Goal: Task Accomplishment & Management: Manage account settings

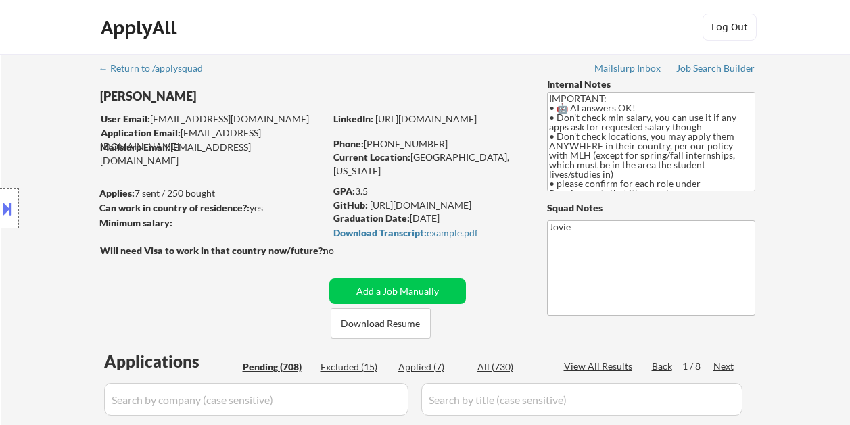
select select ""pending""
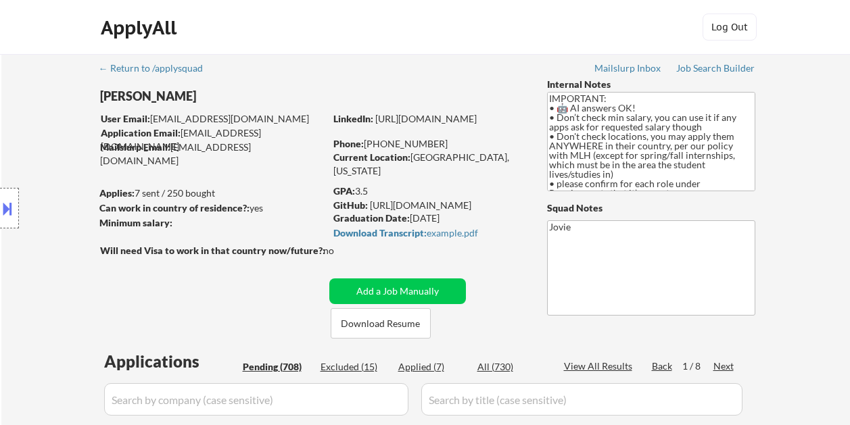
select select ""pending""
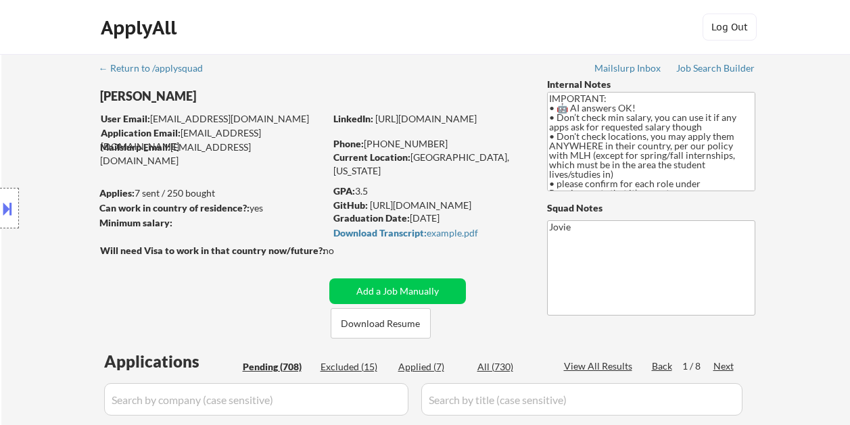
select select ""pending""
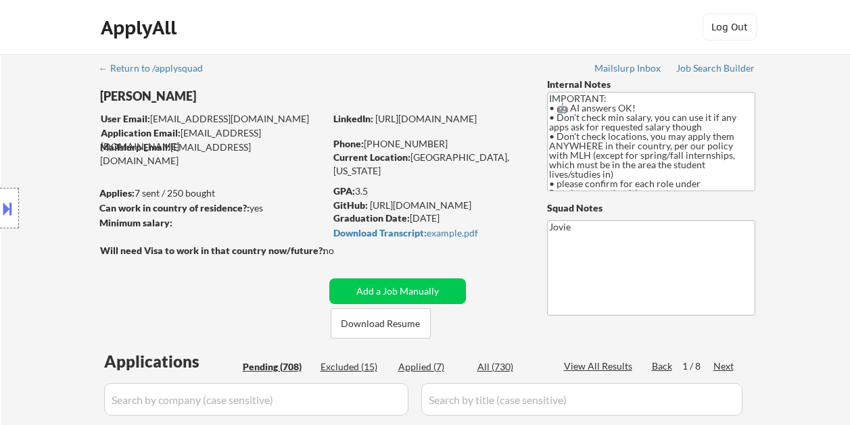
select select ""pending""
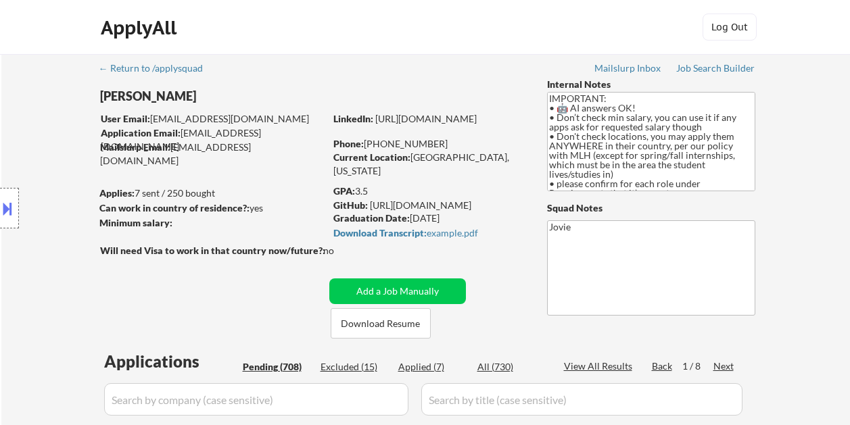
select select ""pending""
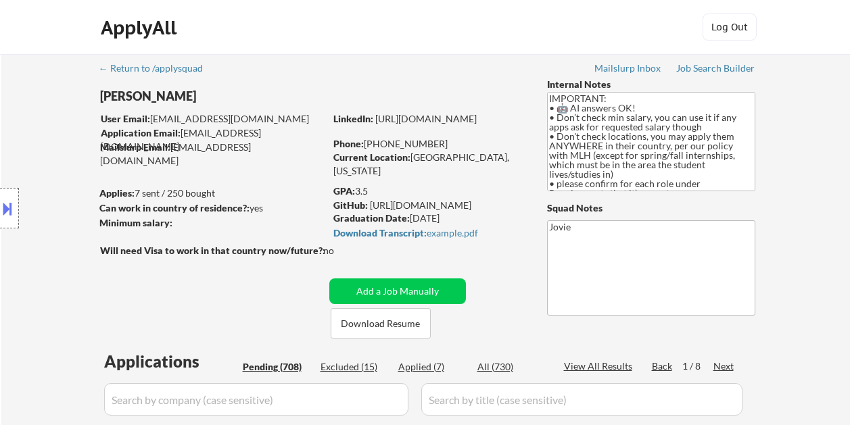
select select ""pending""
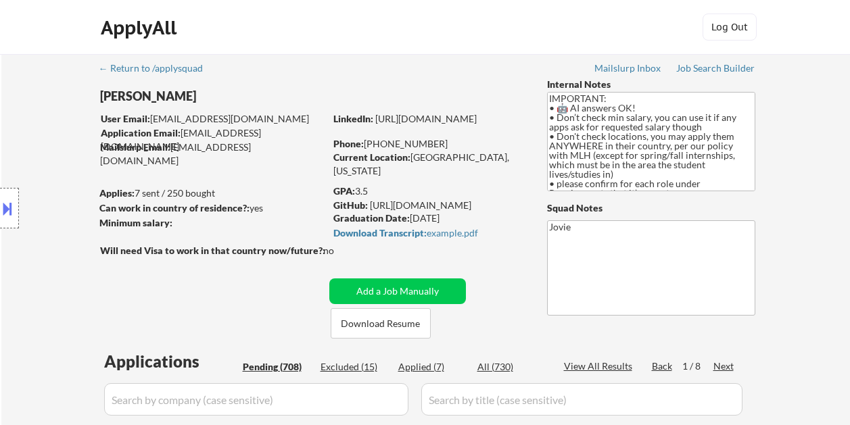
select select ""pending""
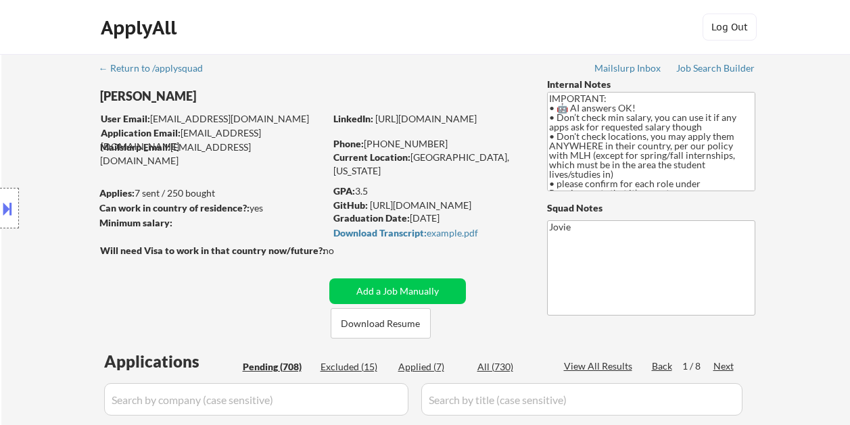
select select ""pending""
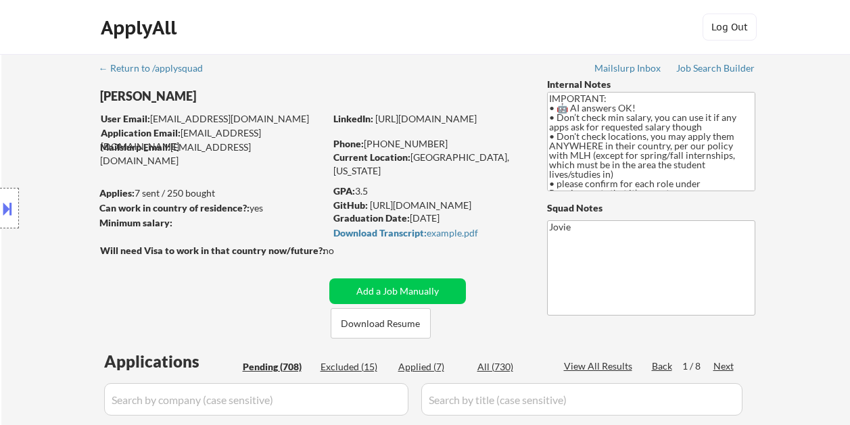
select select ""pending""
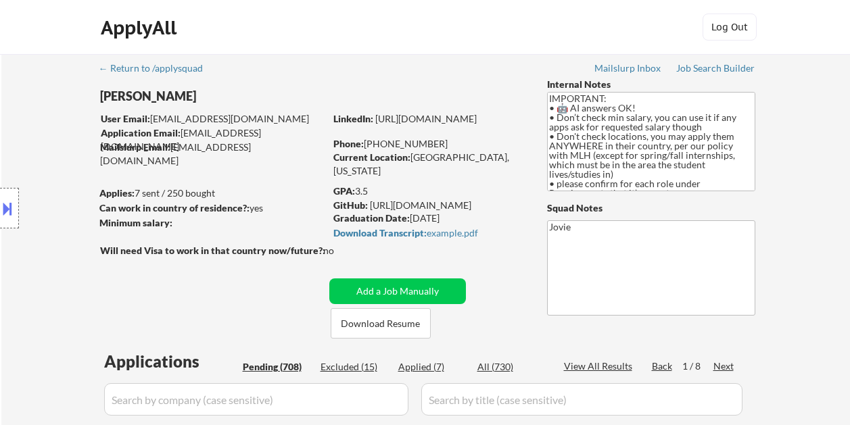
select select ""pending""
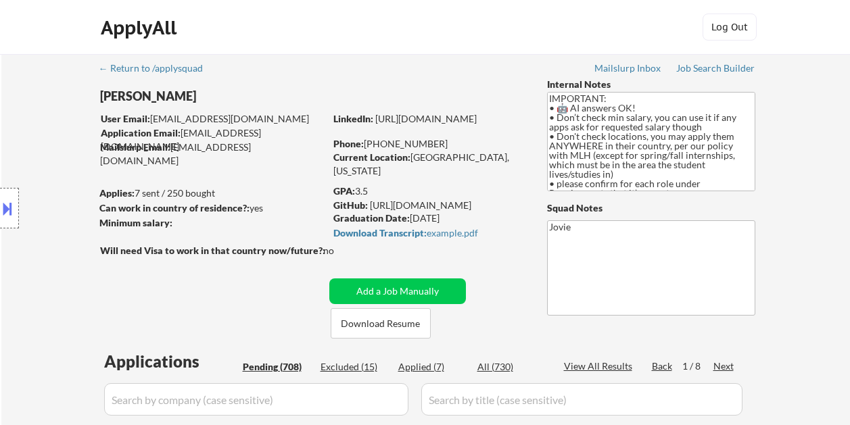
select select ""pending""
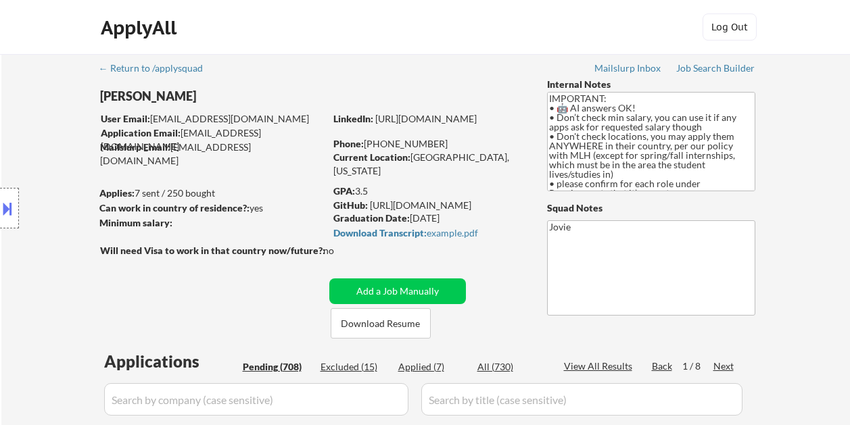
select select ""pending""
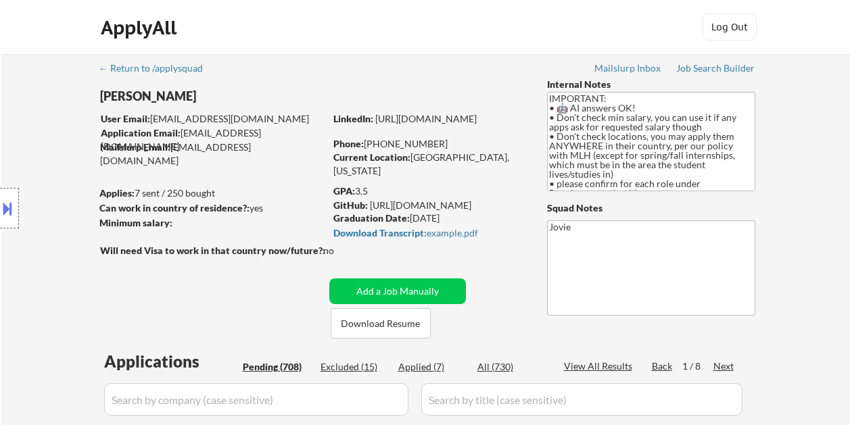
select select ""pending""
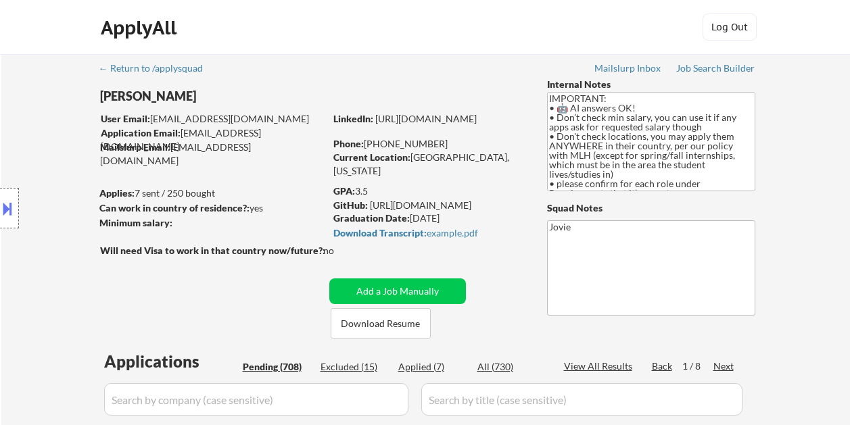
select select ""pending""
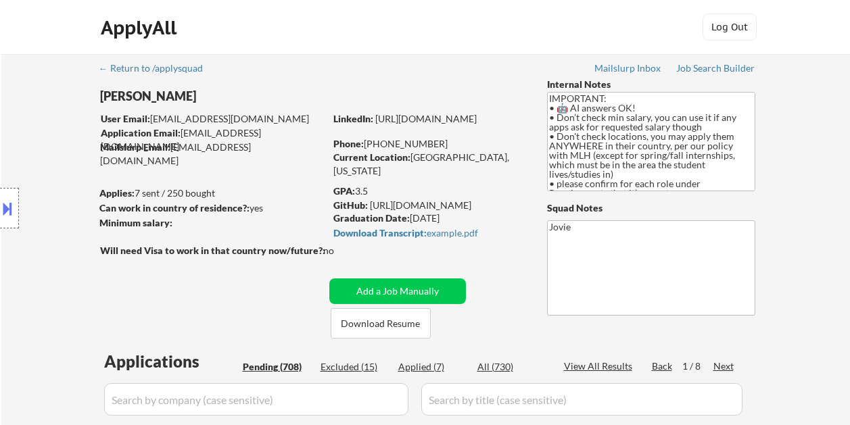
select select ""pending""
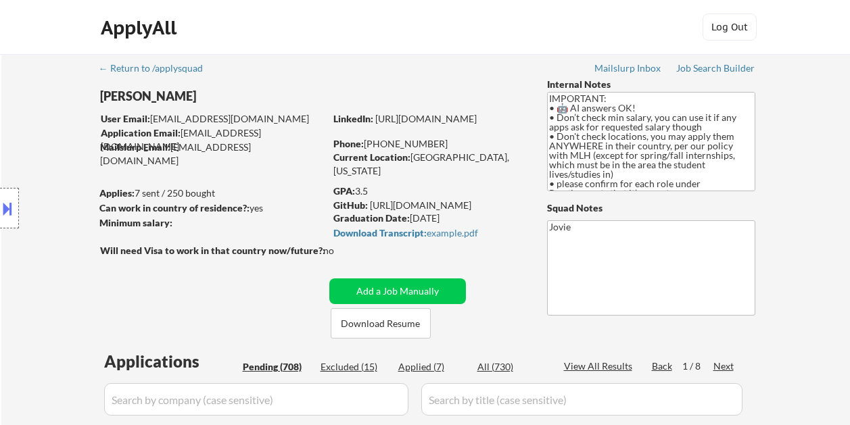
select select ""pending""
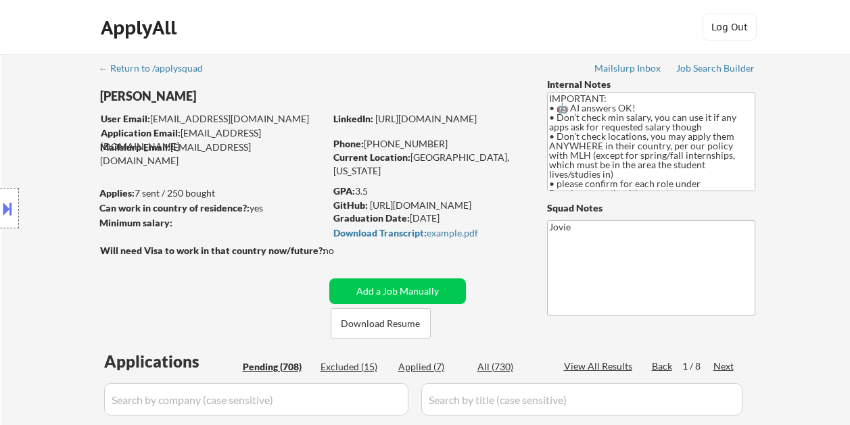
select select ""pending""
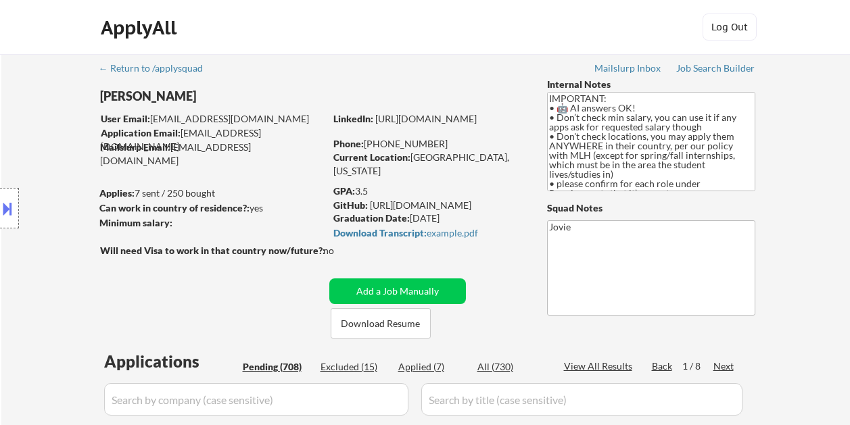
select select ""pending""
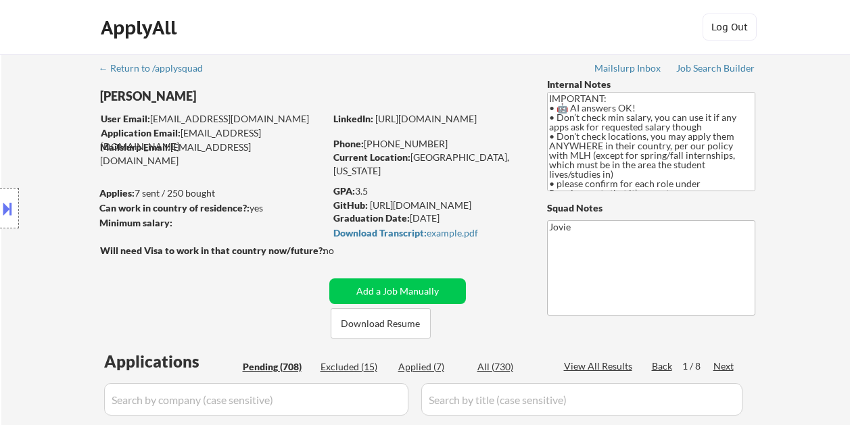
select select ""pending""
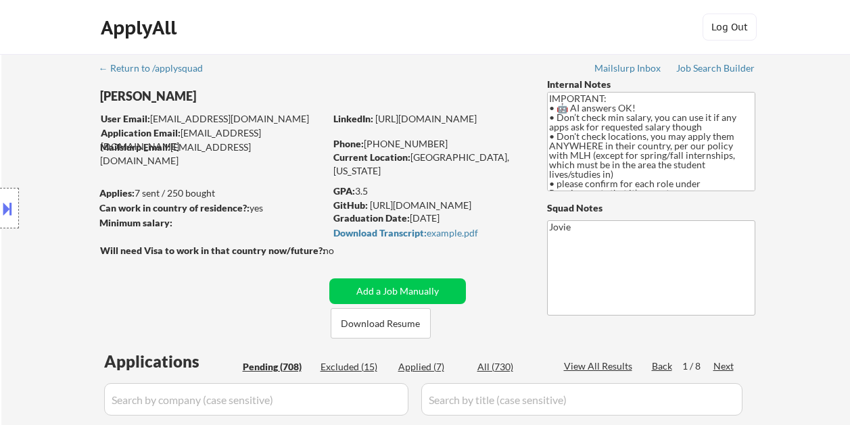
select select ""pending""
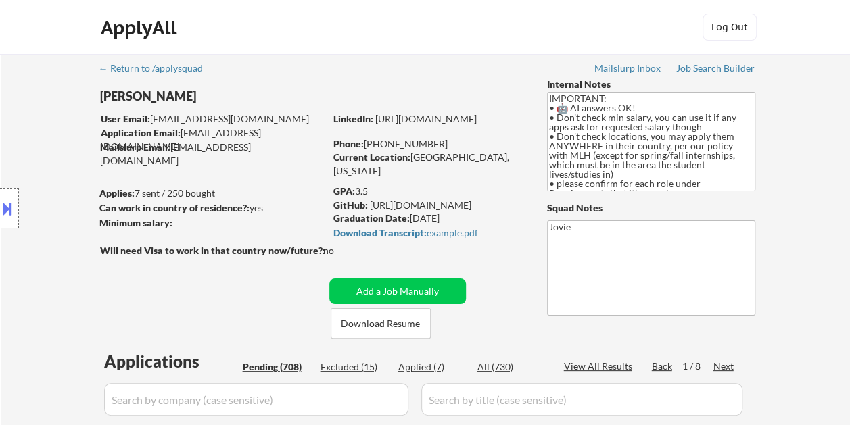
click at [429, 34] on div "ApplyAll Log In Sign Up Log Out" at bounding box center [425, 31] width 676 height 34
click at [377, 318] on button "Download Resume" at bounding box center [381, 323] width 100 height 30
click at [369, 27] on div "ApplyAll Log In Sign Up Log Out" at bounding box center [425, 31] width 676 height 34
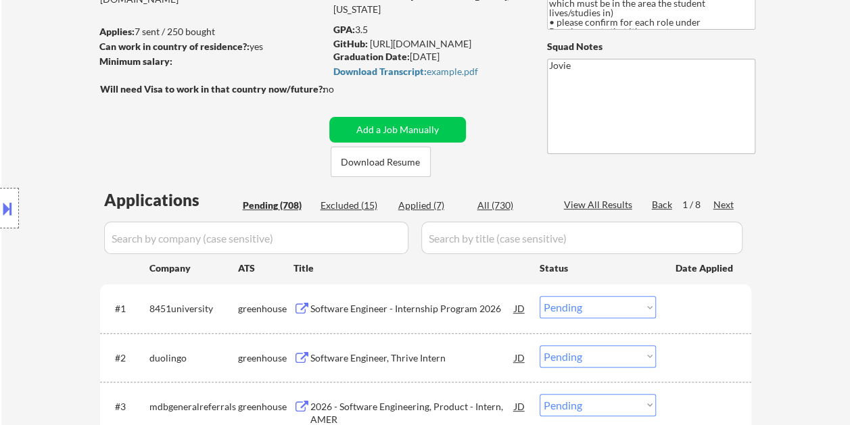
scroll to position [203, 0]
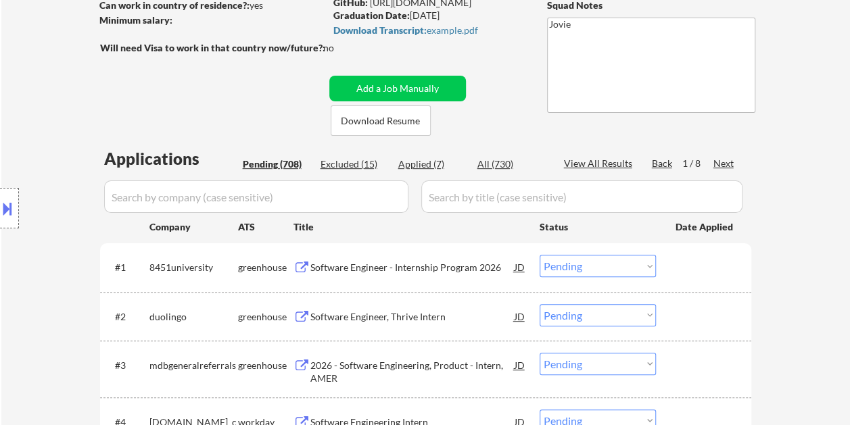
drag, startPoint x: 709, startPoint y: 264, endPoint x: 484, endPoint y: 291, distance: 226.2
click at [708, 264] on div at bounding box center [706, 267] width 60 height 24
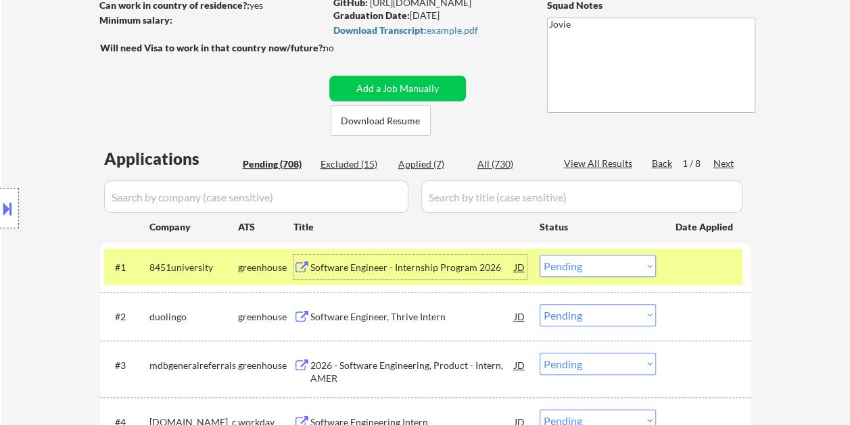
click at [352, 263] on div "Software Engineer - Internship Program 2026" at bounding box center [412, 268] width 204 height 14
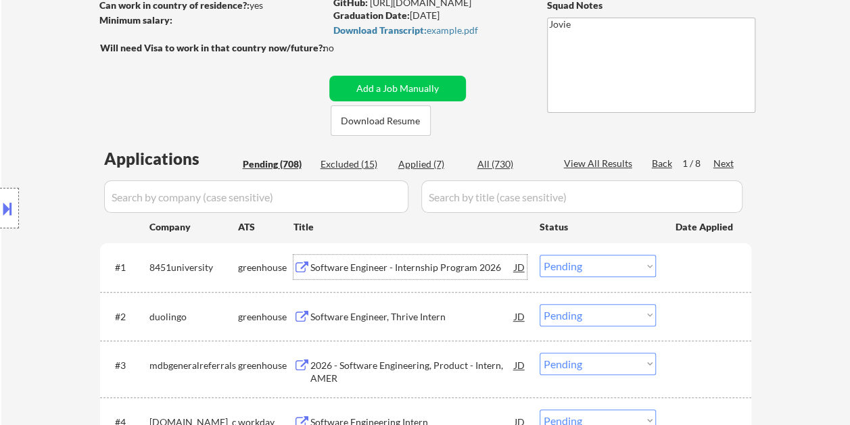
click at [709, 279] on div "#1 8451university greenhouse Software Engineer - Internship Program 2026 JD Cho…" at bounding box center [423, 267] width 638 height 37
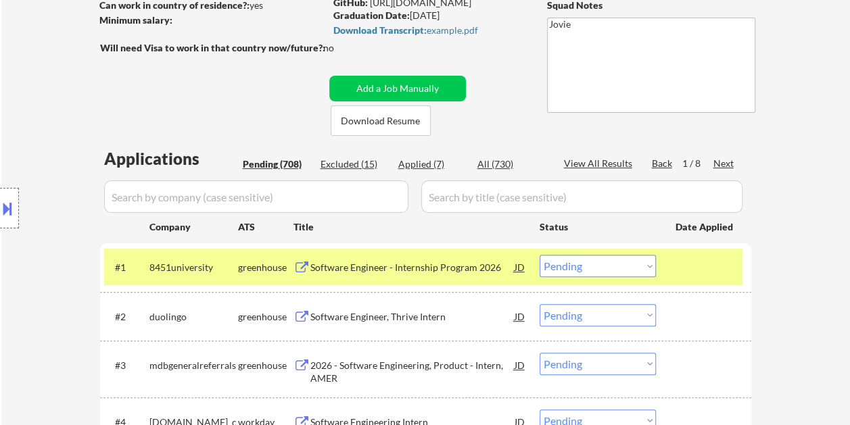
click at [647, 270] on select "Choose an option... Pending Applied Excluded (Questions) Excluded (Expired) Exc…" at bounding box center [598, 266] width 116 height 22
click at [540, 255] on select "Choose an option... Pending Applied Excluded (Questions) Excluded (Expired) Exc…" at bounding box center [598, 266] width 116 height 22
click at [692, 264] on div at bounding box center [706, 267] width 60 height 24
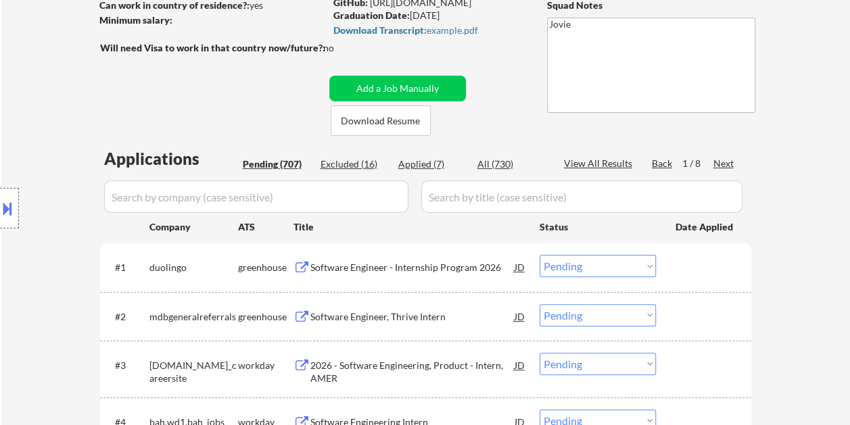
click at [690, 270] on div at bounding box center [706, 267] width 60 height 24
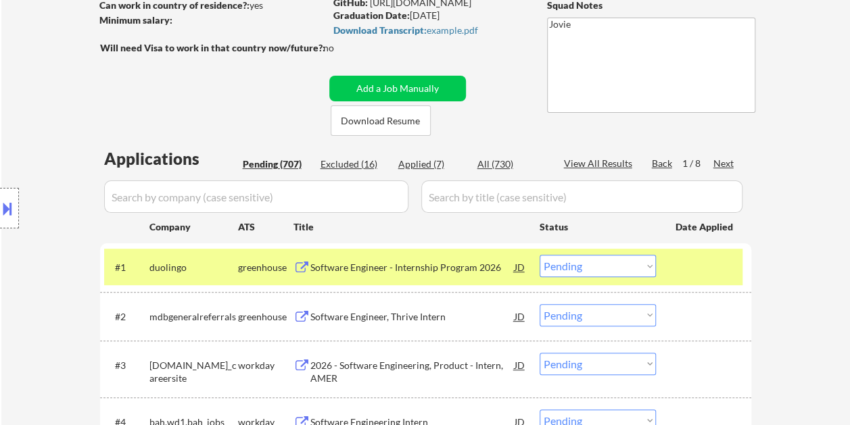
click at [426, 262] on div "Software Engineer - Internship Program 2026" at bounding box center [412, 268] width 204 height 14
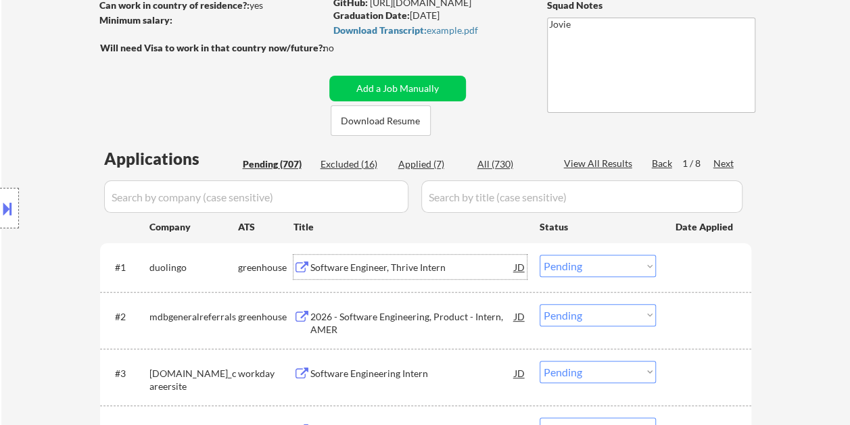
click at [725, 264] on div at bounding box center [706, 267] width 60 height 24
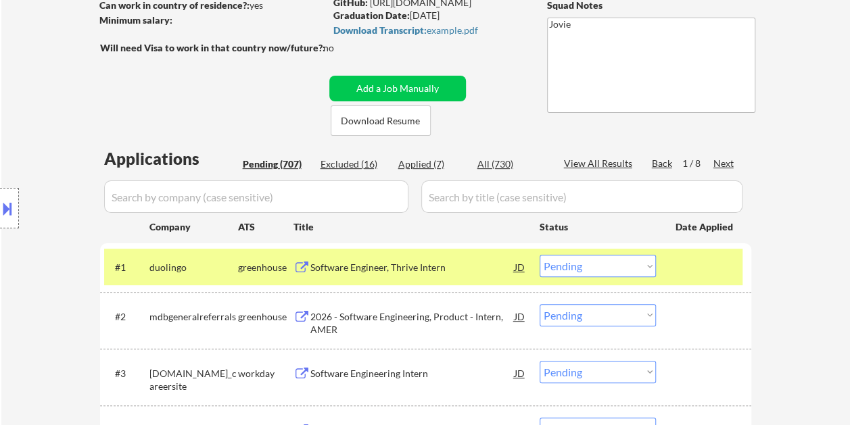
click at [645, 259] on select "Choose an option... Pending Applied Excluded (Questions) Excluded (Expired) Exc…" at bounding box center [598, 266] width 116 height 22
click at [540, 255] on select "Choose an option... Pending Applied Excluded (Questions) Excluded (Expired) Exc…" at bounding box center [598, 266] width 116 height 22
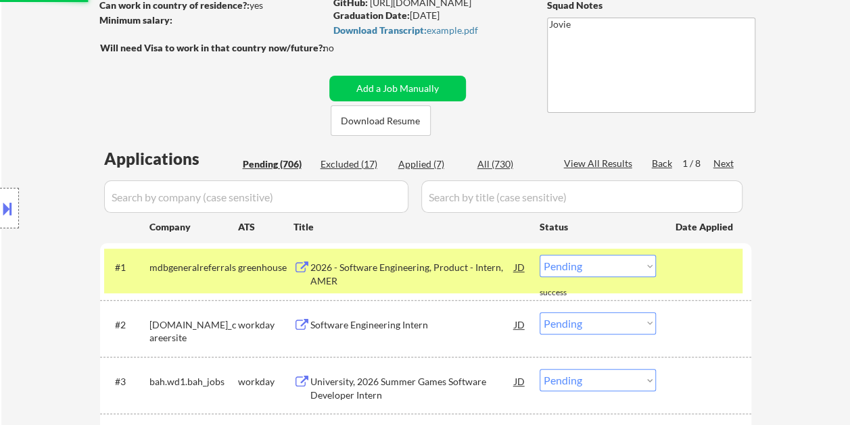
click at [678, 258] on div at bounding box center [706, 267] width 60 height 24
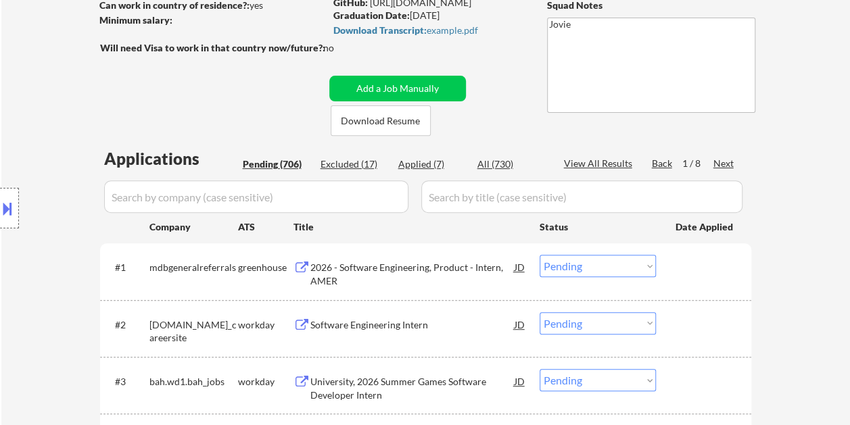
drag, startPoint x: 690, startPoint y: 265, endPoint x: 440, endPoint y: 269, distance: 249.5
click at [690, 265] on div at bounding box center [706, 267] width 60 height 24
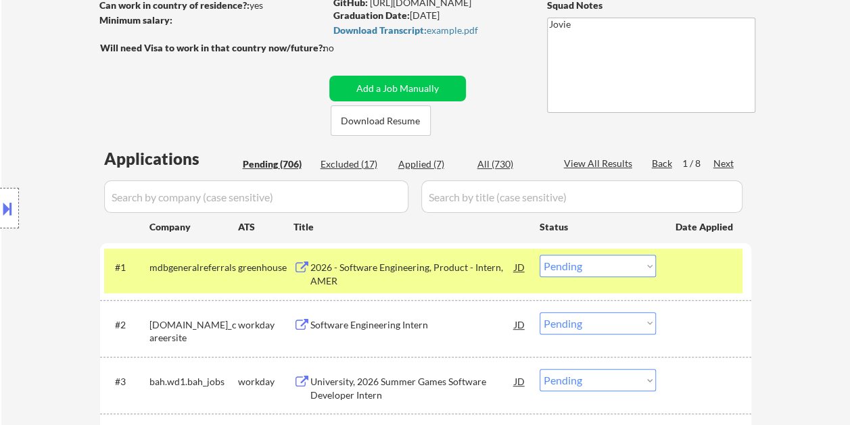
click at [402, 253] on div "#1 mdbgeneralreferrals greenhouse 2026 - Software Engineering, Product - Intern…" at bounding box center [423, 271] width 638 height 45
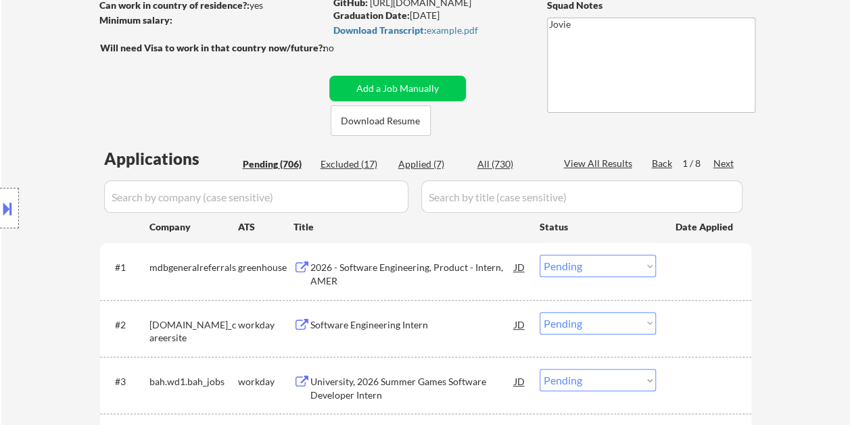
drag, startPoint x: 730, startPoint y: 267, endPoint x: 257, endPoint y: 256, distance: 473.5
click at [732, 267] on div at bounding box center [706, 267] width 60 height 24
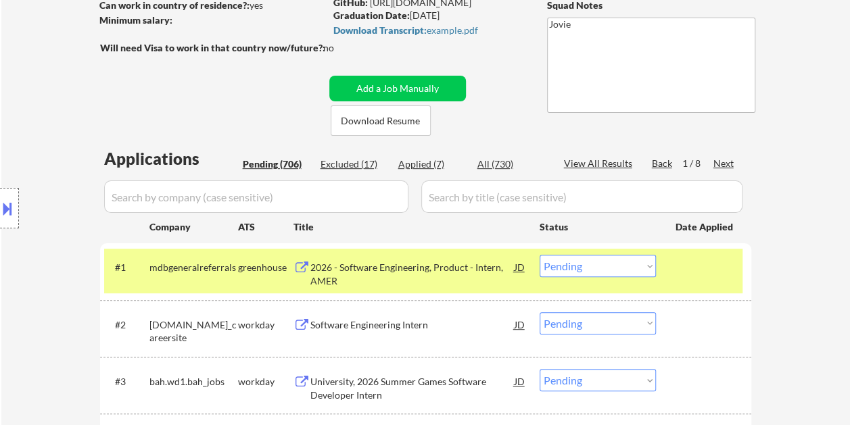
click at [369, 277] on div "2026 - Software Engineering, Product - Intern, AMER" at bounding box center [412, 274] width 204 height 26
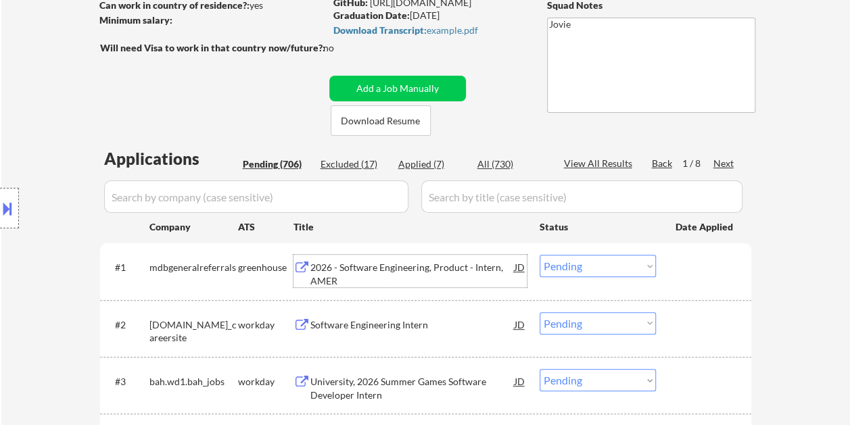
click at [703, 268] on div at bounding box center [706, 267] width 60 height 24
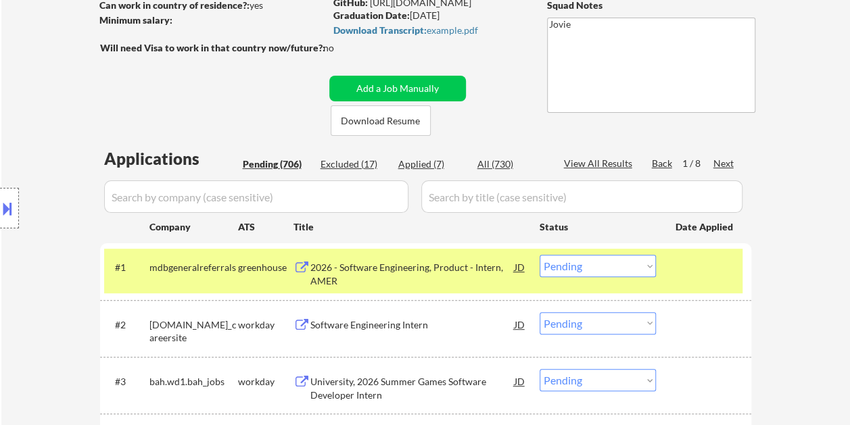
click at [645, 264] on select "Choose an option... Pending Applied Excluded (Questions) Excluded (Expired) Exc…" at bounding box center [598, 266] width 116 height 22
click at [540, 255] on select "Choose an option... Pending Applied Excluded (Questions) Excluded (Expired) Exc…" at bounding box center [598, 266] width 116 height 22
select select ""pending""
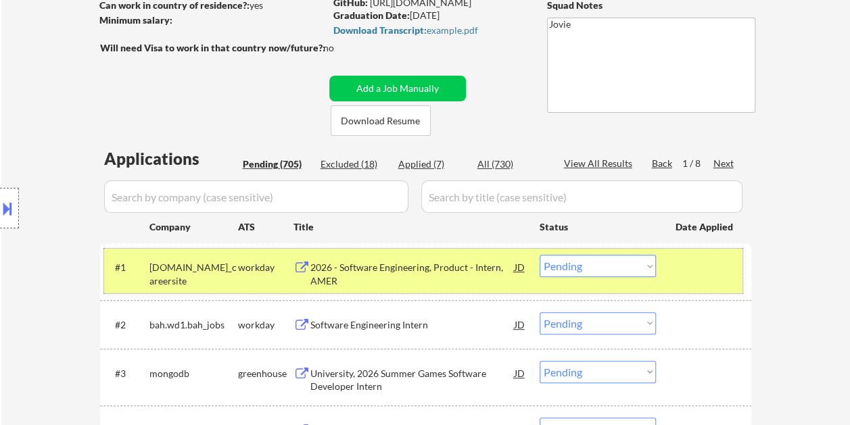
click at [674, 266] on div "#1 [DOMAIN_NAME]_careersite workday 2026 - Software Engineering, Product - Inte…" at bounding box center [423, 271] width 638 height 45
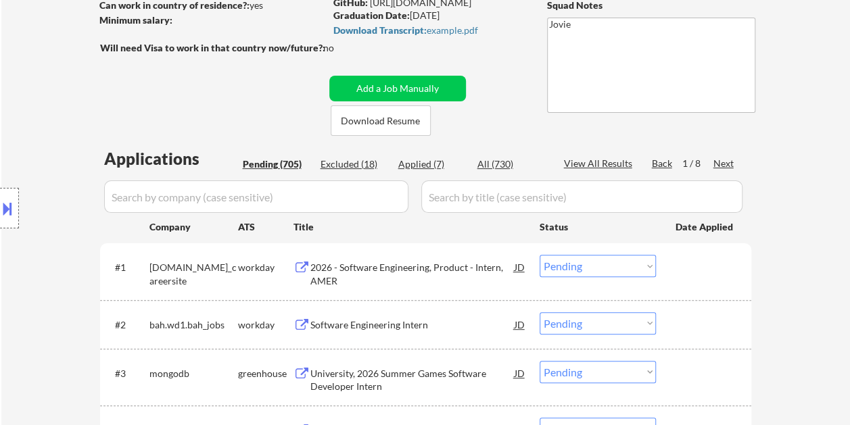
scroll to position [270, 0]
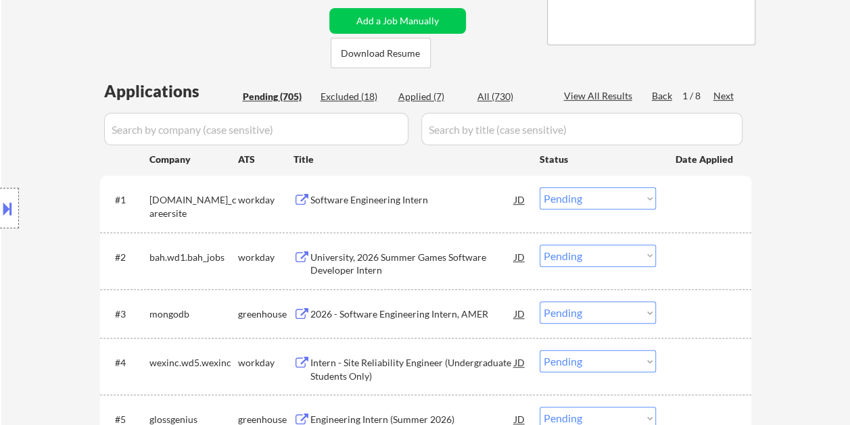
click at [686, 295] on div "#3 mongodb greenhouse 2026 - Software Engineering Intern, [PERSON_NAME] Choose …" at bounding box center [423, 313] width 638 height 37
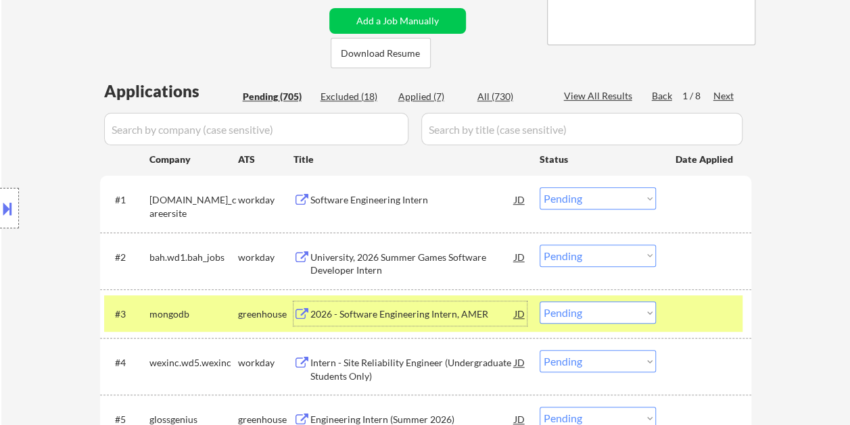
click at [389, 304] on div "2026 - Software Engineering Intern, AMER" at bounding box center [412, 314] width 204 height 24
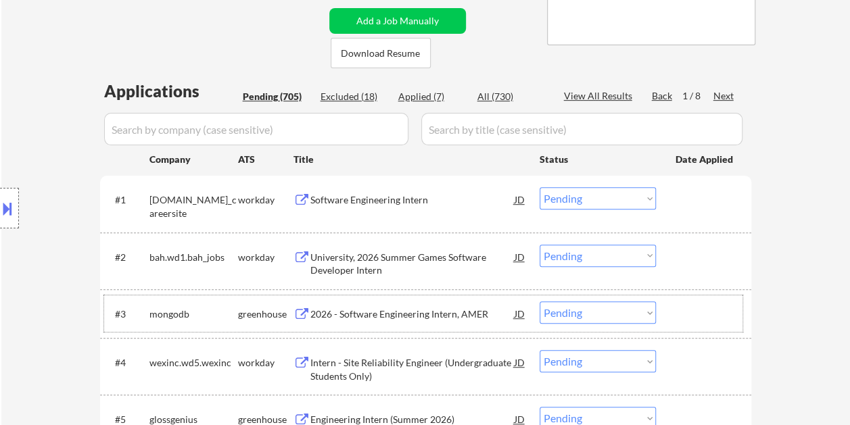
drag, startPoint x: 724, startPoint y: 322, endPoint x: 682, endPoint y: 321, distance: 42.6
click at [723, 323] on div at bounding box center [706, 314] width 60 height 24
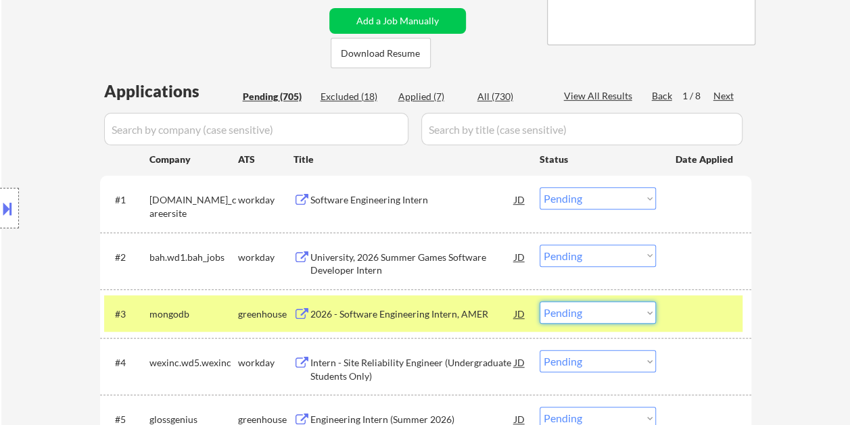
click at [652, 315] on select "Choose an option... Pending Applied Excluded (Questions) Excluded (Expired) Exc…" at bounding box center [598, 313] width 116 height 22
click at [540, 302] on select "Choose an option... Pending Applied Excluded (Questions) Excluded (Expired) Exc…" at bounding box center [598, 313] width 116 height 22
select select ""pending""
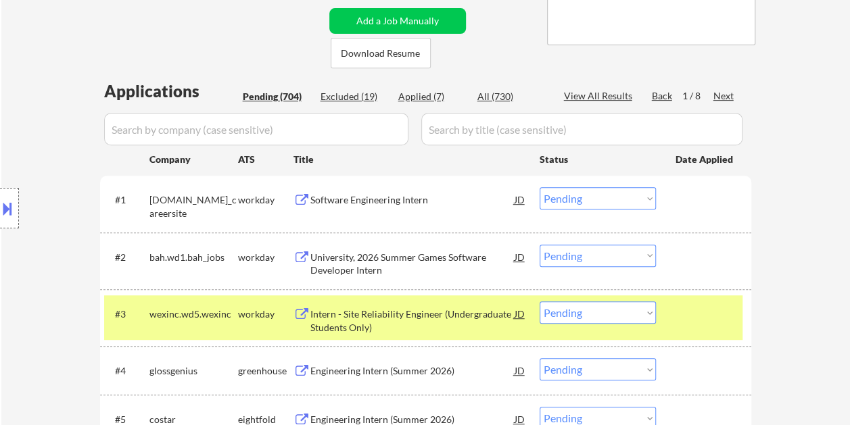
click at [671, 312] on div "#3 wexinc.wd5.wexinc workday Intern - Site Reliability Engineer (Undergraduate …" at bounding box center [423, 317] width 638 height 45
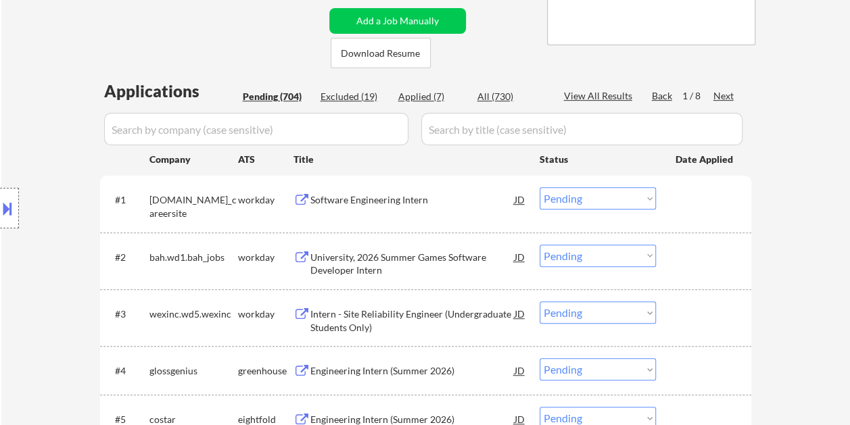
click at [687, 365] on div at bounding box center [706, 370] width 60 height 24
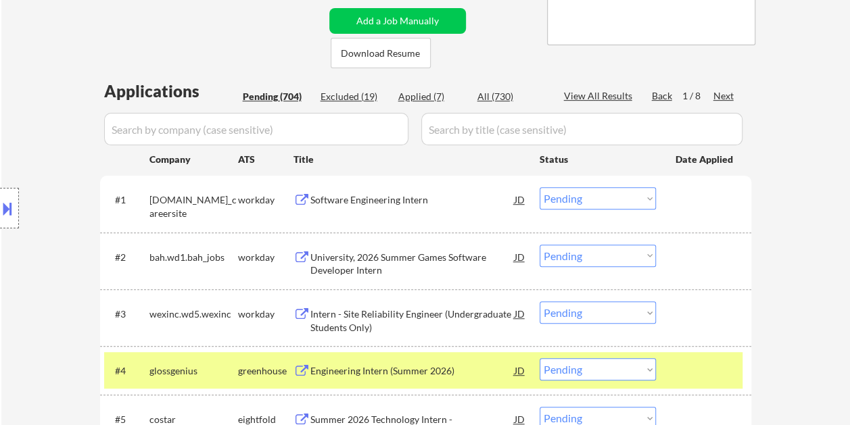
click at [379, 376] on div "Engineering Intern (Summer 2026)" at bounding box center [412, 371] width 204 height 14
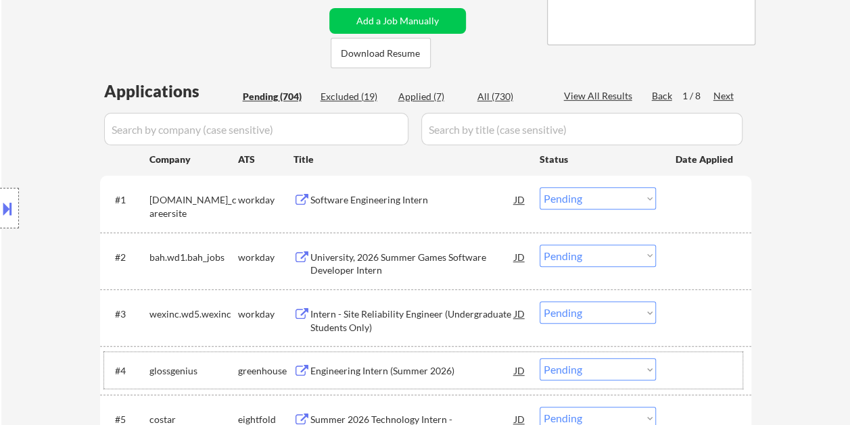
click at [695, 369] on div at bounding box center [706, 370] width 60 height 24
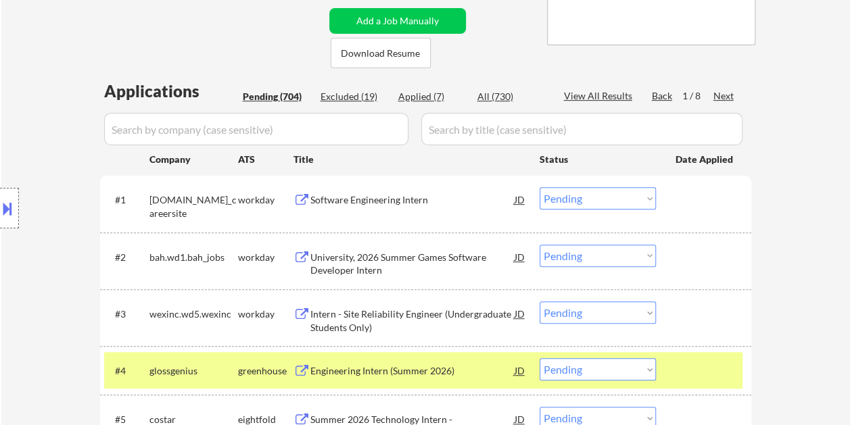
click at [640, 372] on select "Choose an option... Pending Applied Excluded (Questions) Excluded (Expired) Exc…" at bounding box center [598, 369] width 116 height 22
click at [540, 358] on select "Choose an option... Pending Applied Excluded (Questions) Excluded (Expired) Exc…" at bounding box center [598, 369] width 116 height 22
select select ""pending""
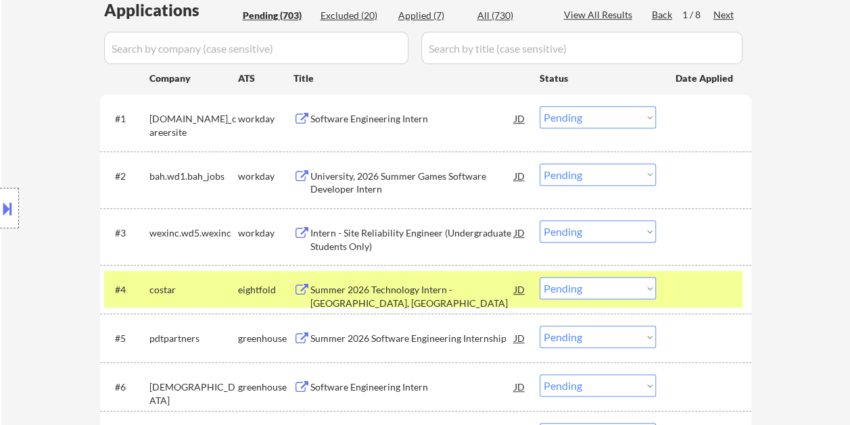
scroll to position [379, 0]
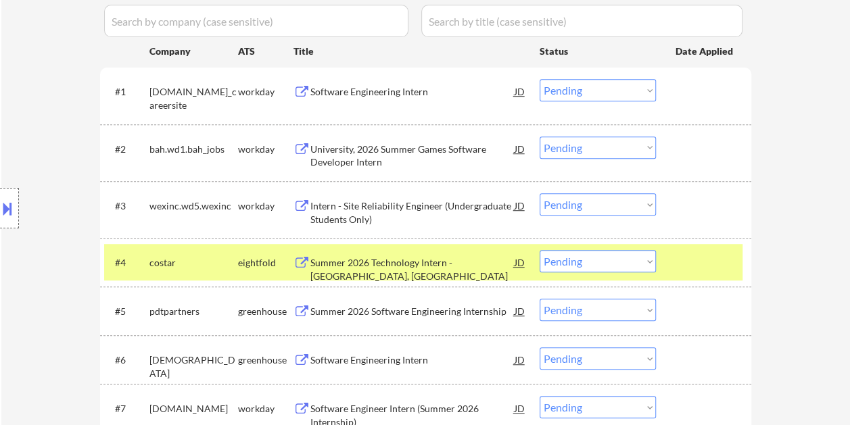
click at [696, 259] on div at bounding box center [706, 262] width 60 height 24
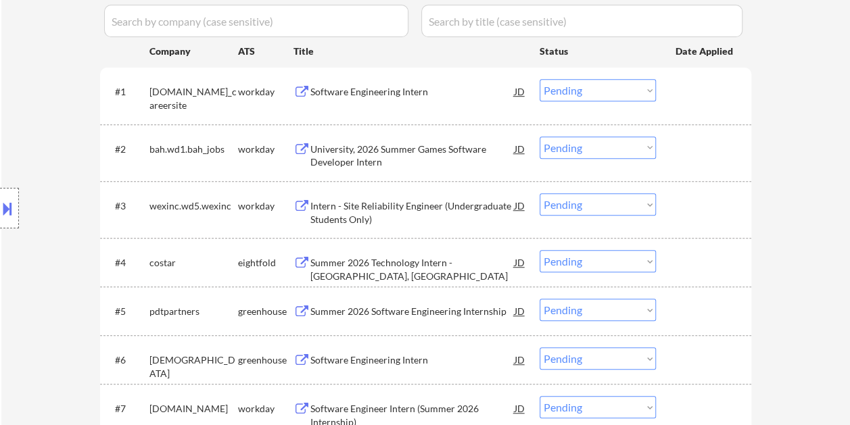
click at [705, 320] on div at bounding box center [706, 311] width 60 height 24
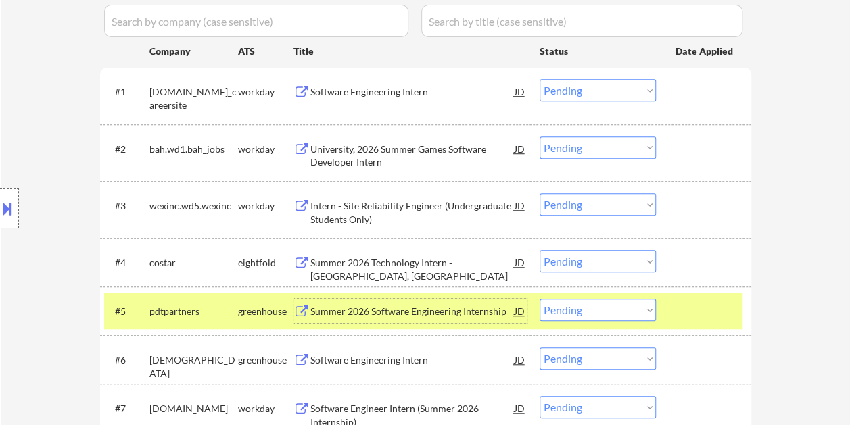
click at [445, 313] on div "Summer 2026 Software Engineering Internship" at bounding box center [412, 312] width 204 height 14
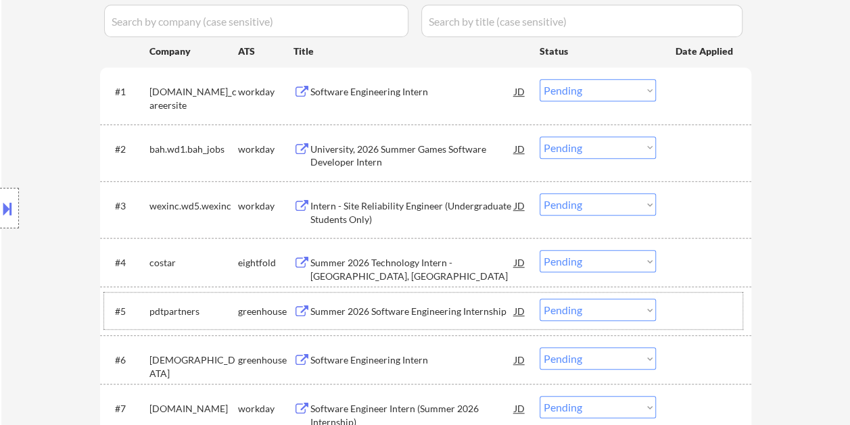
drag, startPoint x: 710, startPoint y: 317, endPoint x: 638, endPoint y: 311, distance: 71.9
click at [710, 317] on div at bounding box center [706, 311] width 60 height 24
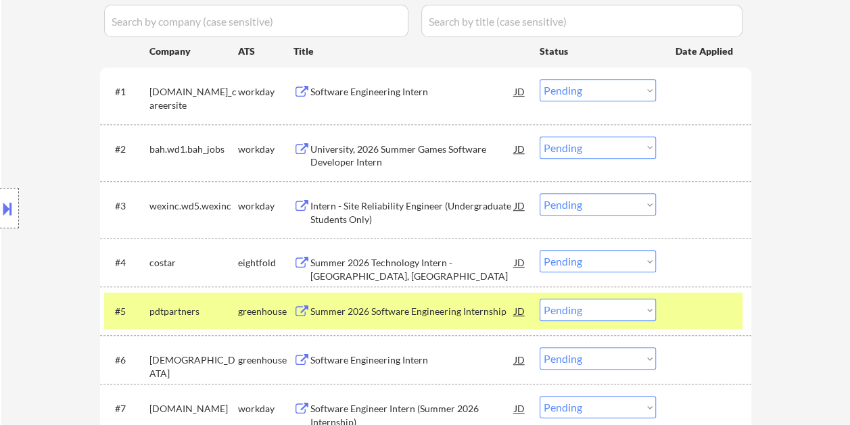
click at [636, 311] on select "Choose an option... Pending Applied Excluded (Questions) Excluded (Expired) Exc…" at bounding box center [598, 310] width 116 height 22
click at [540, 299] on select "Choose an option... Pending Applied Excluded (Questions) Excluded (Expired) Exc…" at bounding box center [598, 310] width 116 height 22
select select ""pending""
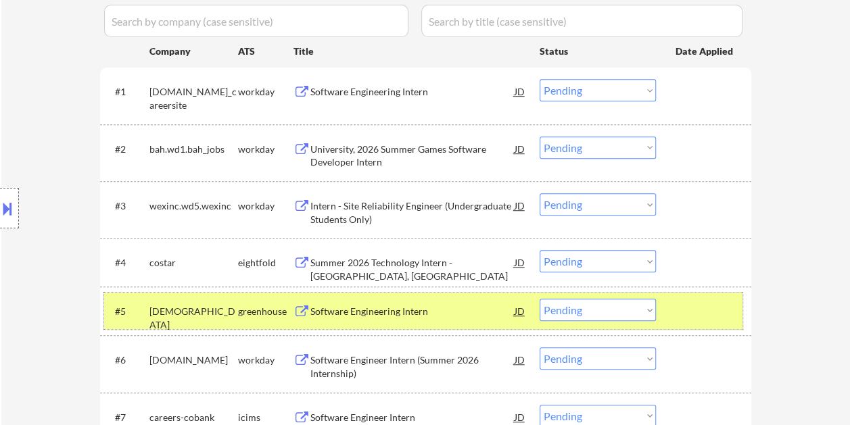
click at [723, 301] on div at bounding box center [706, 311] width 60 height 24
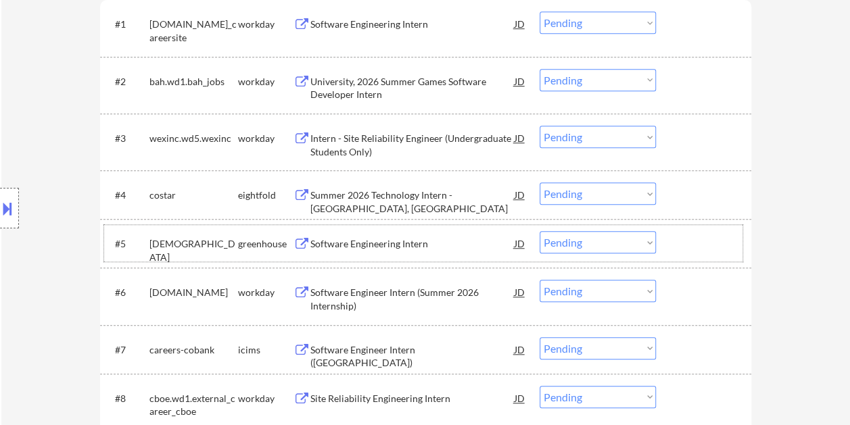
scroll to position [514, 0]
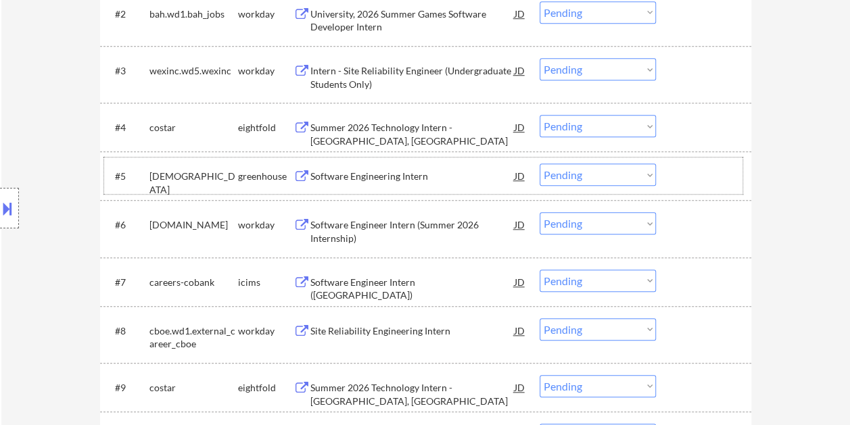
drag, startPoint x: 691, startPoint y: 227, endPoint x: 619, endPoint y: 239, distance: 72.6
click at [690, 227] on div at bounding box center [706, 224] width 60 height 24
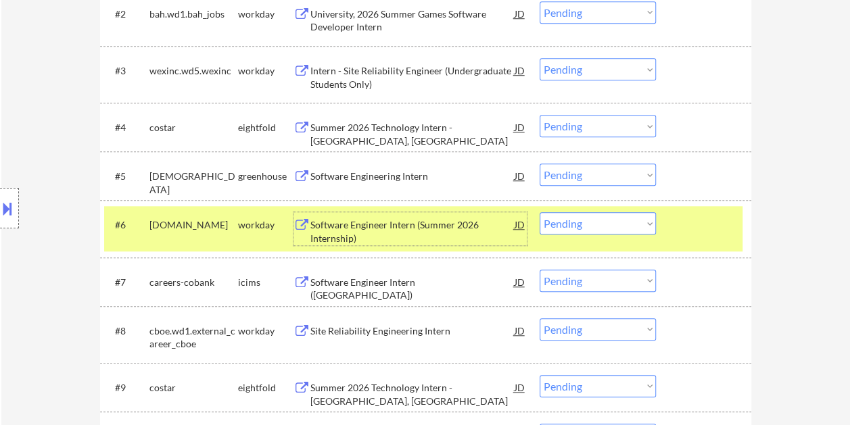
click at [491, 238] on div "Software Engineer Intern (Summer 2026 Internship)" at bounding box center [412, 231] width 204 height 26
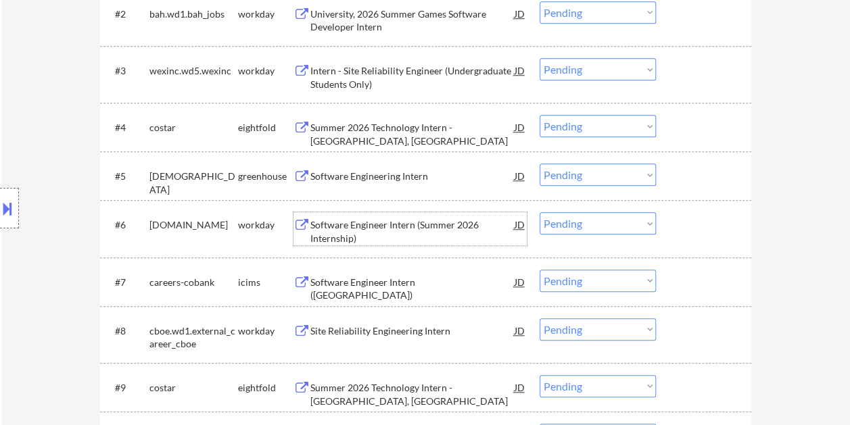
click at [12, 201] on button at bounding box center [7, 208] width 15 height 22
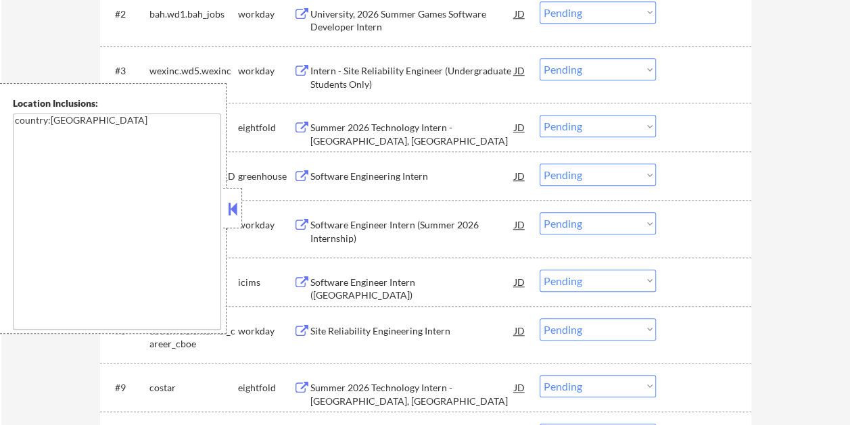
click at [229, 216] on button at bounding box center [232, 209] width 15 height 20
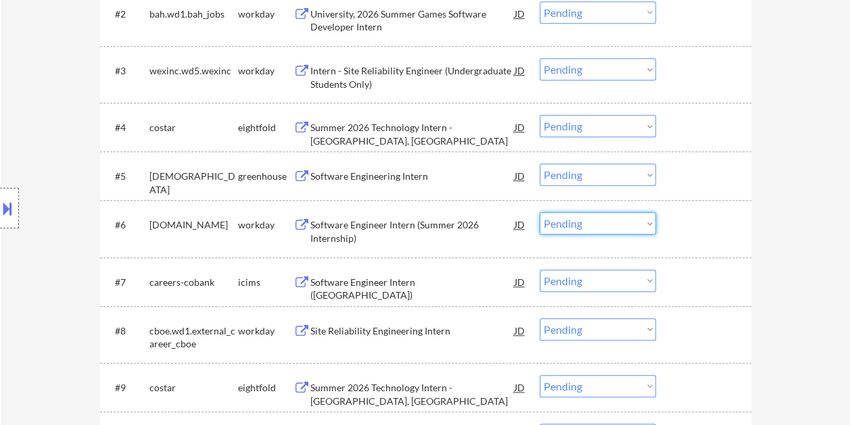
click at [646, 224] on select "Choose an option... Pending Applied Excluded (Questions) Excluded (Expired) Exc…" at bounding box center [598, 223] width 116 height 22
click at [540, 212] on select "Choose an option... Pending Applied Excluded (Questions) Excluded (Expired) Exc…" at bounding box center [598, 223] width 116 height 22
select select ""pending""
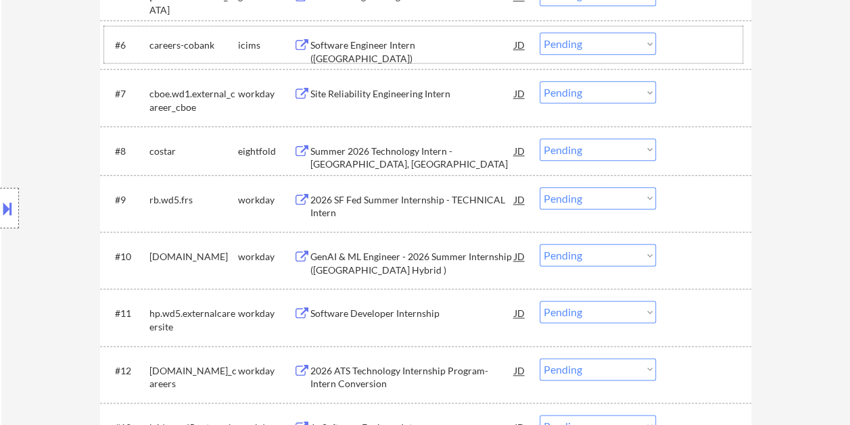
scroll to position [730, 0]
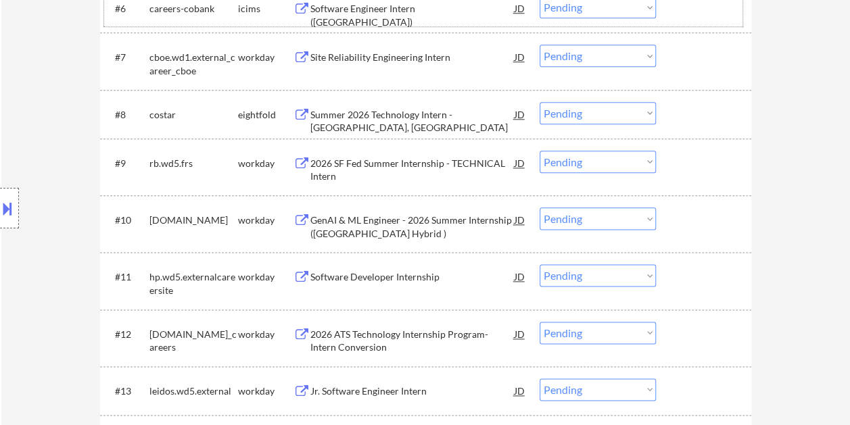
click at [713, 160] on div at bounding box center [706, 163] width 60 height 24
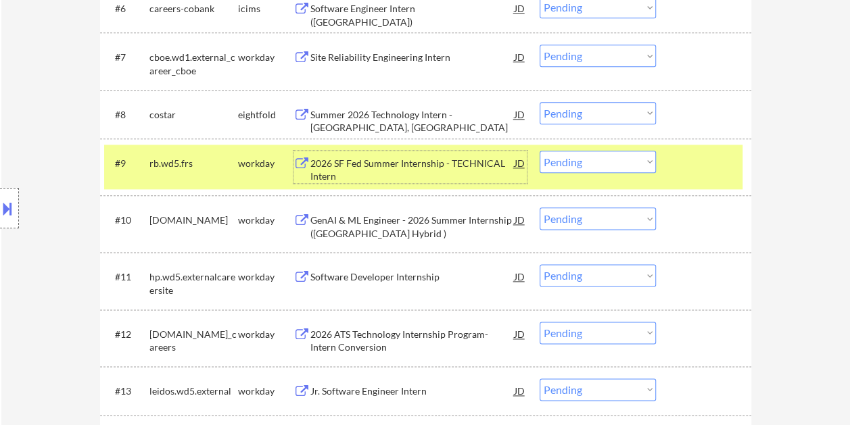
click at [415, 153] on div "2026 SF Fed Summer Internship - TECHNICAL Intern" at bounding box center [412, 167] width 204 height 32
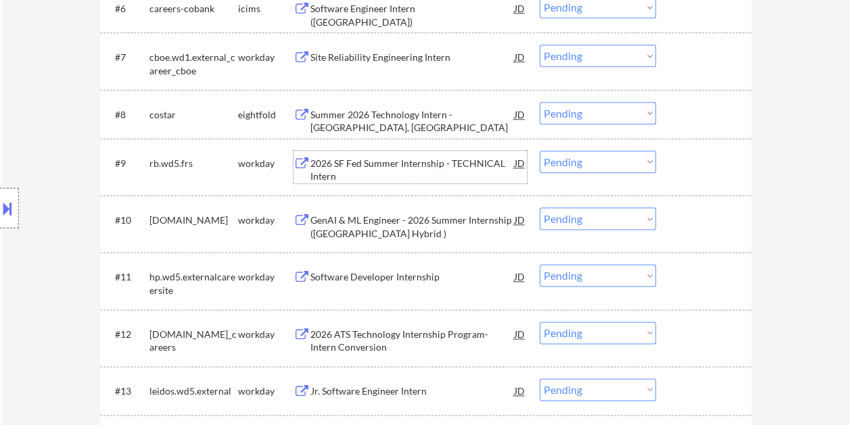
click at [692, 168] on div at bounding box center [706, 163] width 60 height 24
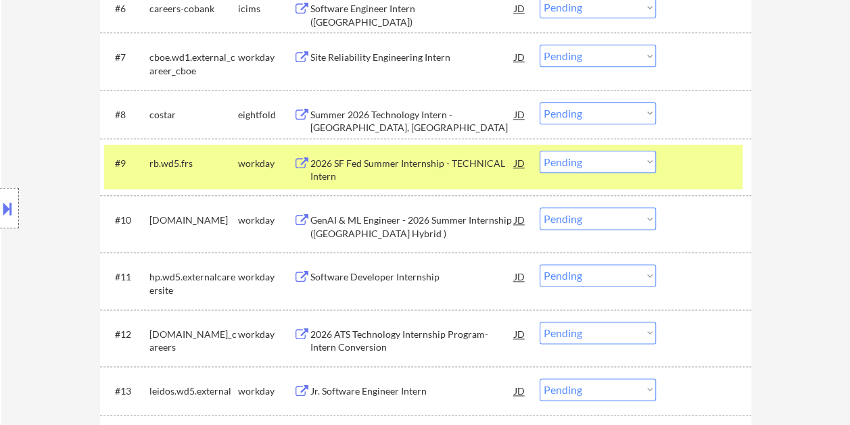
click at [650, 159] on select "Choose an option... Pending Applied Excluded (Questions) Excluded (Expired) Exc…" at bounding box center [598, 162] width 116 height 22
click at [540, 151] on select "Choose an option... Pending Applied Excluded (Questions) Excluded (Expired) Exc…" at bounding box center [598, 162] width 116 height 22
select select ""pending""
click at [711, 157] on div at bounding box center [706, 163] width 60 height 24
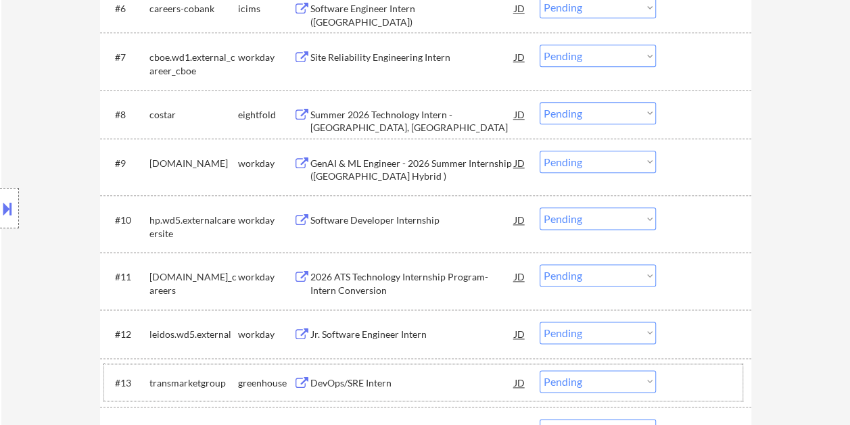
click at [705, 379] on div at bounding box center [706, 383] width 60 height 24
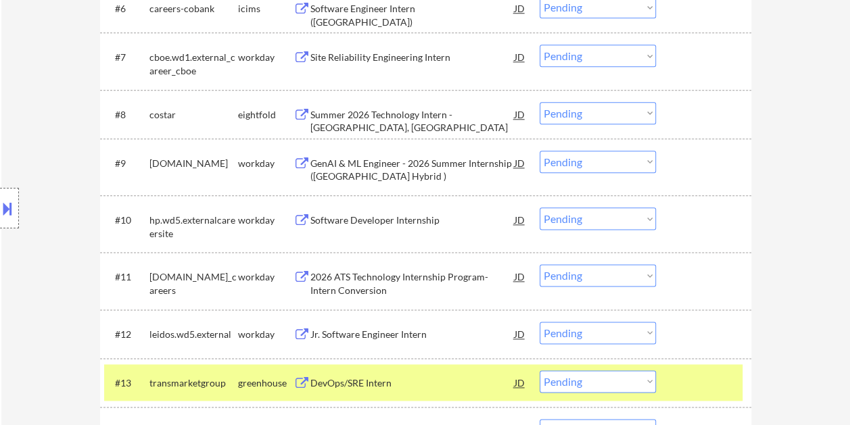
click at [312, 381] on div "DevOps/SRE Intern" at bounding box center [412, 384] width 204 height 14
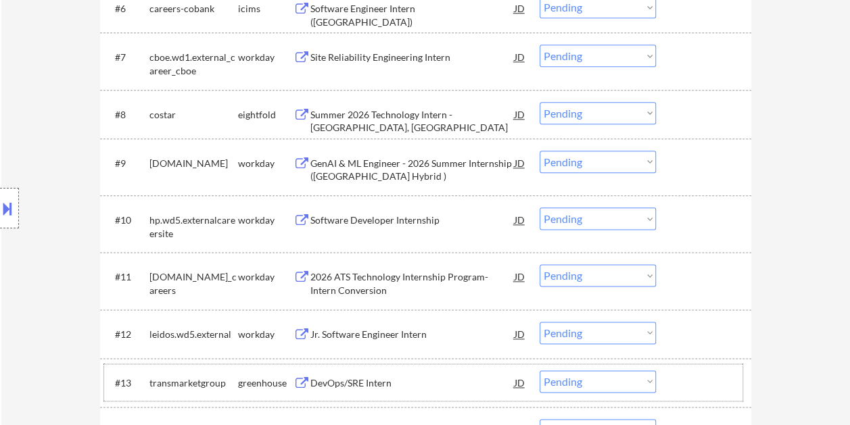
click at [683, 380] on div at bounding box center [706, 383] width 60 height 24
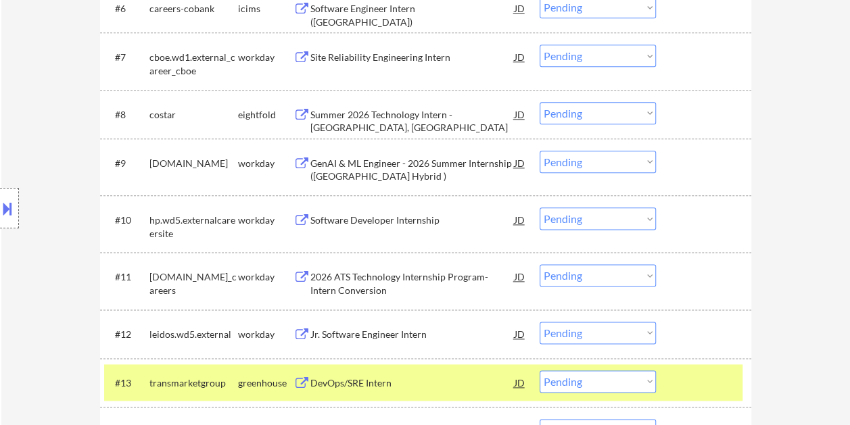
click at [648, 381] on select "Choose an option... Pending Applied Excluded (Questions) Excluded (Expired) Exc…" at bounding box center [598, 382] width 116 height 22
click at [540, 371] on select "Choose an option... Pending Applied Excluded (Questions) Excluded (Expired) Exc…" at bounding box center [598, 382] width 116 height 22
select select ""pending""
click at [687, 375] on div at bounding box center [706, 383] width 60 height 24
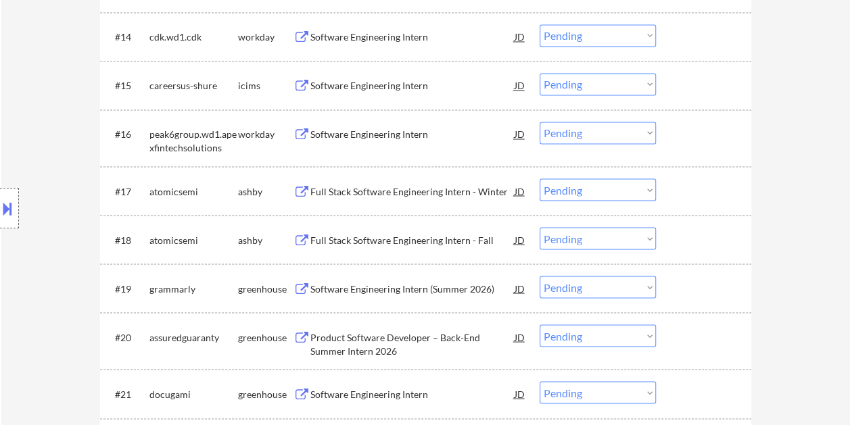
scroll to position [1141, 0]
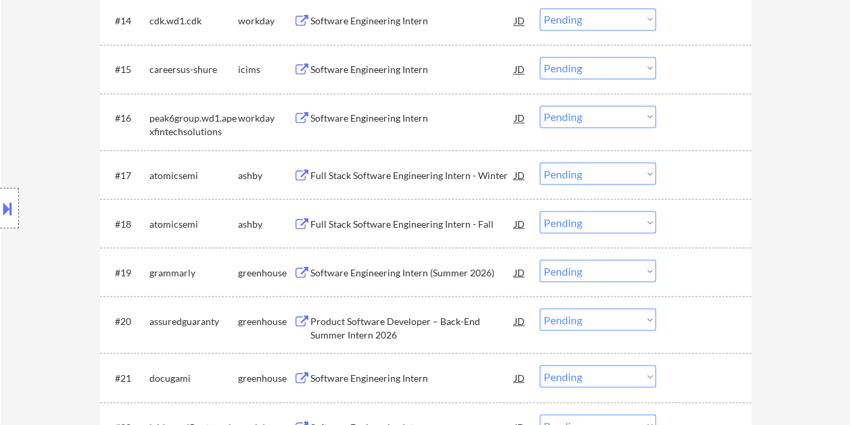
drag, startPoint x: 707, startPoint y: 169, endPoint x: 483, endPoint y: 184, distance: 225.0
click at [707, 169] on div at bounding box center [706, 174] width 60 height 24
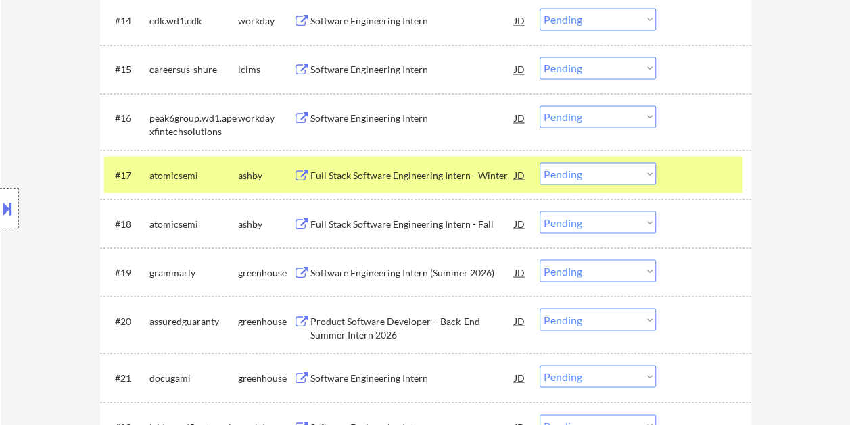
click at [425, 179] on div "Full Stack Software Engineering Intern - Winter" at bounding box center [412, 175] width 204 height 14
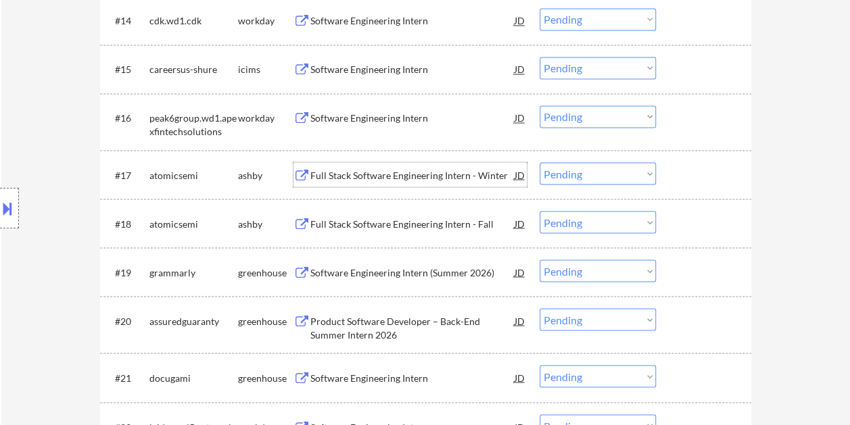
drag, startPoint x: 686, startPoint y: 169, endPoint x: 663, endPoint y: 170, distance: 23.0
click at [684, 169] on div at bounding box center [706, 174] width 60 height 24
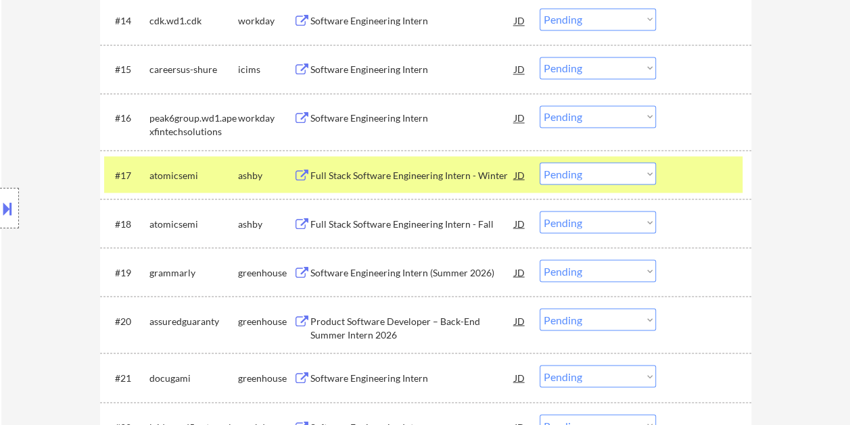
click at [644, 170] on select "Choose an option... Pending Applied Excluded (Questions) Excluded (Expired) Exc…" at bounding box center [598, 173] width 116 height 22
click at [540, 162] on select "Choose an option... Pending Applied Excluded (Questions) Excluded (Expired) Exc…" at bounding box center [598, 173] width 116 height 22
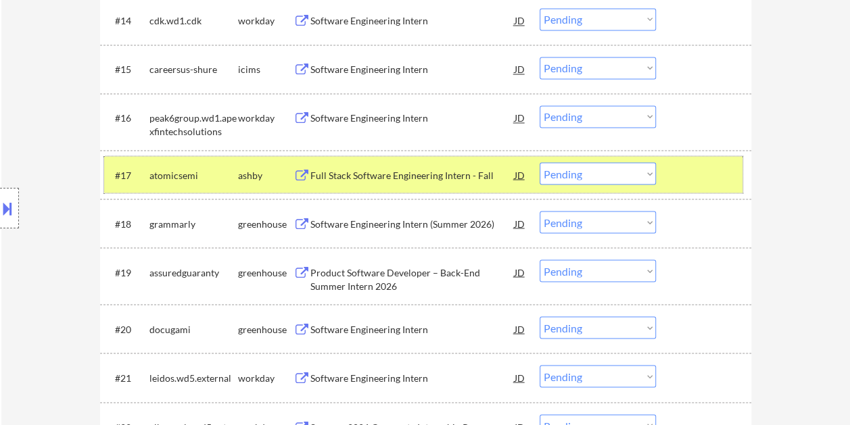
click at [676, 169] on div at bounding box center [706, 174] width 60 height 24
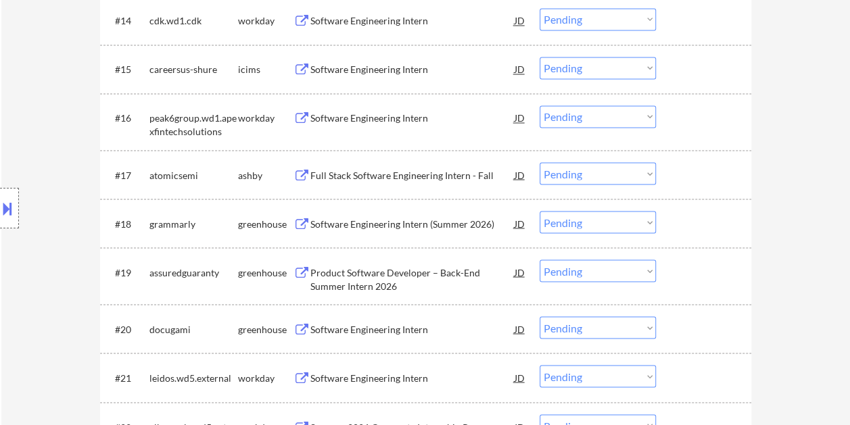
drag, startPoint x: 701, startPoint y: 165, endPoint x: 364, endPoint y: 198, distance: 338.4
click at [701, 164] on div at bounding box center [706, 174] width 60 height 24
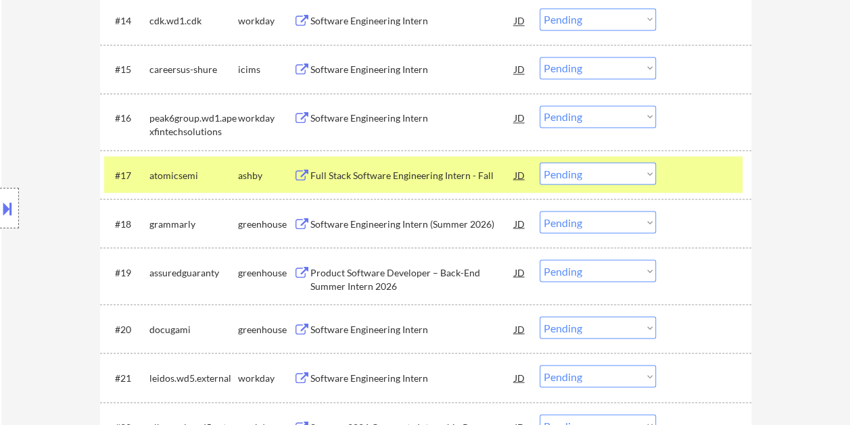
click at [342, 179] on div "Full Stack Software Engineering Intern - Fall" at bounding box center [412, 175] width 204 height 14
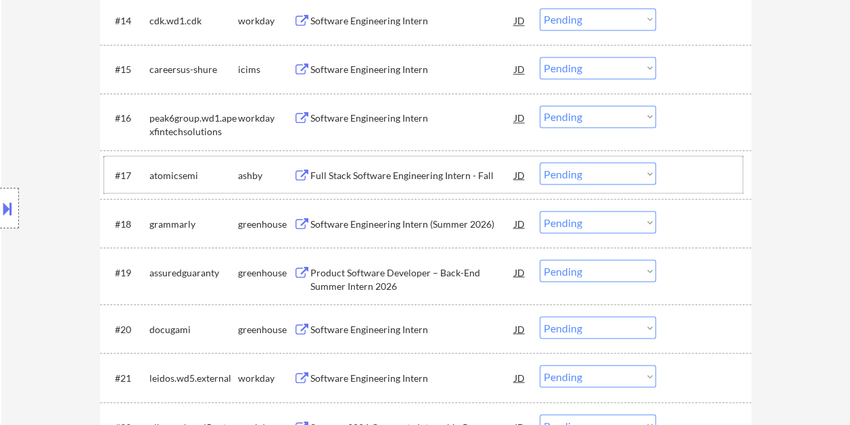
click at [677, 168] on div at bounding box center [706, 174] width 60 height 24
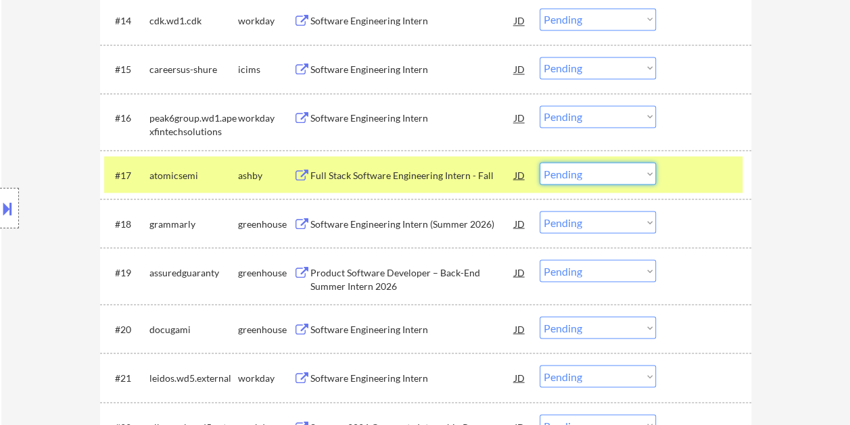
click at [642, 172] on select "Choose an option... Pending Applied Excluded (Questions) Excluded (Expired) Exc…" at bounding box center [598, 173] width 116 height 22
click at [540, 162] on select "Choose an option... Pending Applied Excluded (Questions) Excluded (Expired) Exc…" at bounding box center [598, 173] width 116 height 22
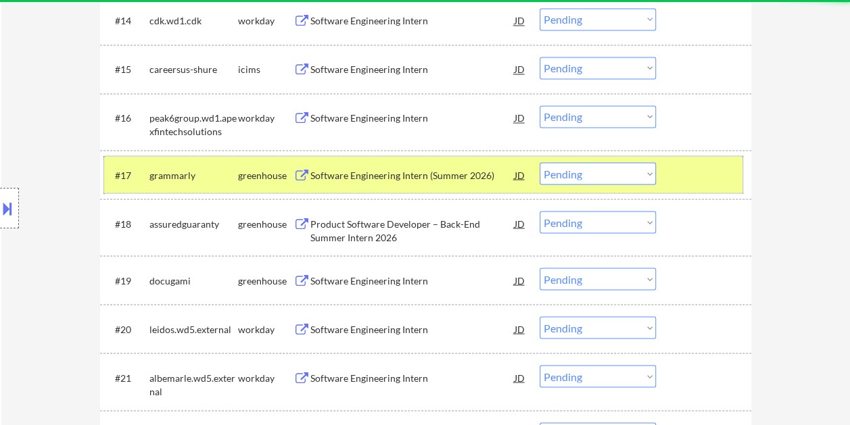
click at [701, 182] on div at bounding box center [706, 174] width 60 height 24
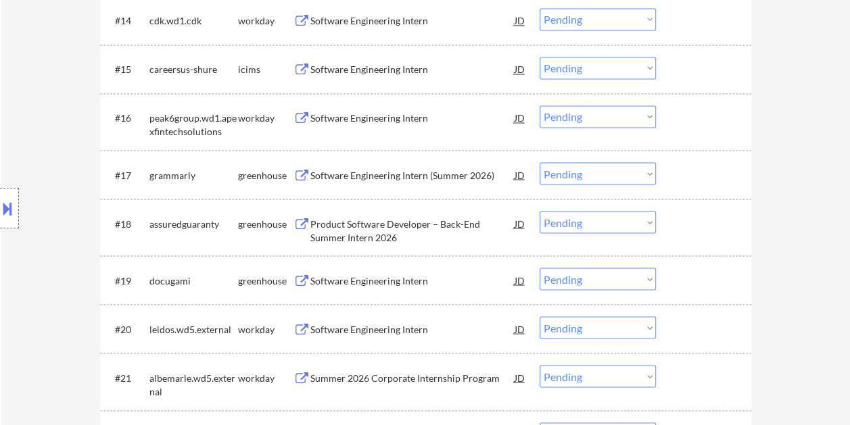
click at [707, 173] on div at bounding box center [706, 174] width 60 height 24
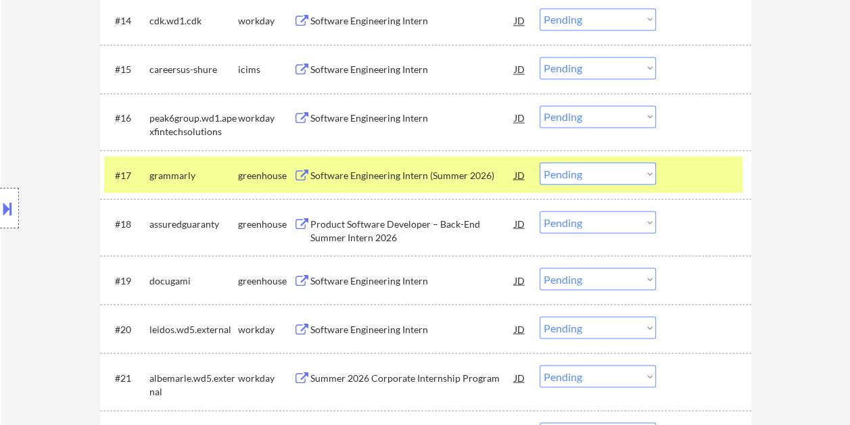
click at [406, 172] on div "Software Engineering Intern (Summer 2026)" at bounding box center [412, 175] width 204 height 14
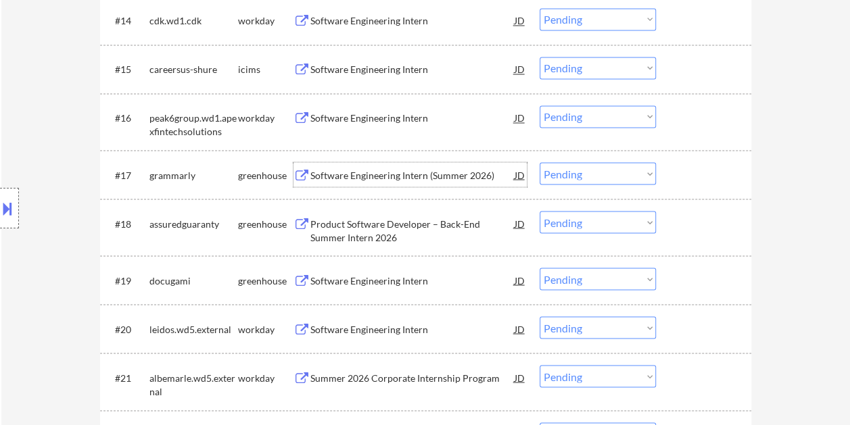
click at [681, 170] on div at bounding box center [706, 174] width 60 height 24
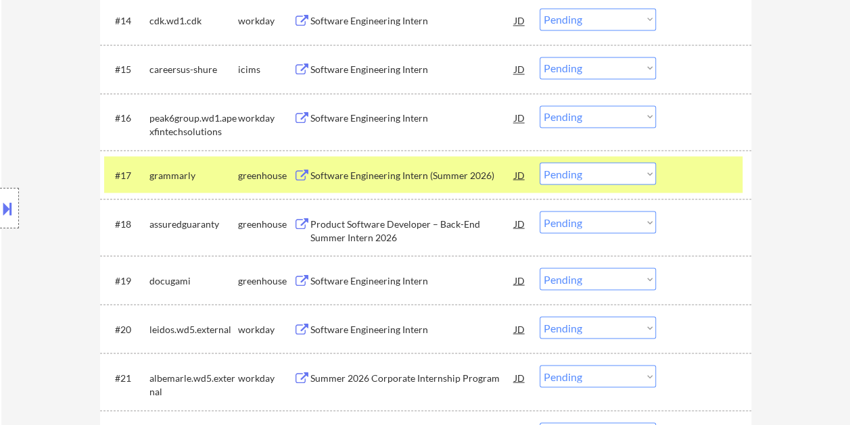
click at [652, 172] on select "Choose an option... Pending Applied Excluded (Questions) Excluded (Expired) Exc…" at bounding box center [598, 173] width 116 height 22
click at [540, 162] on select "Choose an option... Pending Applied Excluded (Questions) Excluded (Expired) Exc…" at bounding box center [598, 173] width 116 height 22
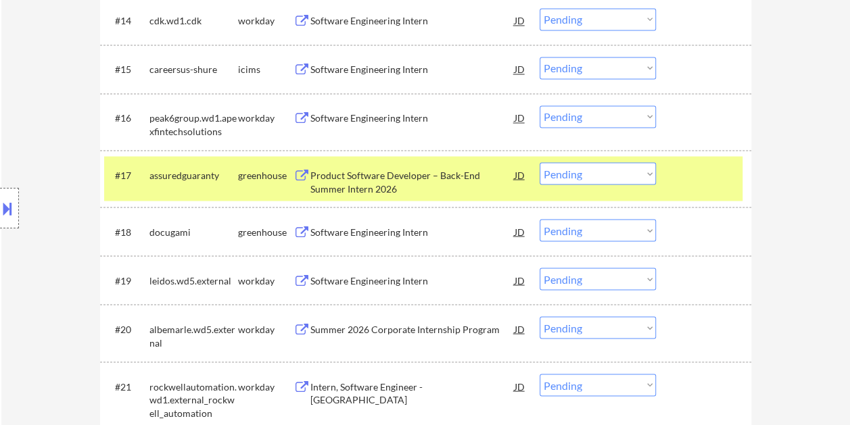
click at [684, 182] on div at bounding box center [706, 174] width 60 height 24
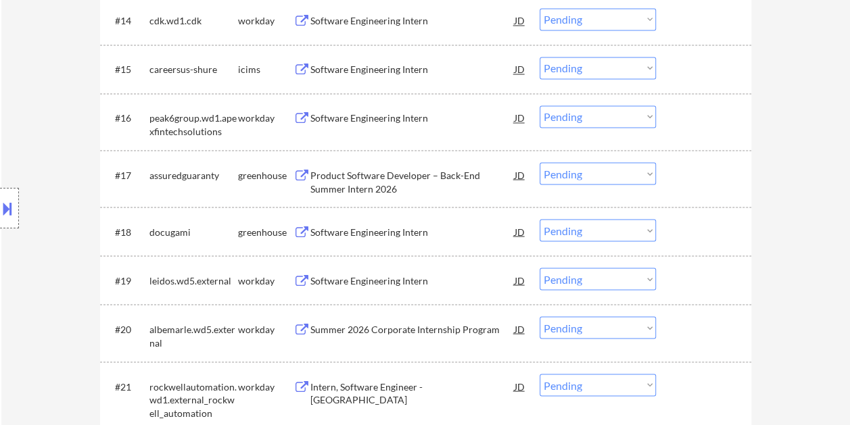
click at [709, 177] on div at bounding box center [706, 174] width 60 height 24
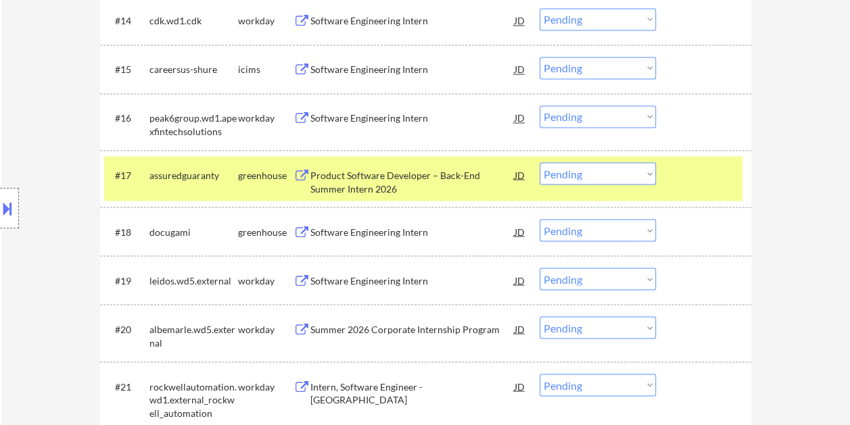
click at [406, 169] on div "Product Software Developer – Back-End Summer Intern 2026" at bounding box center [412, 181] width 204 height 26
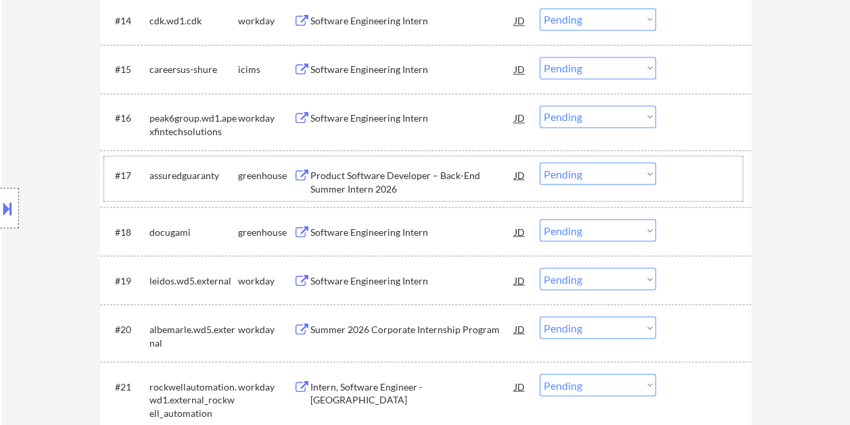
click at [698, 181] on div at bounding box center [706, 174] width 60 height 24
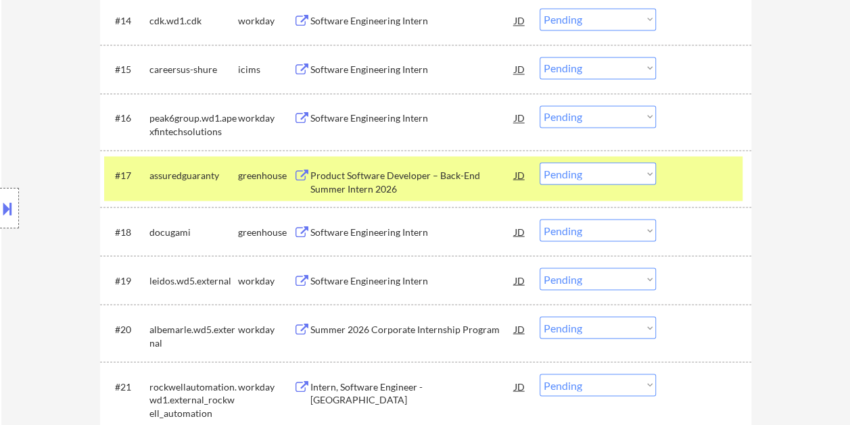
click at [645, 172] on select "Choose an option... Pending Applied Excluded (Questions) Excluded (Expired) Exc…" at bounding box center [598, 173] width 116 height 22
click at [540, 162] on select "Choose an option... Pending Applied Excluded (Questions) Excluded (Expired) Exc…" at bounding box center [598, 173] width 116 height 22
click at [573, 224] on select "Choose an option... Pending Applied Excluded (Questions) Excluded (Expired) Exc…" at bounding box center [598, 230] width 116 height 22
click at [626, 170] on select "Choose an option... Pending Applied Excluded (Questions) Excluded (Expired) Exc…" at bounding box center [598, 173] width 116 height 22
select select ""pending""
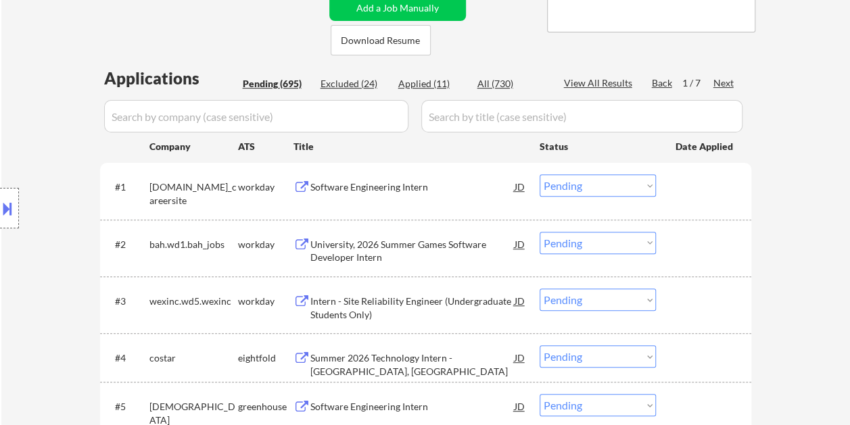
scroll to position [50, 0]
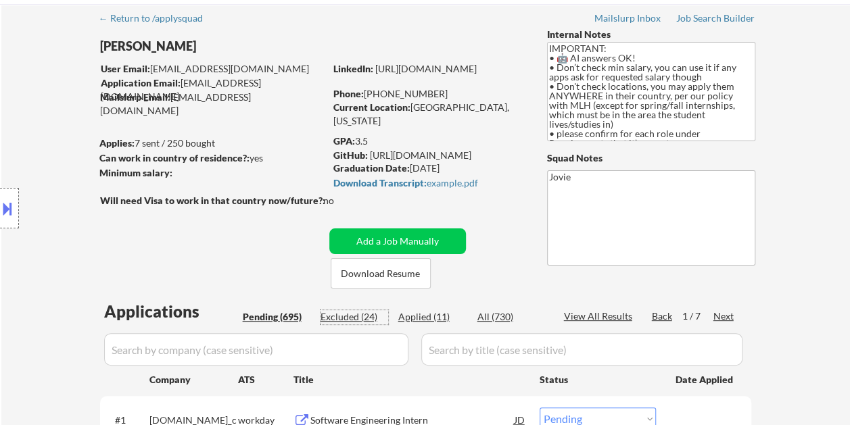
click at [331, 315] on div "Excluded (24)" at bounding box center [355, 317] width 68 height 14
select select ""excluded__bad_match_""
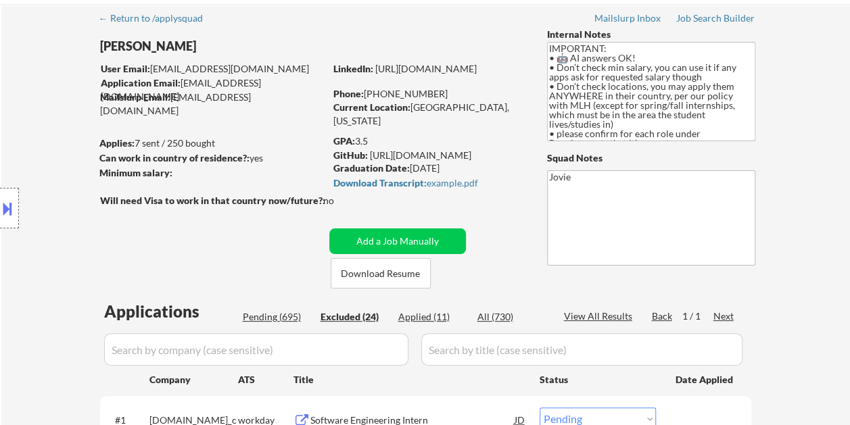
select select ""excluded__bad_match_""
select select ""excluded""
select select ""excluded__bad_match_""
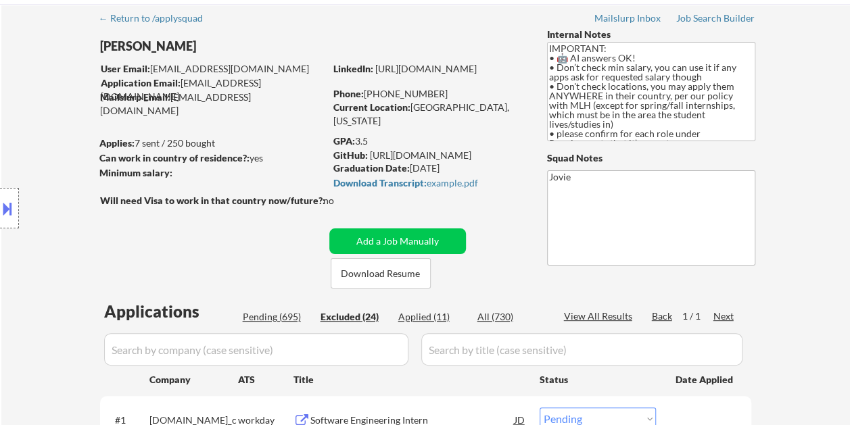
select select ""excluded__bad_match_""
select select ""excluded""
select select ""excluded__expired_""
select select ""excluded""
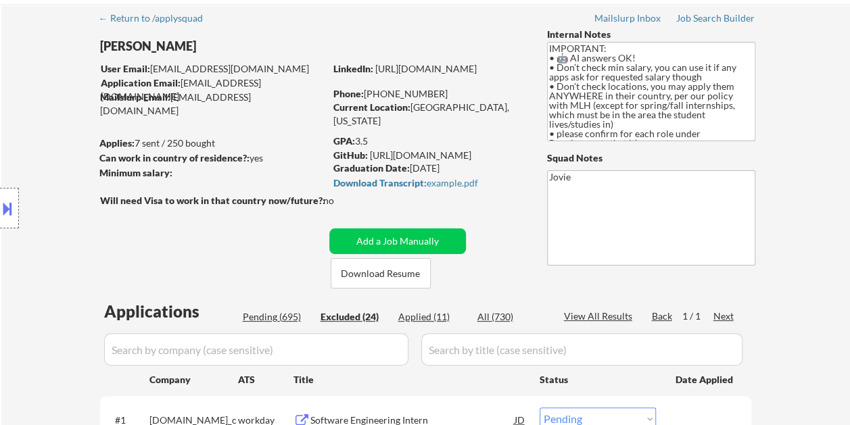
select select ""excluded__expired_""
select select ""excluded""
select select ""excluded__bad_match_""
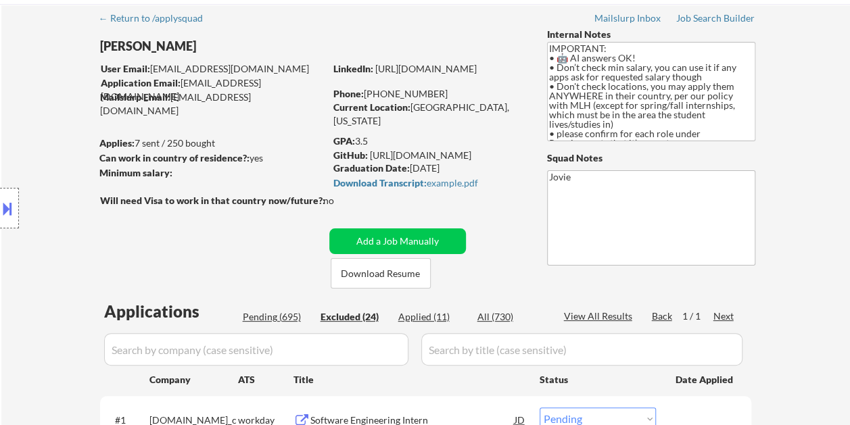
select select ""excluded""
select select ""excluded__bad_match_""
select select ""excluded""
select select ""excluded__expired_""
select select ""excluded__bad_match_""
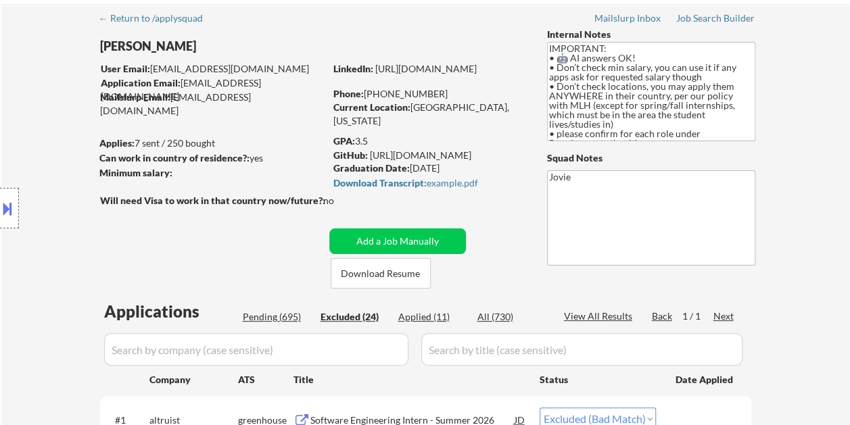
scroll to position [997, 0]
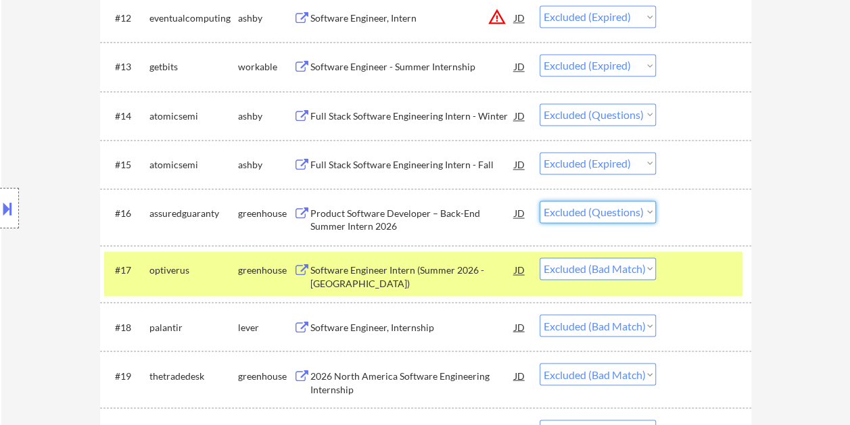
click at [644, 213] on select "Choose an option... Pending Applied Excluded (Questions) Excluded (Expired) Exc…" at bounding box center [598, 212] width 116 height 22
click at [540, 201] on select "Choose an option... Pending Applied Excluded (Questions) Excluded (Expired) Exc…" at bounding box center [598, 212] width 116 height 22
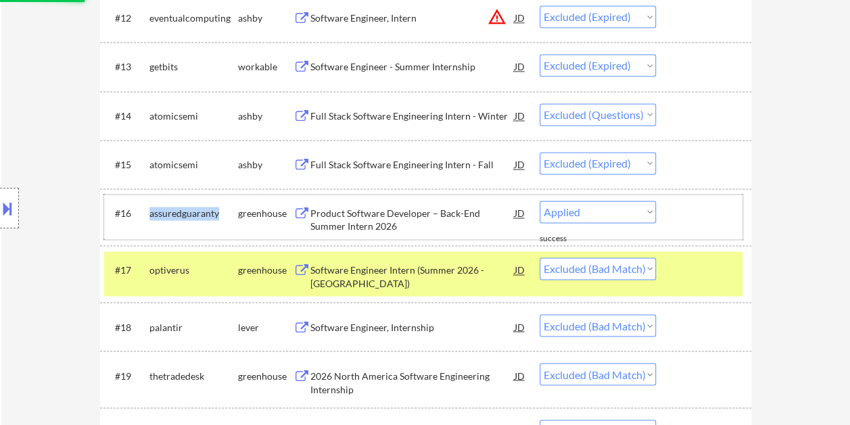
select select ""excluded__bad_match_""
select select ""excluded""
select select ""excluded__bad_match_""
select select ""excluded""
select select ""excluded__expired_""
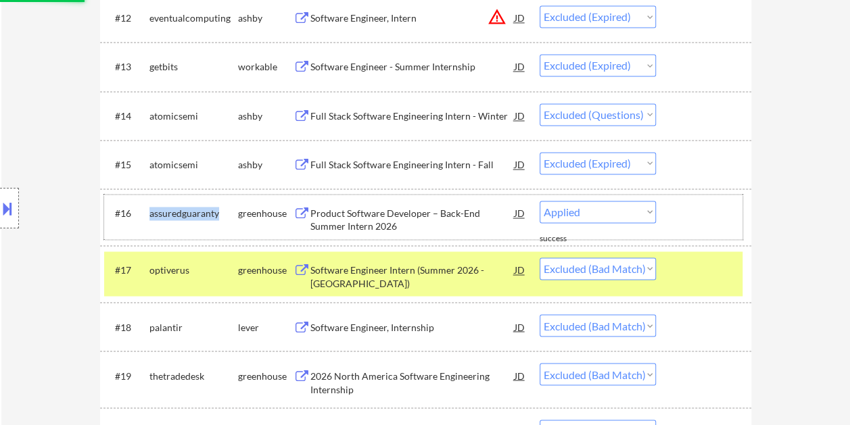
select select ""excluded__bad_match_""
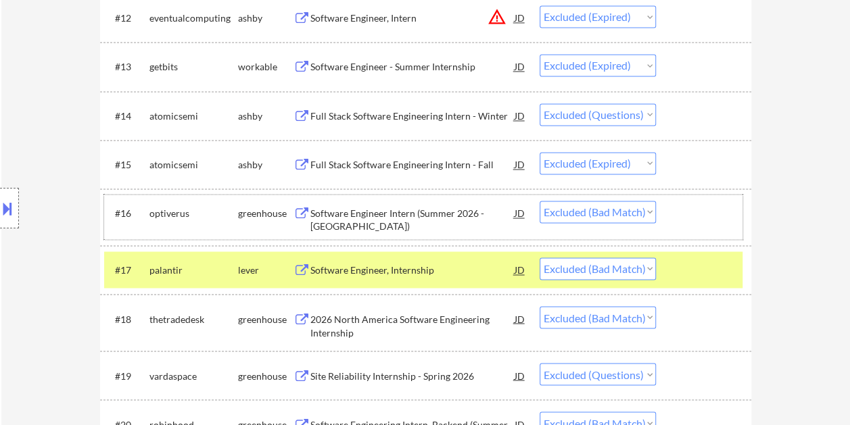
click at [694, 272] on div at bounding box center [706, 270] width 60 height 24
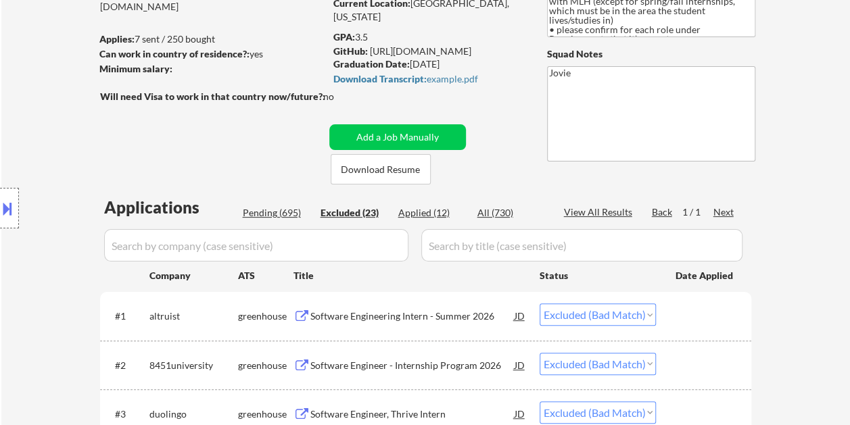
scroll to position [0, 0]
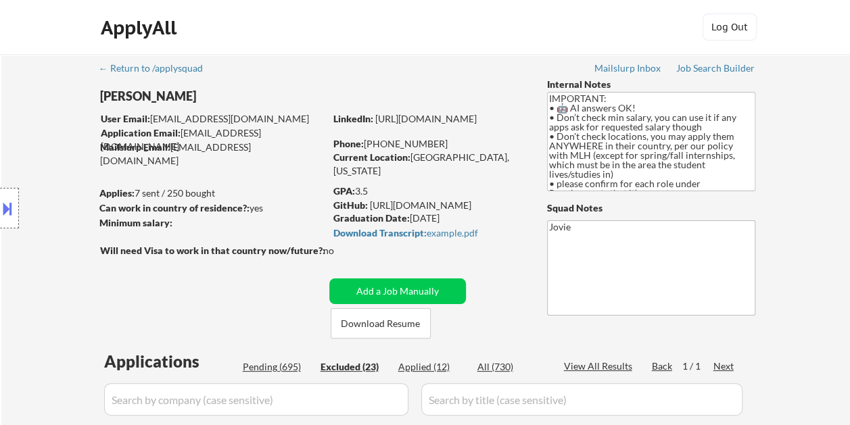
click at [254, 363] on div "Pending (695)" at bounding box center [277, 367] width 68 height 14
select select ""pending""
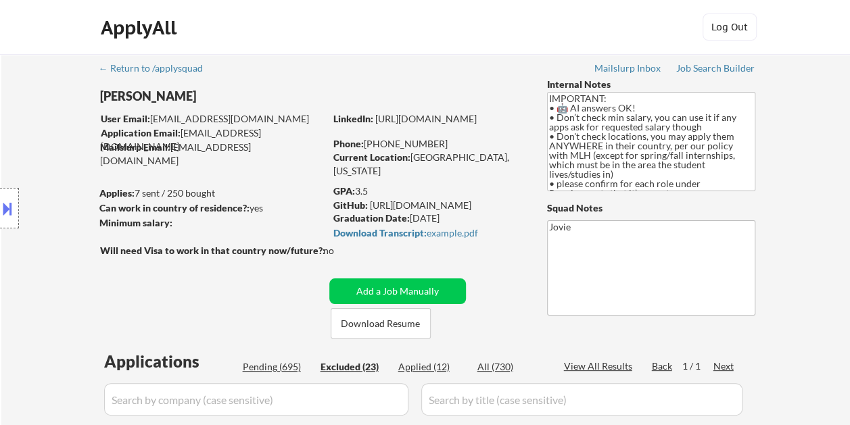
select select ""pending""
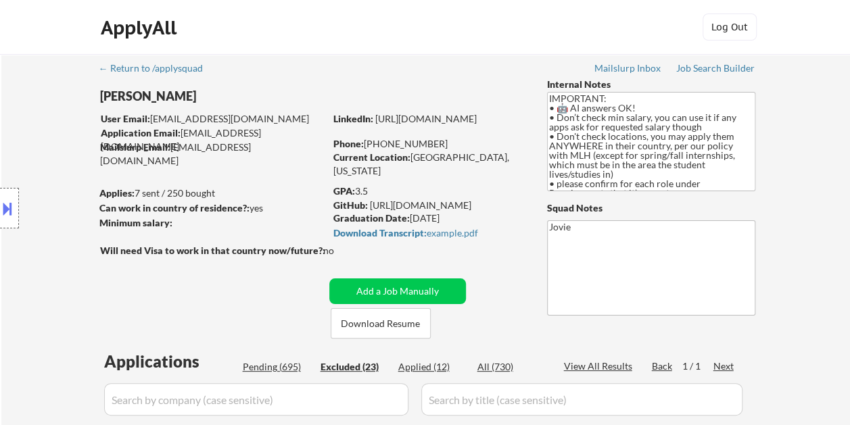
select select ""pending""
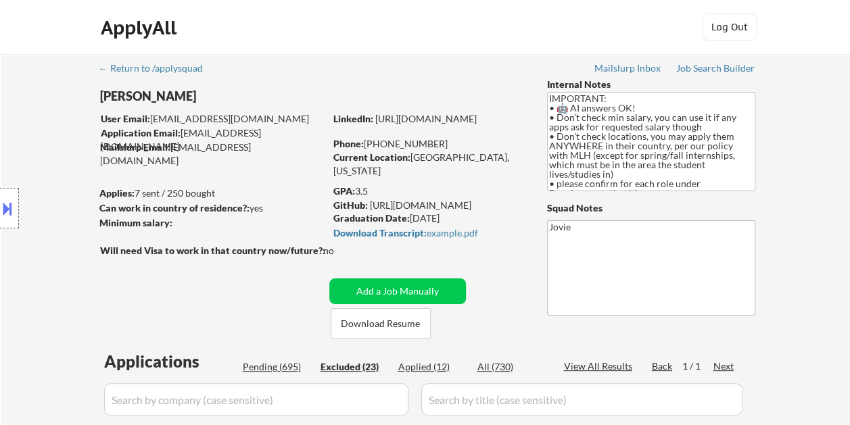
select select ""pending""
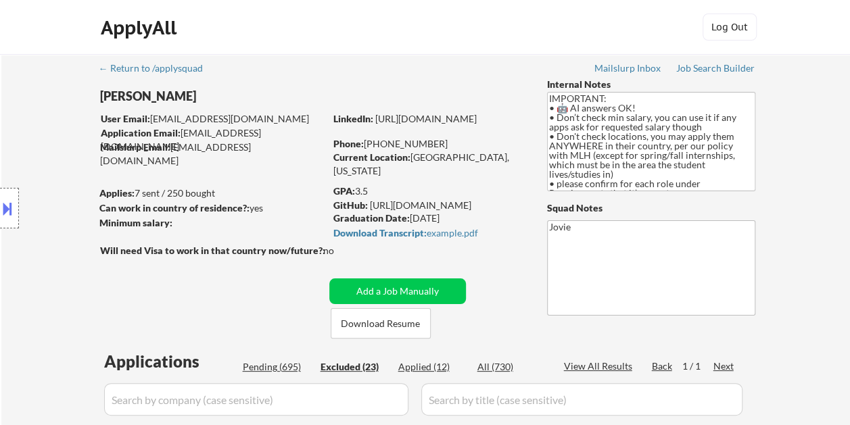
select select ""pending""
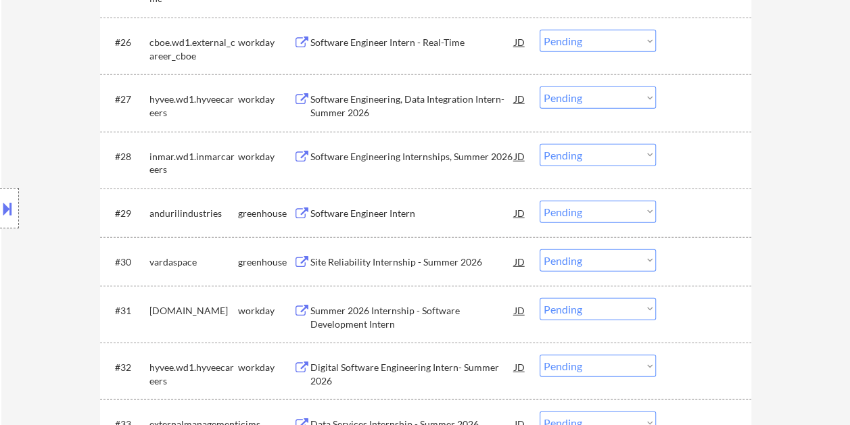
scroll to position [1794, 0]
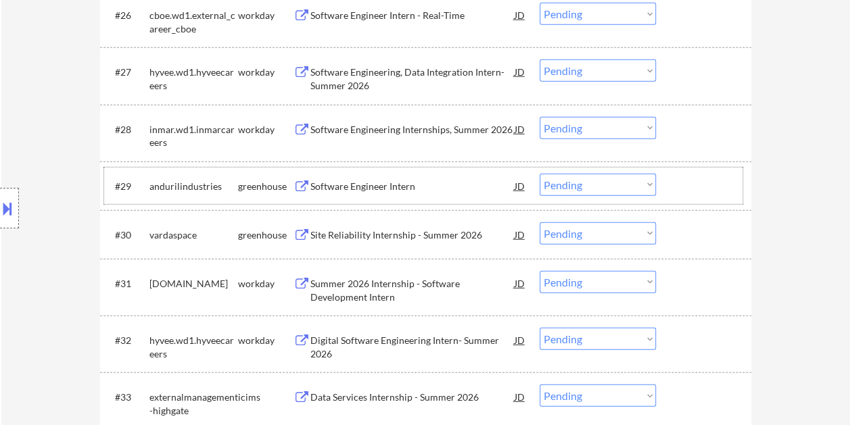
click at [679, 189] on div at bounding box center [706, 186] width 60 height 24
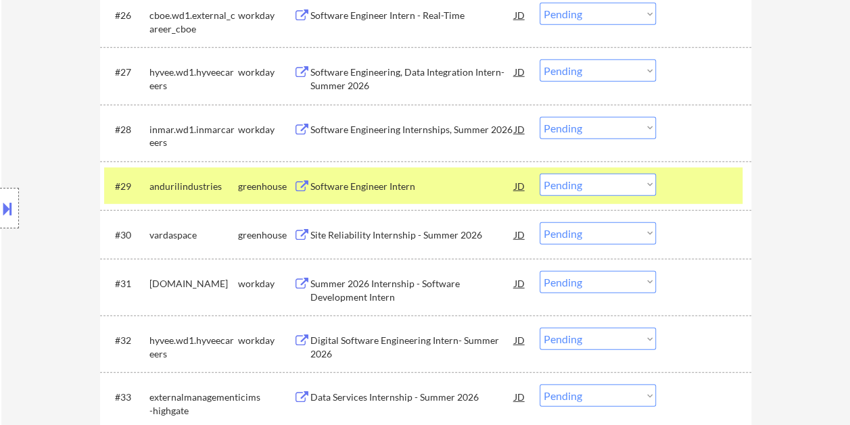
click at [460, 180] on div "Software Engineer Intern" at bounding box center [412, 187] width 204 height 14
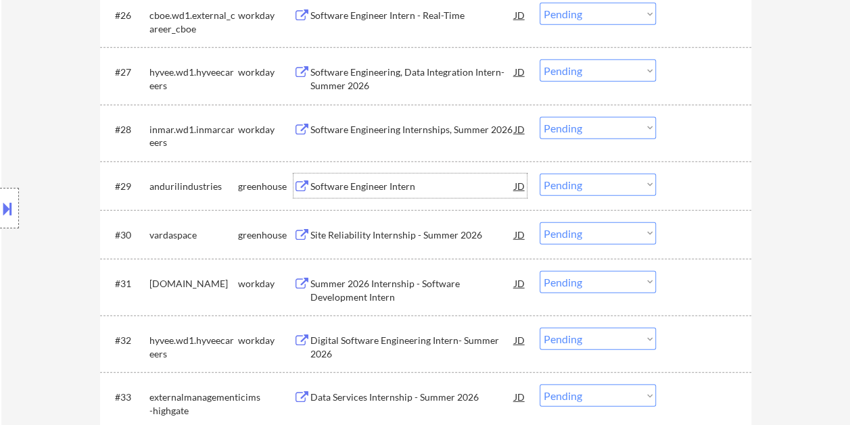
click at [691, 189] on div at bounding box center [706, 186] width 60 height 24
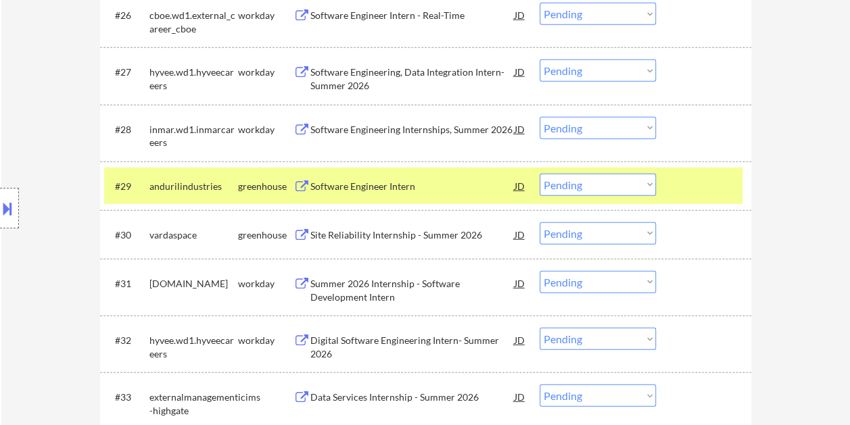
click at [645, 184] on select "Choose an option... Pending Applied Excluded (Questions) Excluded (Expired) Exc…" at bounding box center [598, 185] width 116 height 22
click at [540, 174] on select "Choose an option... Pending Applied Excluded (Questions) Excluded (Expired) Exc…" at bounding box center [598, 185] width 116 height 22
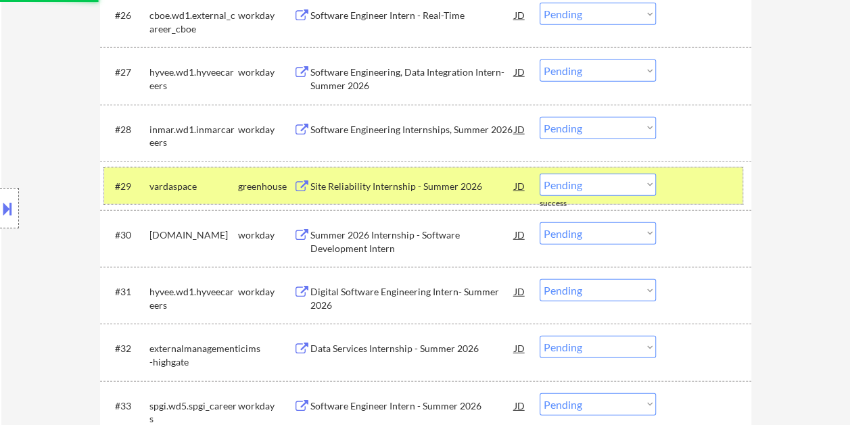
click at [673, 178] on div "#29 vardaspace greenhouse Site Reliability Internship - Summer 2026 JD Choose a…" at bounding box center [423, 186] width 638 height 37
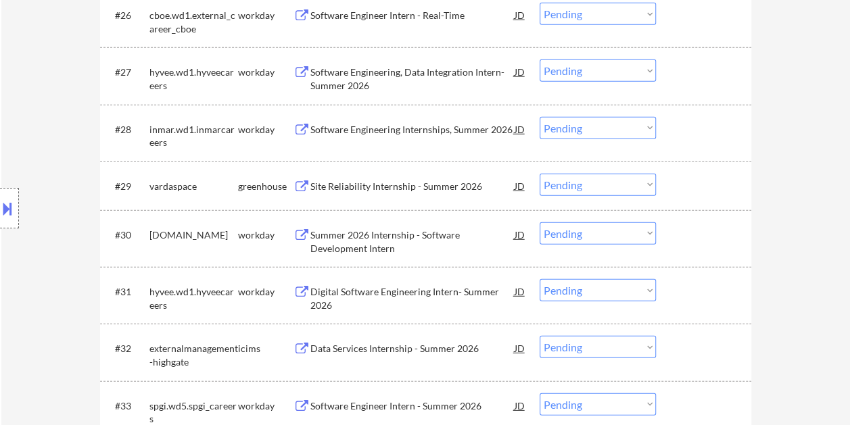
click at [684, 176] on div at bounding box center [706, 186] width 60 height 24
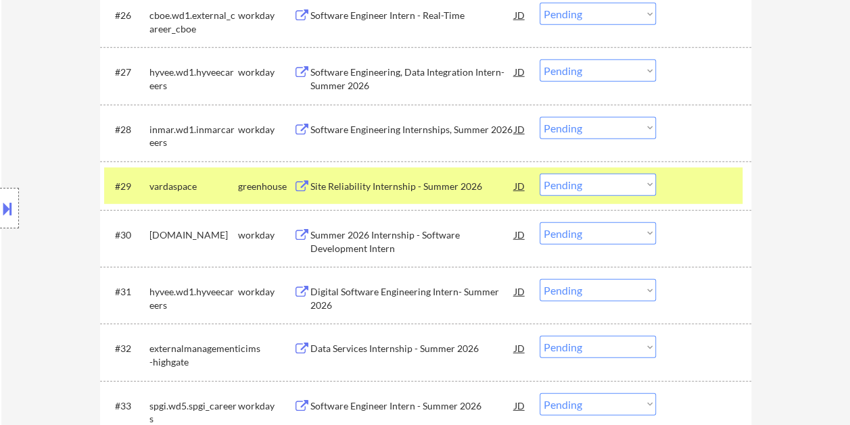
click at [324, 174] on div "Site Reliability Internship - Summer 2026" at bounding box center [412, 186] width 204 height 24
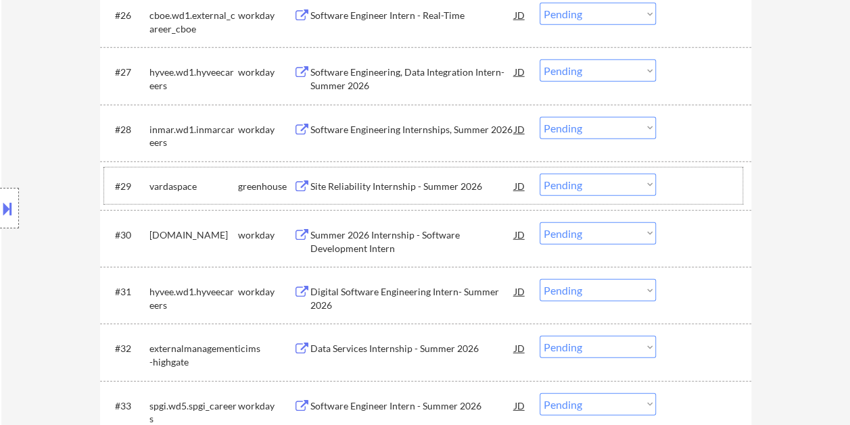
click at [669, 181] on div "#29 vardaspace greenhouse Site Reliability Internship - Summer 2026 JD Choose a…" at bounding box center [423, 186] width 638 height 37
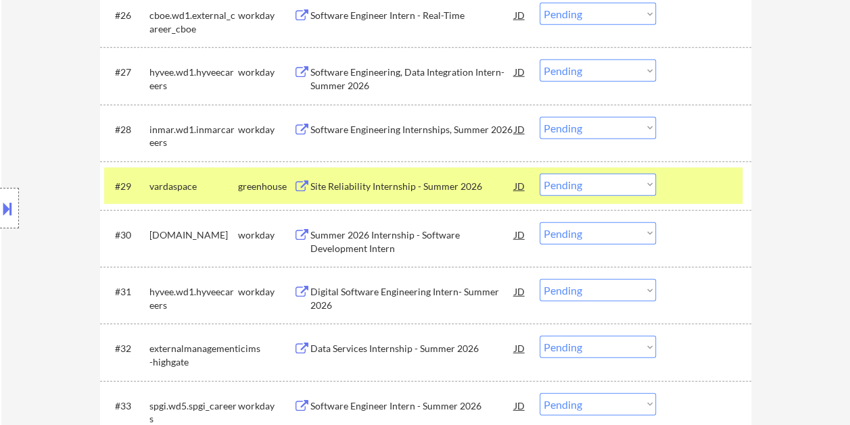
click at [648, 181] on select "Choose an option... Pending Applied Excluded (Questions) Excluded (Expired) Exc…" at bounding box center [598, 185] width 116 height 22
click at [540, 174] on select "Choose an option... Pending Applied Excluded (Questions) Excluded (Expired) Exc…" at bounding box center [598, 185] width 116 height 22
select select ""pending""
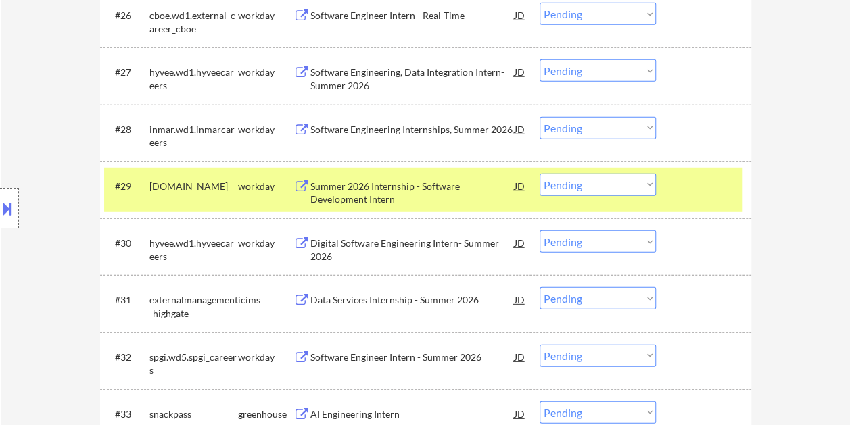
click at [688, 191] on div at bounding box center [706, 186] width 60 height 24
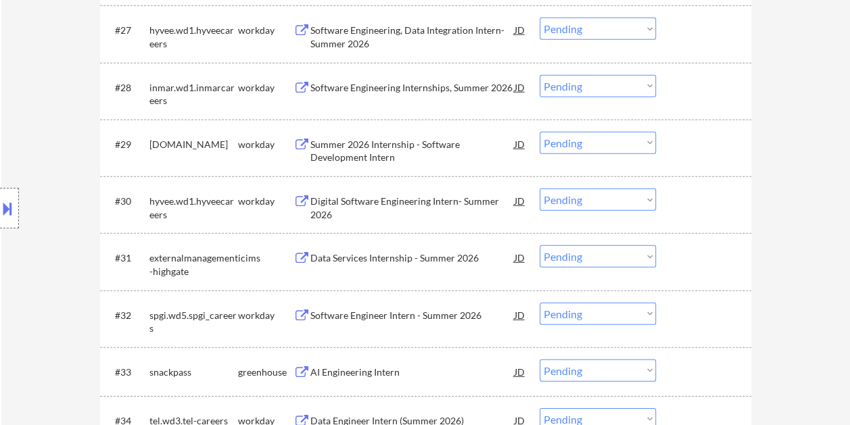
scroll to position [1862, 0]
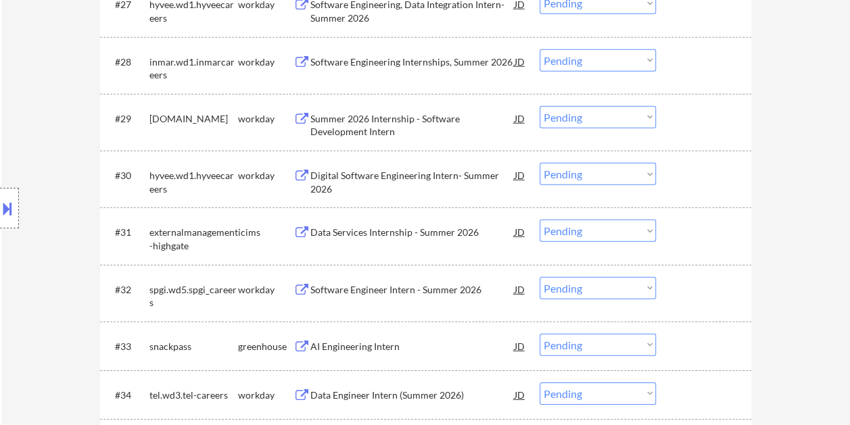
click at [694, 347] on div at bounding box center [706, 346] width 60 height 24
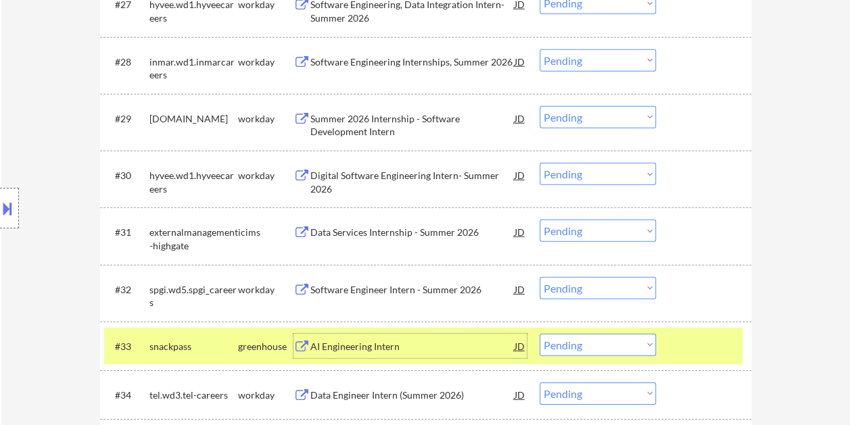
click at [329, 339] on div "AI Engineering Intern" at bounding box center [412, 346] width 204 height 24
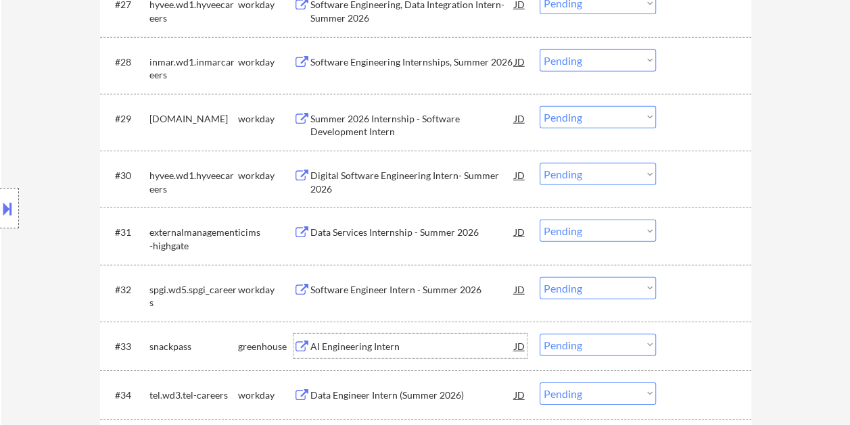
click at [690, 352] on div at bounding box center [706, 346] width 60 height 24
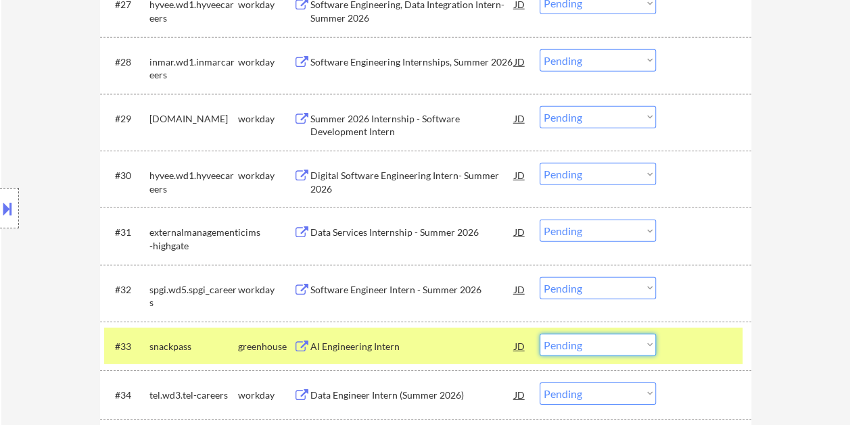
click at [647, 346] on select "Choose an option... Pending Applied Excluded (Questions) Excluded (Expired) Exc…" at bounding box center [598, 345] width 116 height 22
click at [540, 334] on select "Choose an option... Pending Applied Excluded (Questions) Excluded (Expired) Exc…" at bounding box center [598, 345] width 116 height 22
select select ""pending""
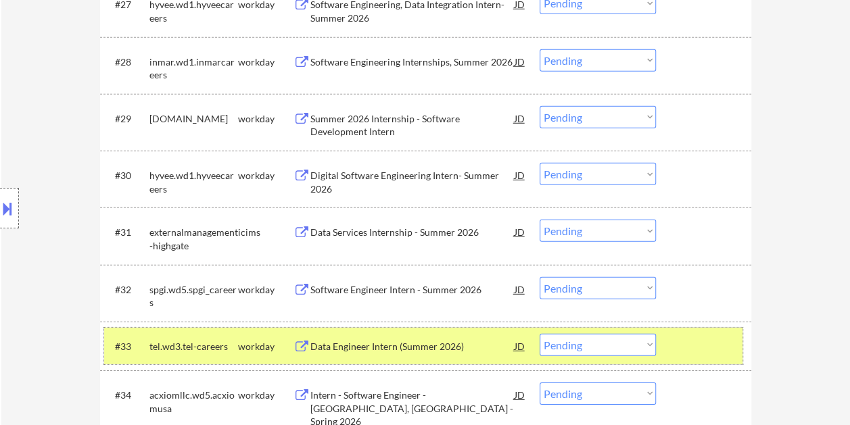
click at [717, 345] on div at bounding box center [706, 346] width 60 height 24
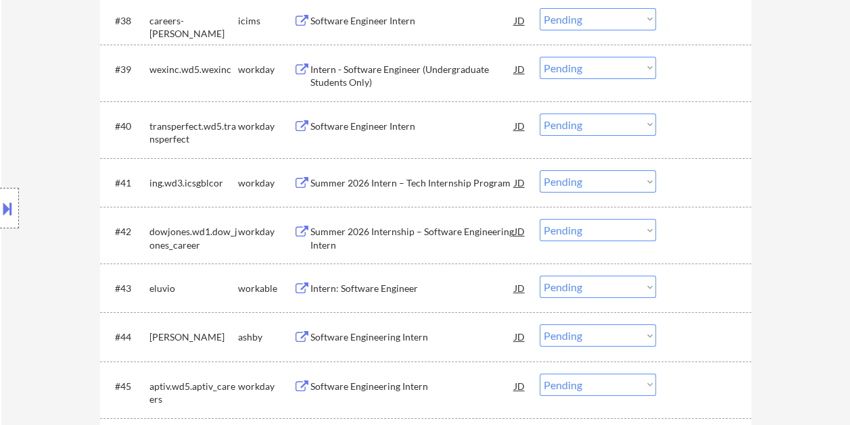
scroll to position [2475, 0]
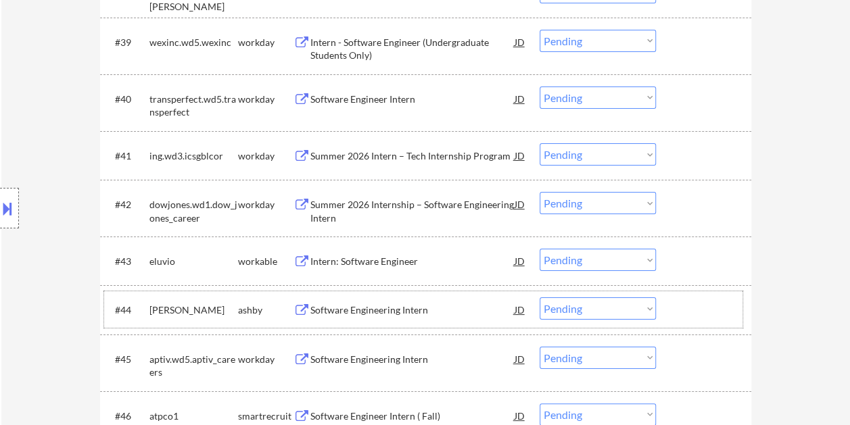
click at [717, 316] on div at bounding box center [706, 310] width 60 height 24
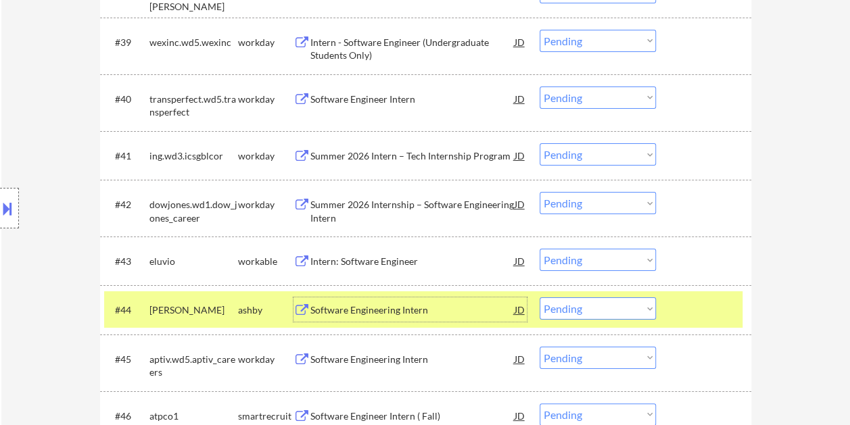
click at [384, 315] on div "Software Engineering Intern" at bounding box center [412, 311] width 204 height 14
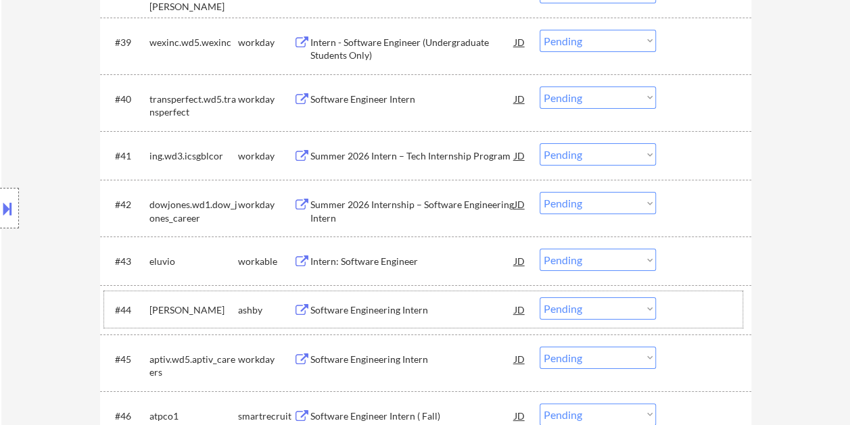
click at [707, 301] on div at bounding box center [706, 310] width 60 height 24
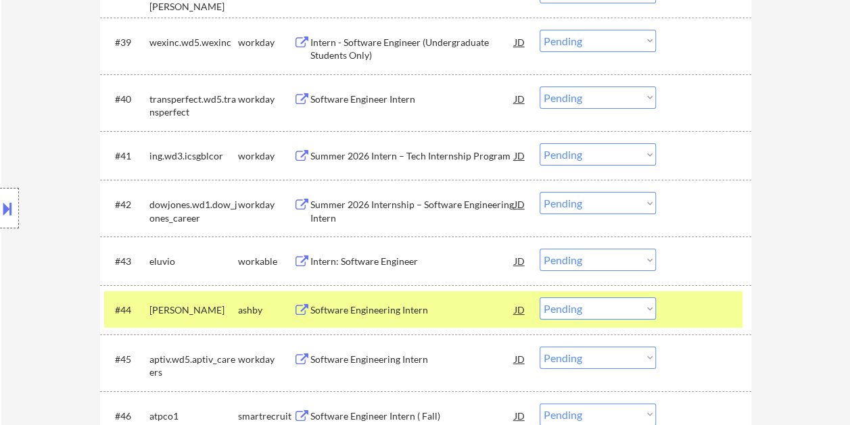
click at [642, 312] on select "Choose an option... Pending Applied Excluded (Questions) Excluded (Expired) Exc…" at bounding box center [598, 309] width 116 height 22
click at [540, 298] on select "Choose an option... Pending Applied Excluded (Questions) Excluded (Expired) Exc…" at bounding box center [598, 309] width 116 height 22
select select ""pending""
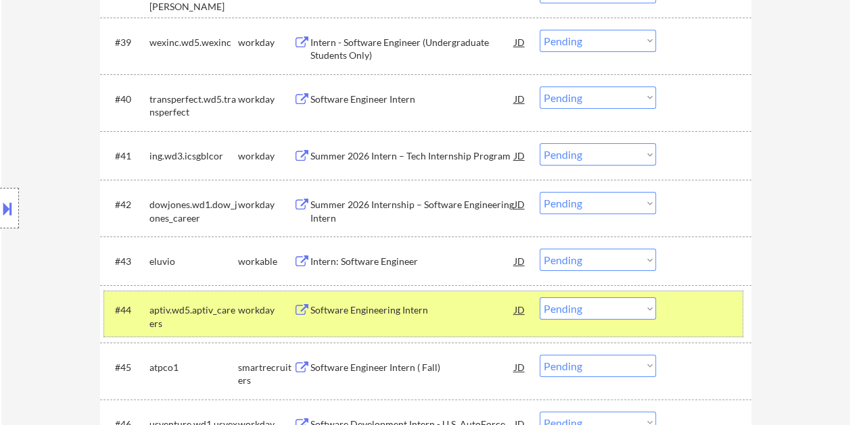
click at [678, 310] on div at bounding box center [706, 310] width 60 height 24
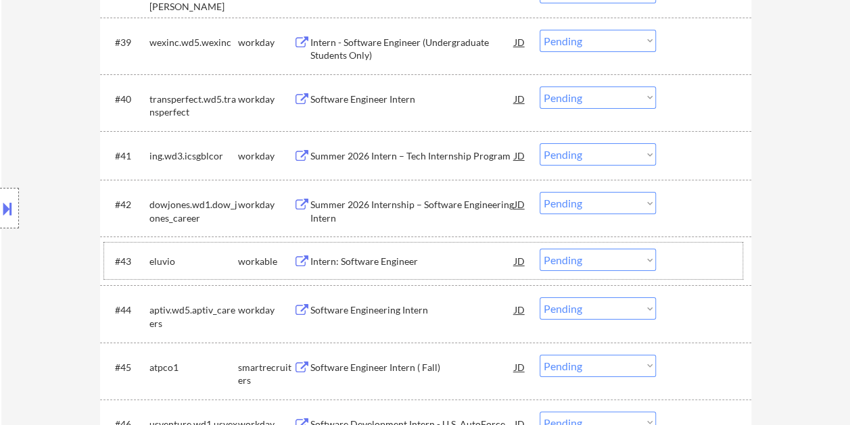
click at [681, 263] on div at bounding box center [706, 261] width 60 height 24
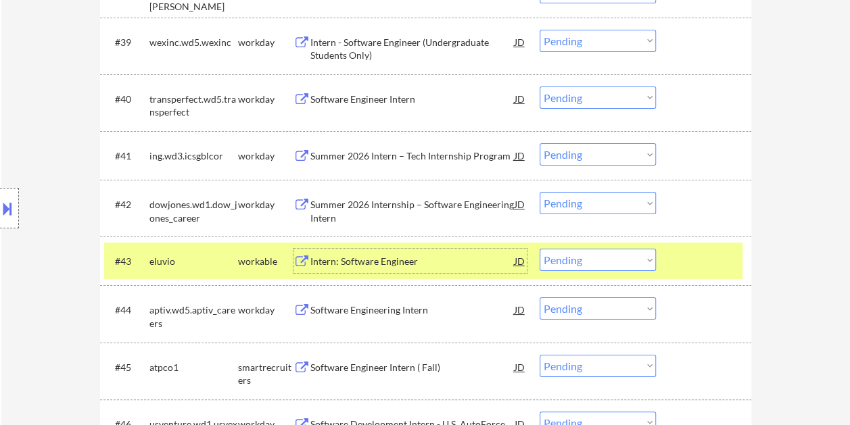
click at [325, 256] on div "Intern: Software Engineer" at bounding box center [412, 262] width 204 height 14
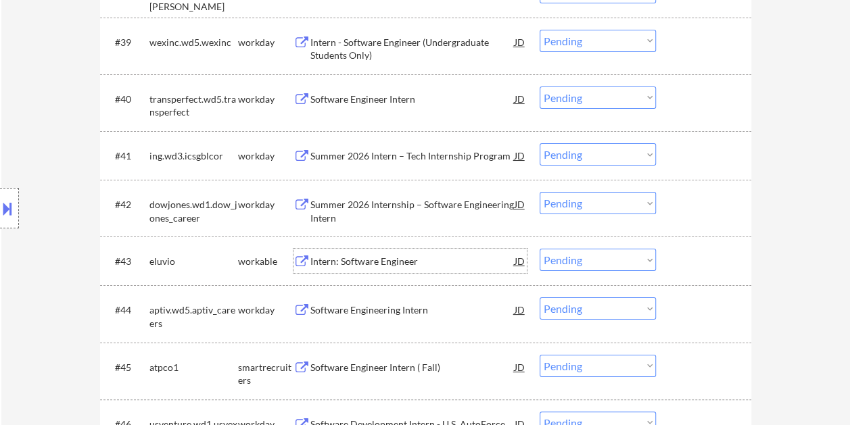
click at [722, 265] on div at bounding box center [706, 261] width 60 height 24
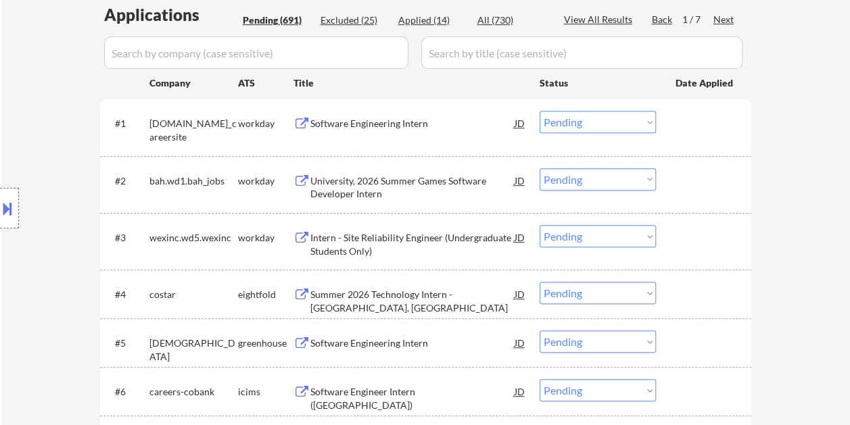
scroll to position [0, 0]
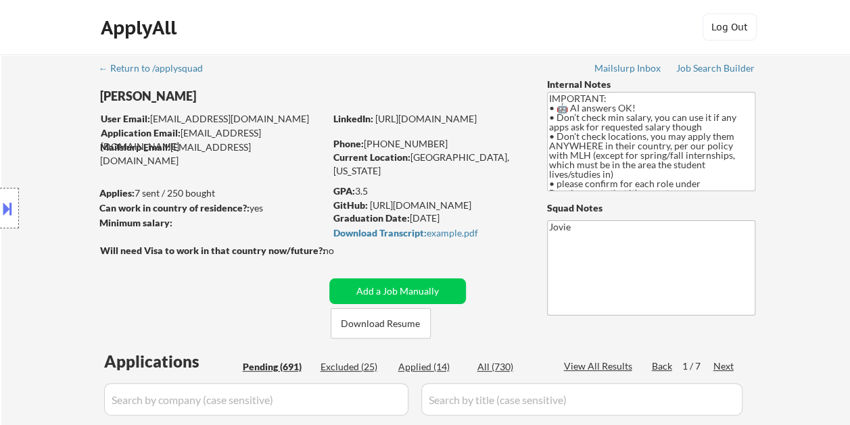
drag, startPoint x: 358, startPoint y: 187, endPoint x: 374, endPoint y: 188, distance: 15.6
click at [374, 188] on div "GPA: 3.5" at bounding box center [429, 192] width 193 height 14
copy div "3.5"
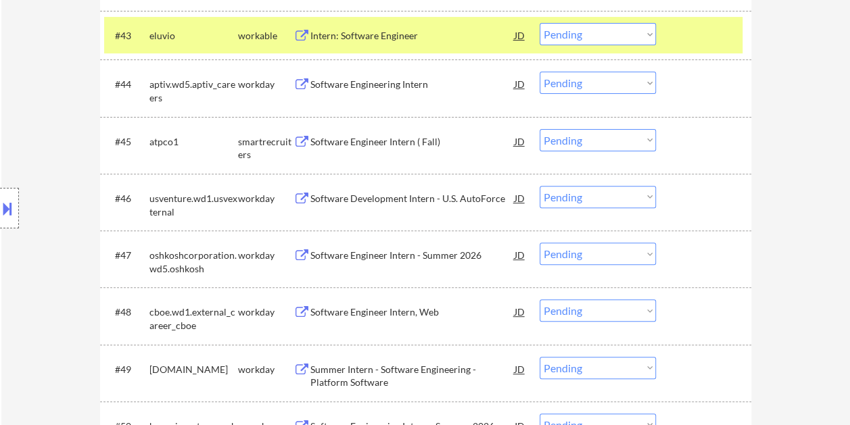
scroll to position [2626, 0]
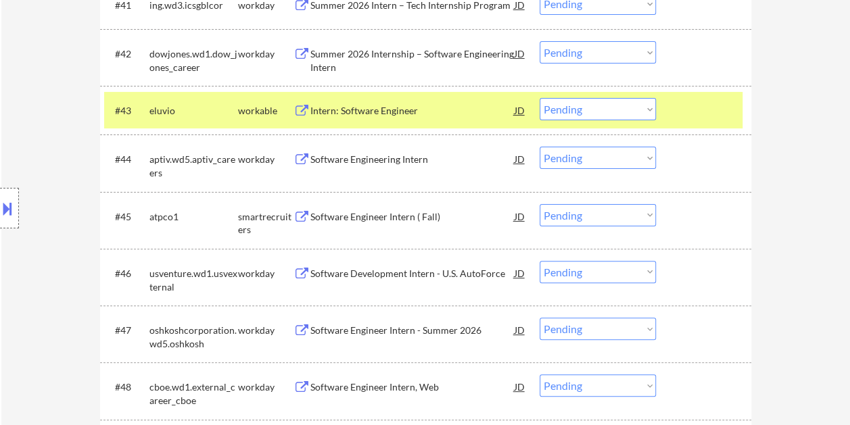
click at [644, 106] on select "Choose an option... Pending Applied Excluded (Questions) Excluded (Expired) Exc…" at bounding box center [598, 109] width 116 height 22
click at [540, 98] on select "Choose an option... Pending Applied Excluded (Questions) Excluded (Expired) Exc…" at bounding box center [598, 109] width 116 height 22
select select ""pending""
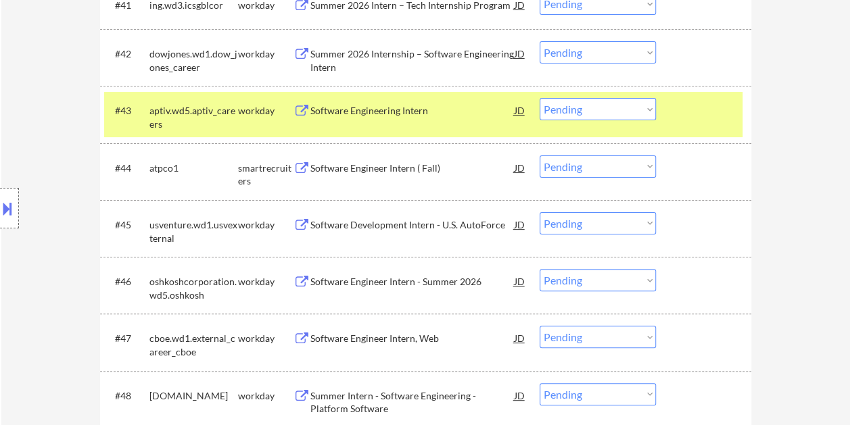
click at [690, 109] on div at bounding box center [706, 110] width 60 height 24
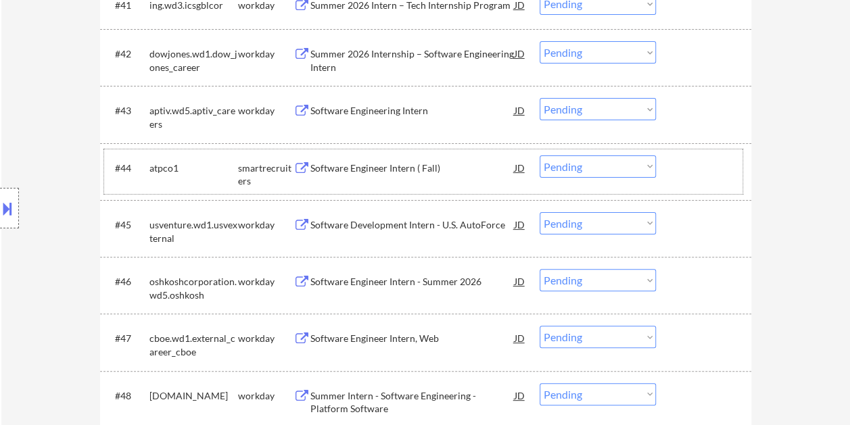
click at [690, 158] on div at bounding box center [706, 168] width 60 height 24
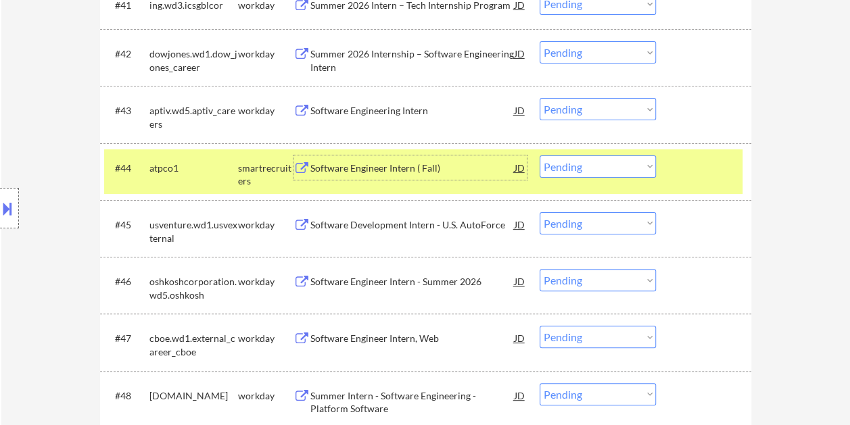
click at [379, 169] on div "Software Engineer Intern ( Fall)" at bounding box center [412, 169] width 204 height 14
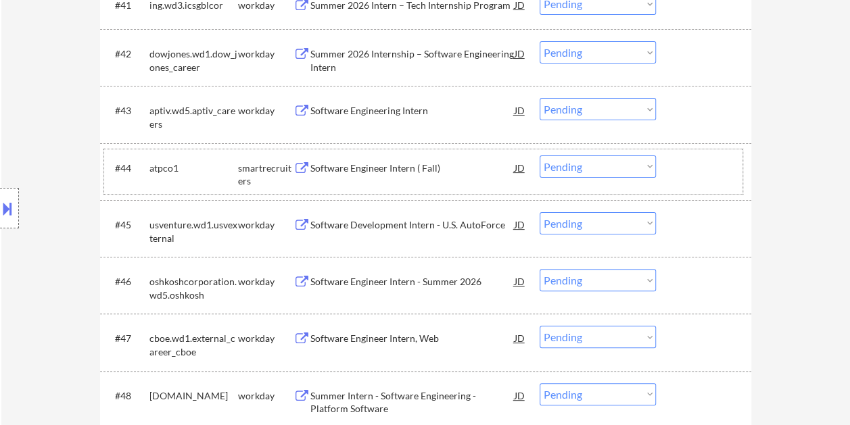
click at [701, 161] on div at bounding box center [706, 168] width 60 height 24
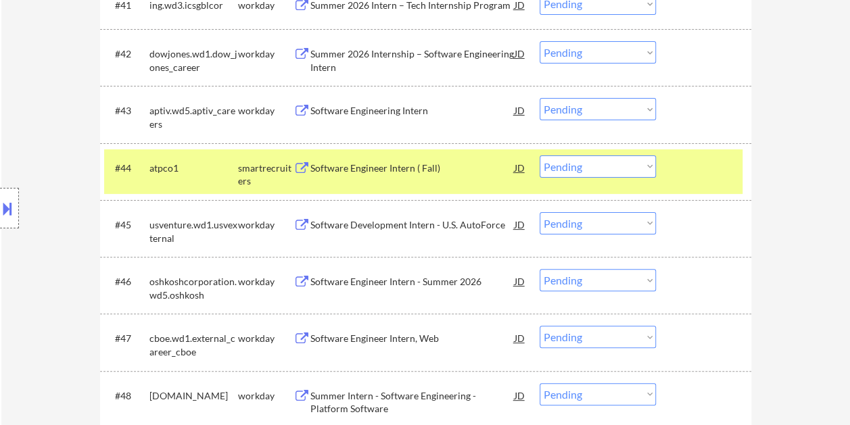
click at [653, 168] on select "Choose an option... Pending Applied Excluded (Questions) Excluded (Expired) Exc…" at bounding box center [598, 167] width 116 height 22
click at [540, 156] on select "Choose an option... Pending Applied Excluded (Questions) Excluded (Expired) Exc…" at bounding box center [598, 167] width 116 height 22
select select ""pending""
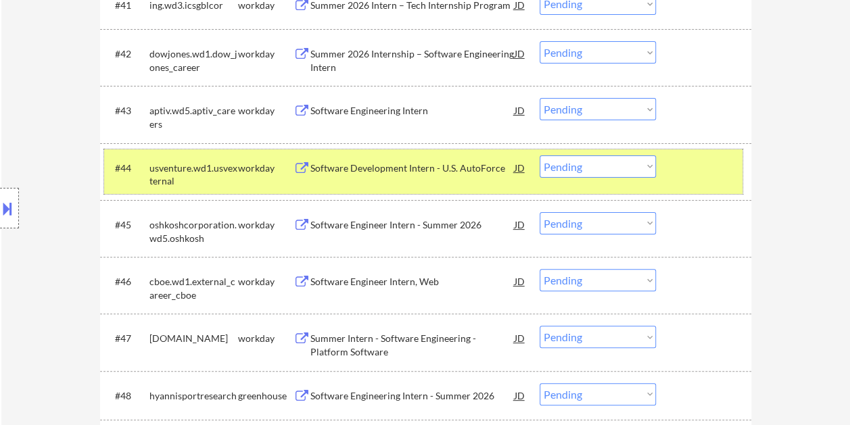
click at [679, 176] on div at bounding box center [706, 168] width 60 height 24
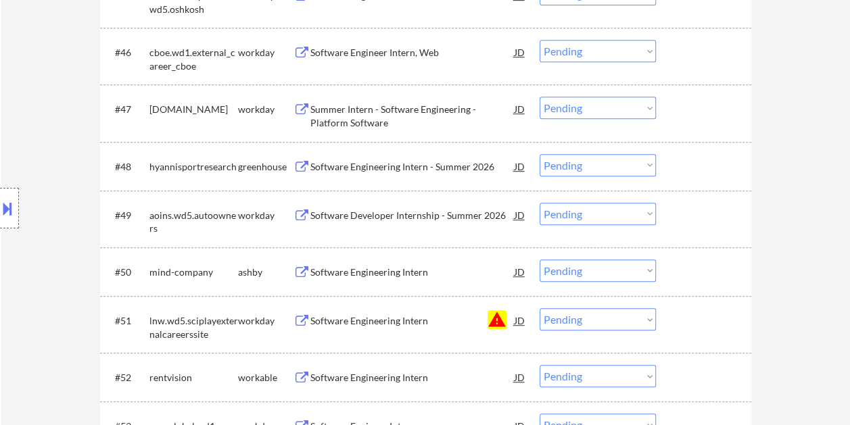
scroll to position [2927, 0]
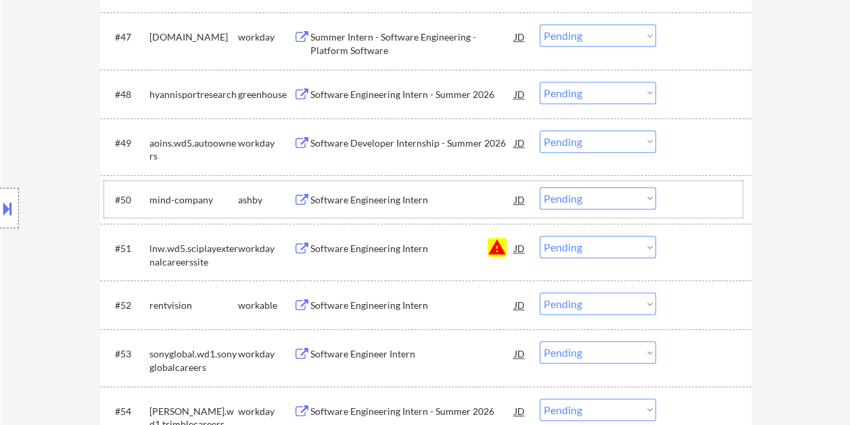
click at [679, 200] on div at bounding box center [706, 199] width 60 height 24
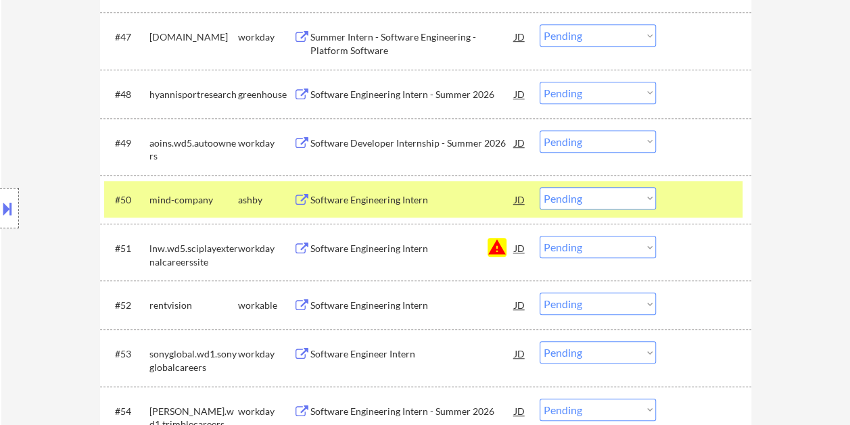
click at [450, 200] on div "Software Engineering Intern" at bounding box center [412, 200] width 204 height 14
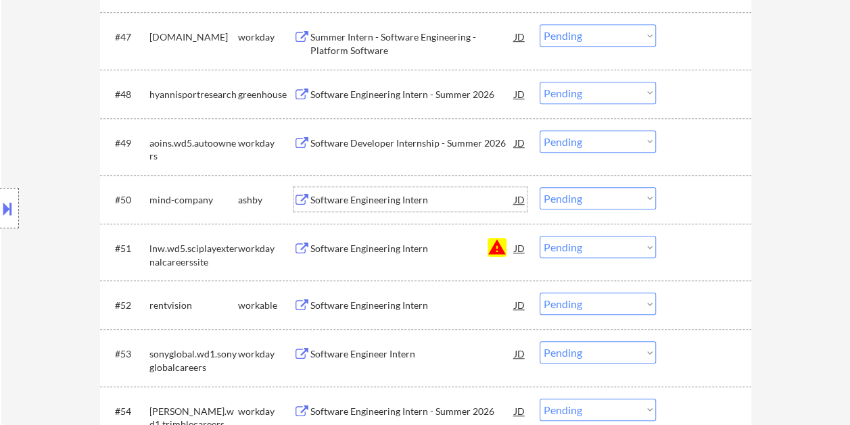
click at [702, 204] on div at bounding box center [706, 199] width 60 height 24
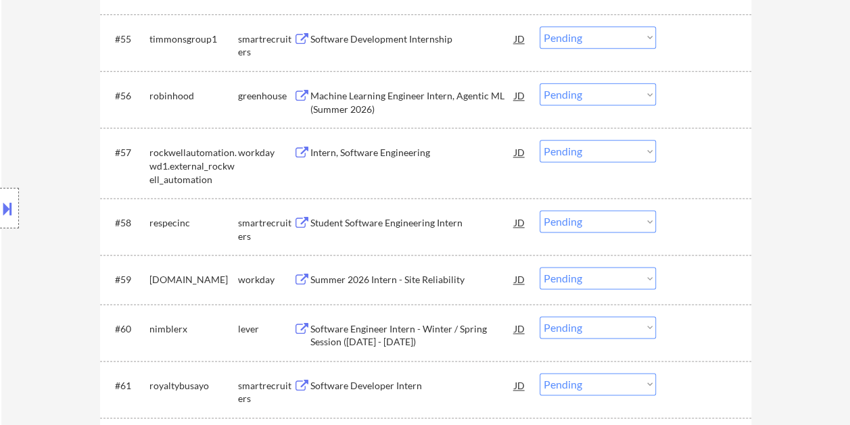
scroll to position [2837, 0]
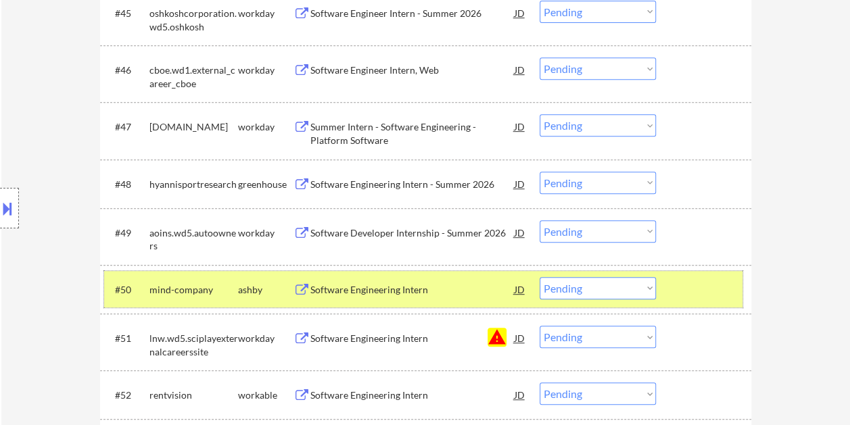
click at [644, 285] on select "Choose an option... Pending Applied Excluded (Questions) Excluded (Expired) Exc…" at bounding box center [598, 288] width 116 height 22
click at [540, 277] on select "Choose an option... Pending Applied Excluded (Questions) Excluded (Expired) Exc…" at bounding box center [598, 288] width 116 height 22
select select ""pending""
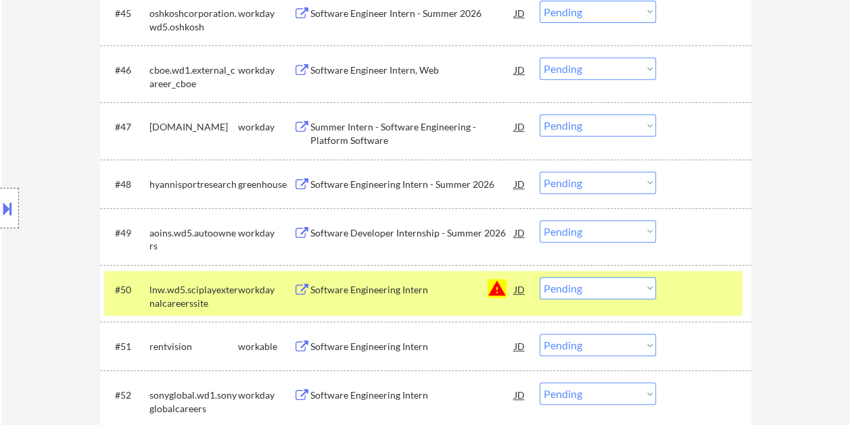
click at [696, 287] on div at bounding box center [706, 289] width 60 height 24
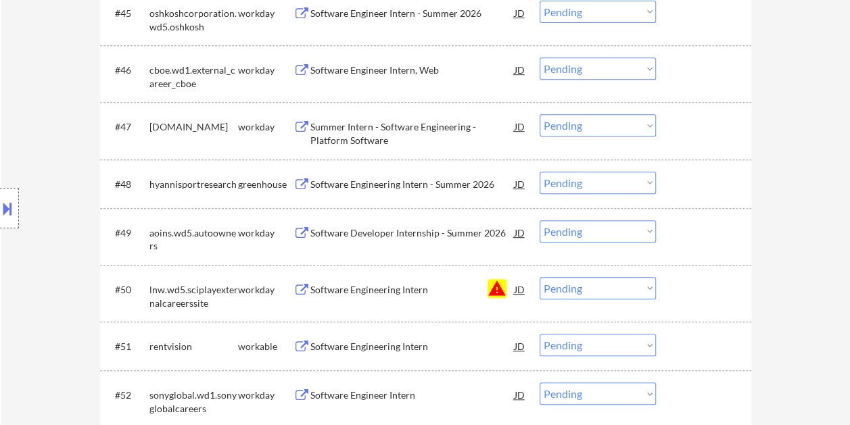
click at [685, 366] on div "#51 rentvision workable Software Engineering Intern JD warning_amber Choose an …" at bounding box center [425, 346] width 651 height 49
drag, startPoint x: 687, startPoint y: 343, endPoint x: 394, endPoint y: 346, distance: 292.8
click at [687, 343] on div at bounding box center [706, 346] width 60 height 24
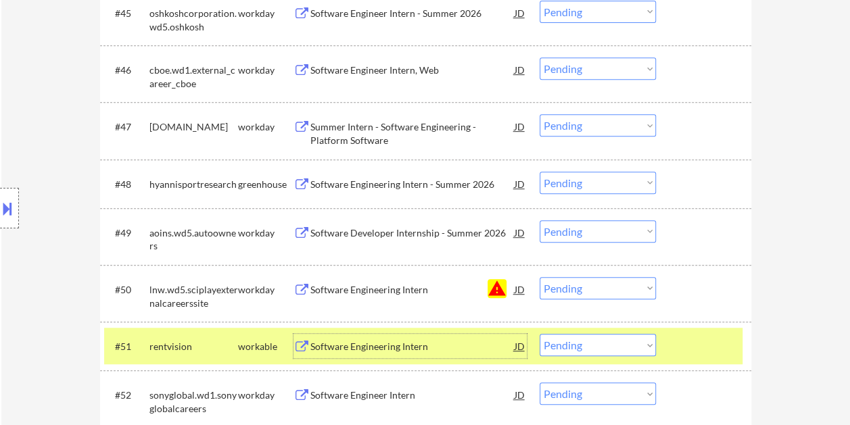
click at [348, 345] on div "Software Engineering Intern" at bounding box center [412, 347] width 204 height 14
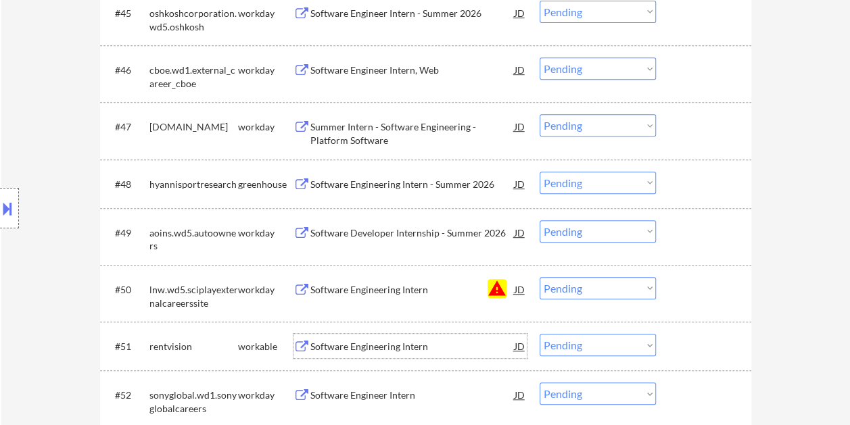
click at [684, 342] on div at bounding box center [706, 346] width 60 height 24
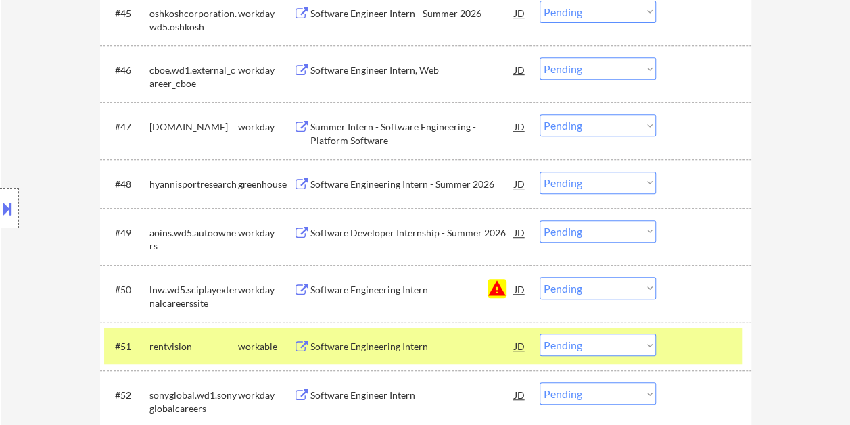
click at [638, 348] on select "Choose an option... Pending Applied Excluded (Questions) Excluded (Expired) Exc…" at bounding box center [598, 345] width 116 height 22
click at [540, 334] on select "Choose an option... Pending Applied Excluded (Questions) Excluded (Expired) Exc…" at bounding box center [598, 345] width 116 height 22
select select ""pending""
click at [695, 343] on div at bounding box center [706, 346] width 60 height 24
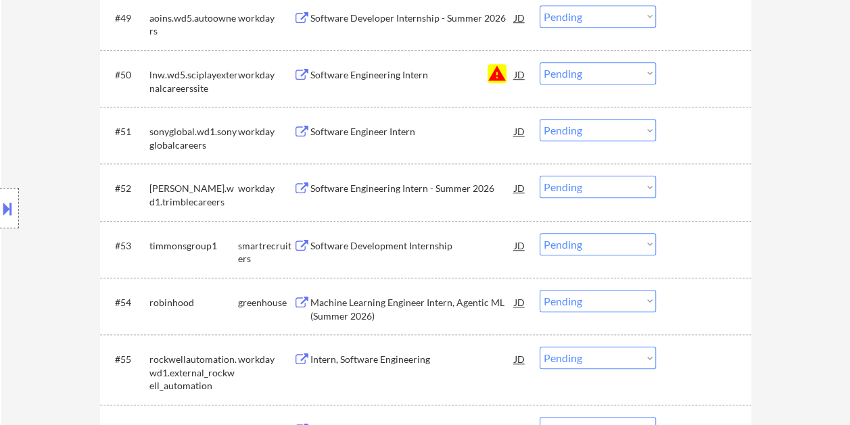
scroll to position [3079, 0]
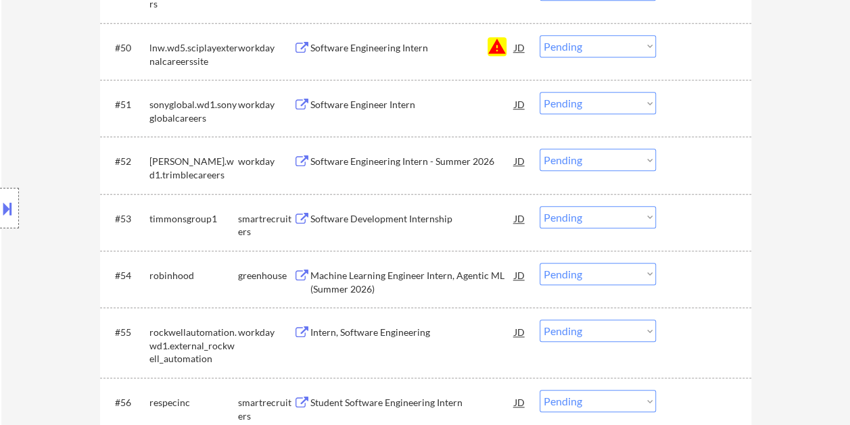
click at [698, 220] on div at bounding box center [706, 218] width 60 height 24
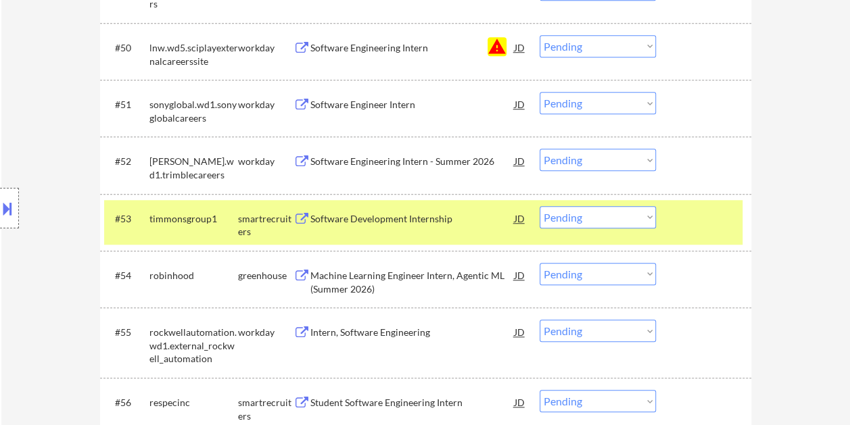
click at [386, 219] on div "Software Development Internship" at bounding box center [412, 219] width 204 height 14
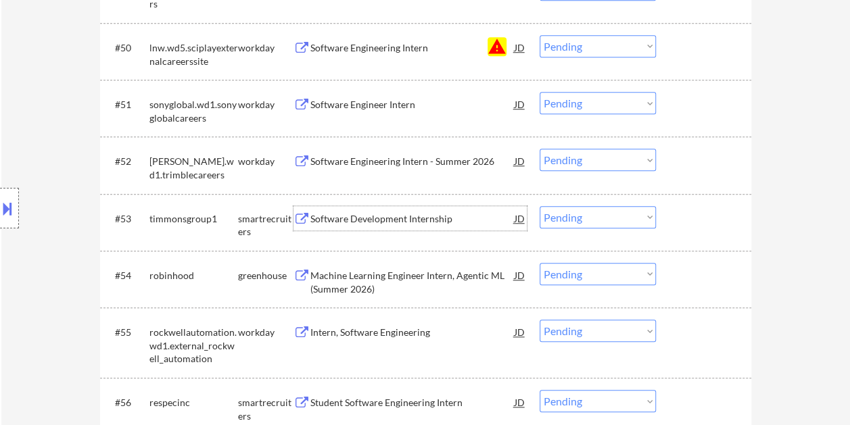
click at [694, 230] on div "#53 timmonsgroup1 smartrecruiters Software Development Internship JD warning_am…" at bounding box center [423, 222] width 638 height 45
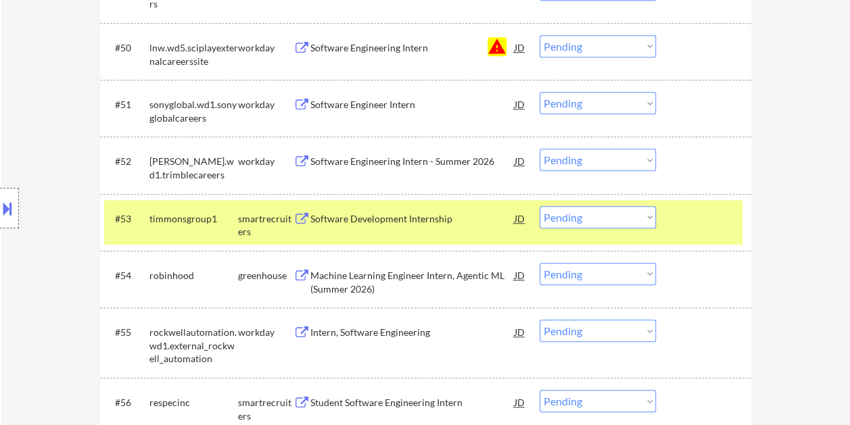
click at [642, 222] on select "Choose an option... Pending Applied Excluded (Questions) Excluded (Expired) Exc…" at bounding box center [598, 217] width 116 height 22
click at [540, 206] on select "Choose an option... Pending Applied Excluded (Questions) Excluded (Expired) Exc…" at bounding box center [598, 217] width 116 height 22
click at [696, 219] on div at bounding box center [706, 218] width 60 height 24
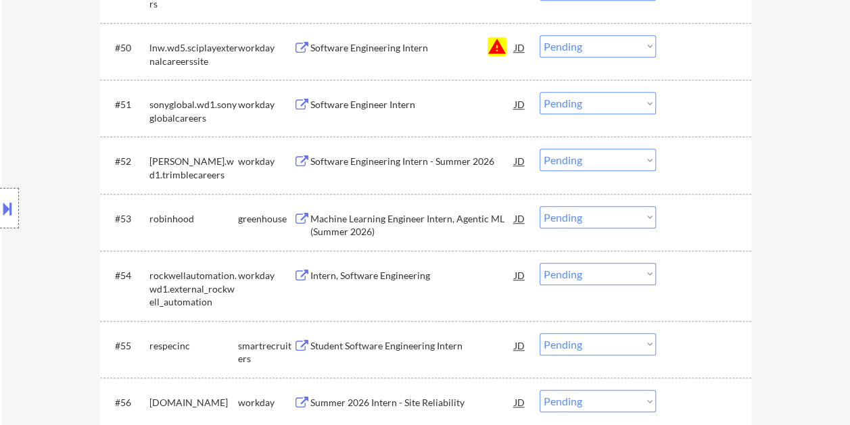
click at [707, 216] on div at bounding box center [706, 218] width 60 height 24
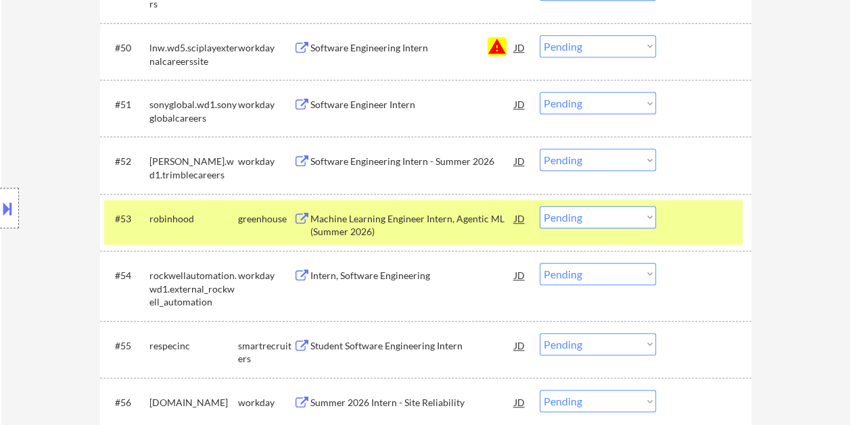
click at [408, 223] on div "Machine Learning Engineer Intern, Agentic ML (Summer 2026)" at bounding box center [412, 225] width 204 height 26
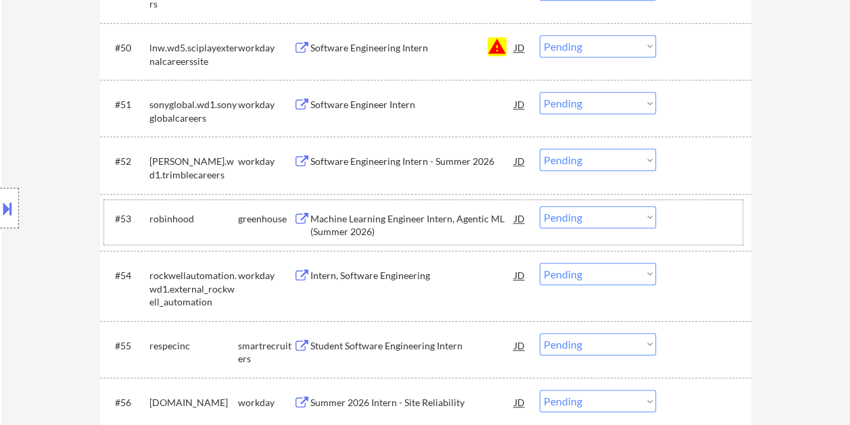
drag, startPoint x: 705, startPoint y: 218, endPoint x: 650, endPoint y: 214, distance: 54.9
click at [701, 218] on div at bounding box center [706, 218] width 60 height 24
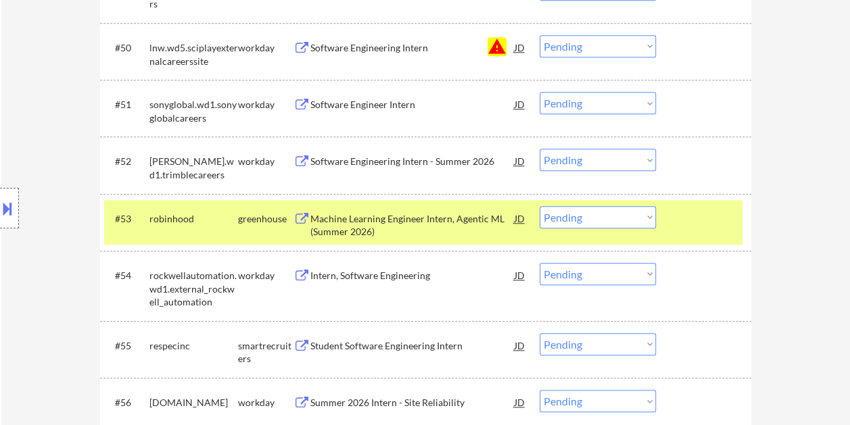
click at [645, 212] on select "Choose an option... Pending Applied Excluded (Questions) Excluded (Expired) Exc…" at bounding box center [598, 217] width 116 height 22
click at [540, 206] on select "Choose an option... Pending Applied Excluded (Questions) Excluded (Expired) Exc…" at bounding box center [598, 217] width 116 height 22
click at [692, 222] on div at bounding box center [706, 218] width 60 height 24
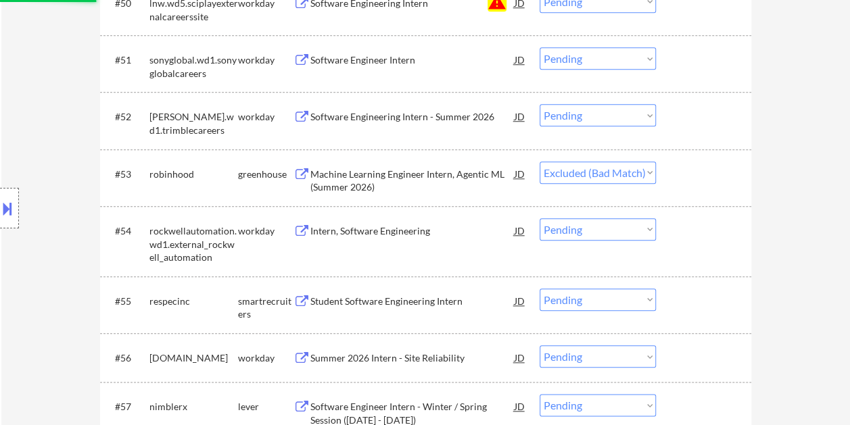
scroll to position [3215, 0]
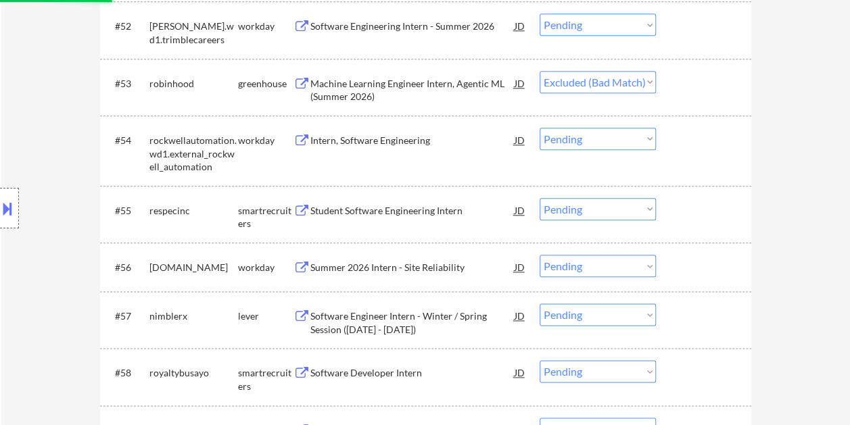
click at [698, 212] on div at bounding box center [706, 210] width 60 height 24
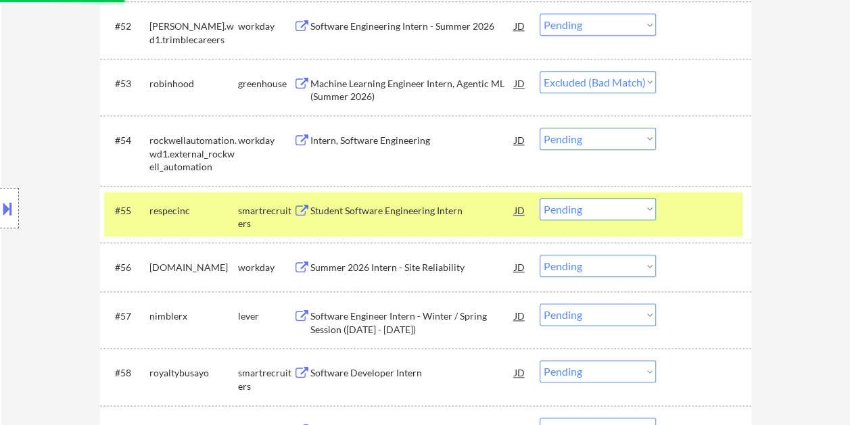
click at [416, 211] on div "Student Software Engineering Intern" at bounding box center [412, 211] width 204 height 14
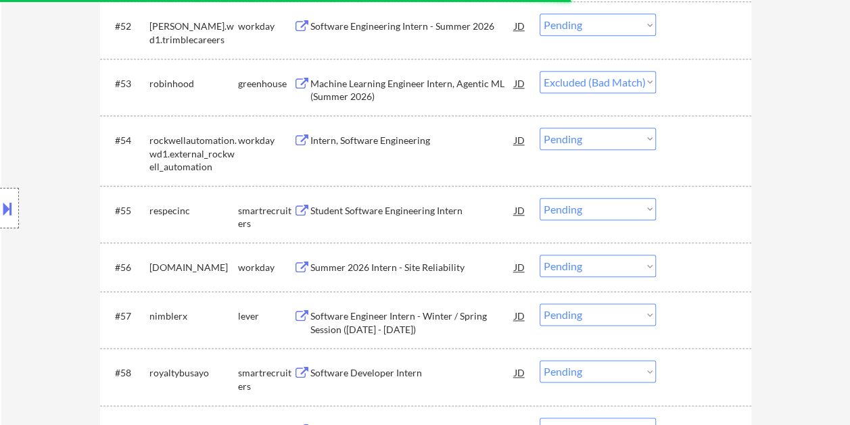
select select ""pending""
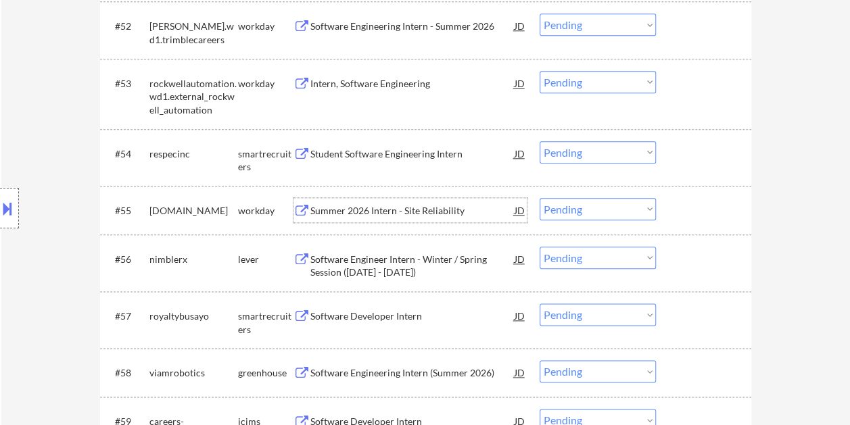
click at [683, 197] on div "#55 [DOMAIN_NAME] workday Summer 2026 Intern - Site Reliability JD warning_ambe…" at bounding box center [423, 210] width 638 height 37
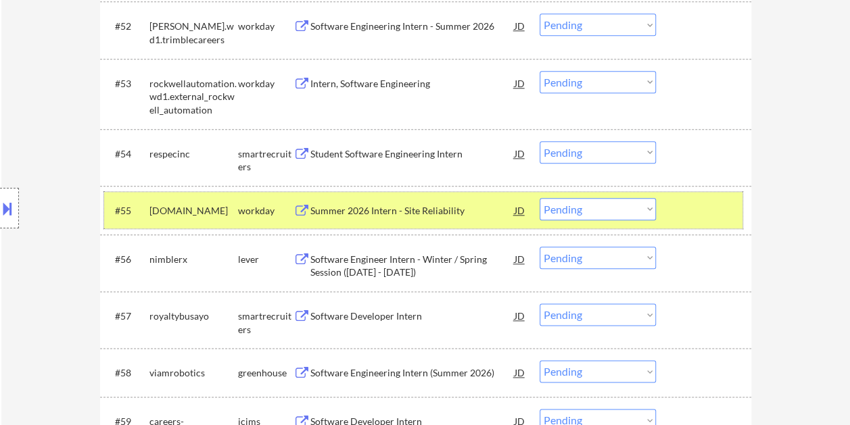
click at [710, 217] on div at bounding box center [706, 210] width 60 height 24
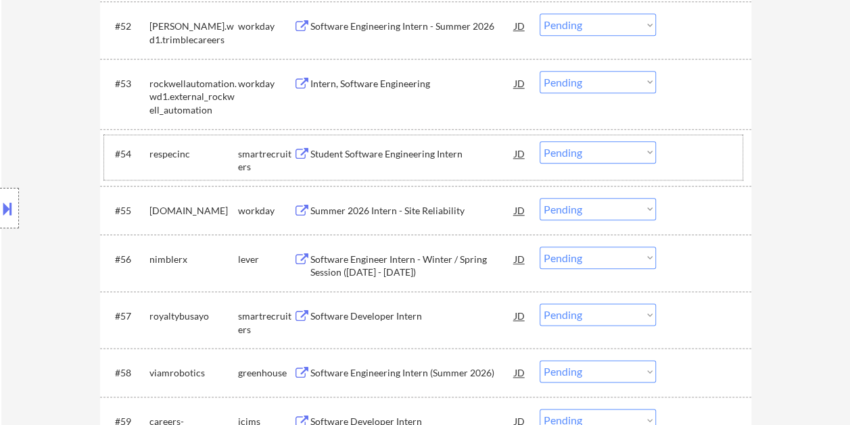
click at [695, 160] on div at bounding box center [706, 153] width 60 height 24
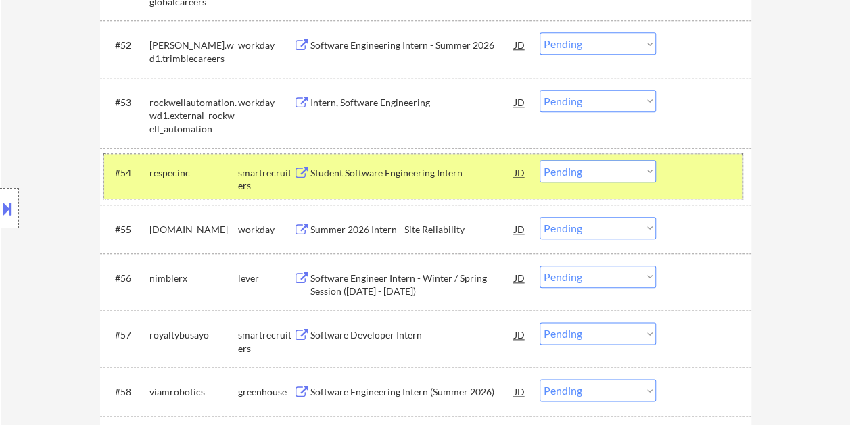
scroll to position [3213, 0]
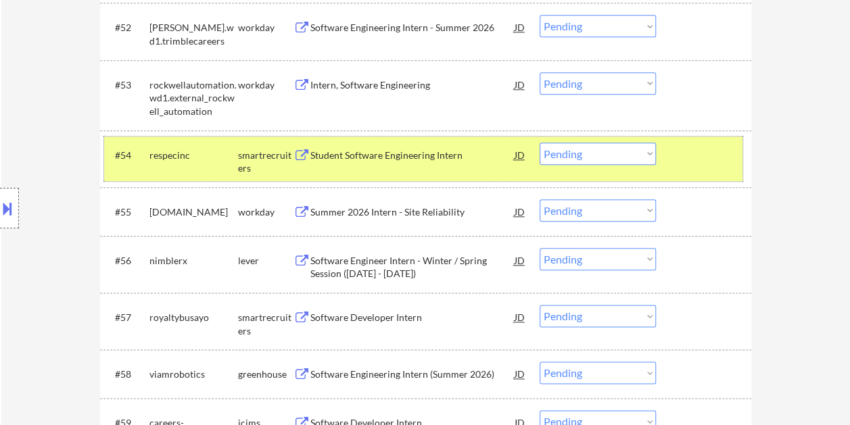
click at [648, 153] on select "Choose an option... Pending Applied Excluded (Questions) Excluded (Expired) Exc…" at bounding box center [598, 154] width 116 height 22
click at [540, 143] on select "Choose an option... Pending Applied Excluded (Questions) Excluded (Expired) Exc…" at bounding box center [598, 154] width 116 height 22
select select ""pending""
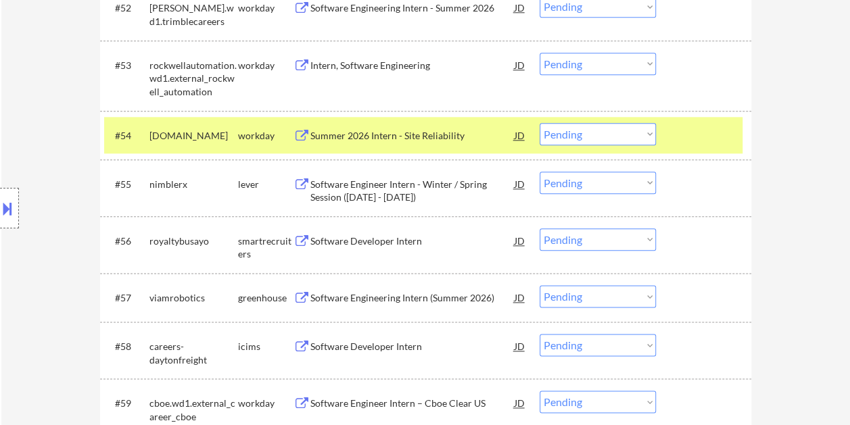
scroll to position [3278, 0]
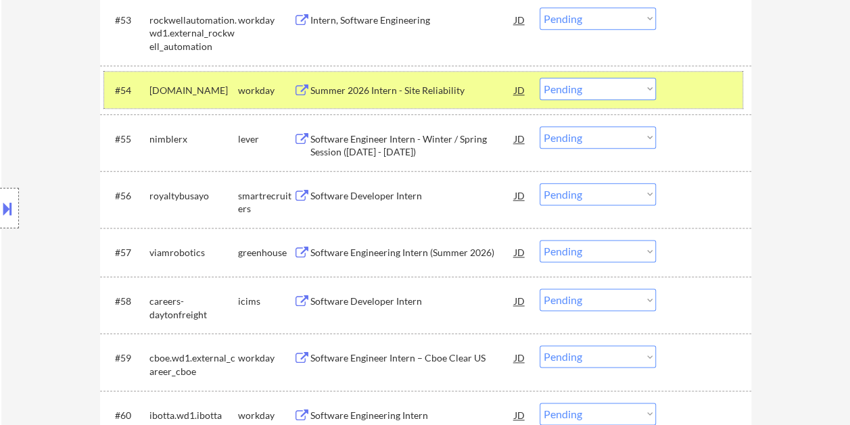
click at [703, 88] on div at bounding box center [706, 90] width 60 height 24
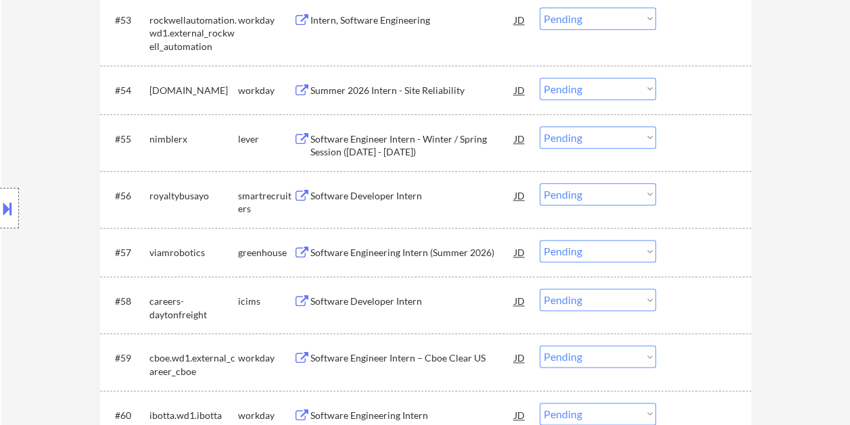
click at [676, 131] on div at bounding box center [706, 138] width 60 height 24
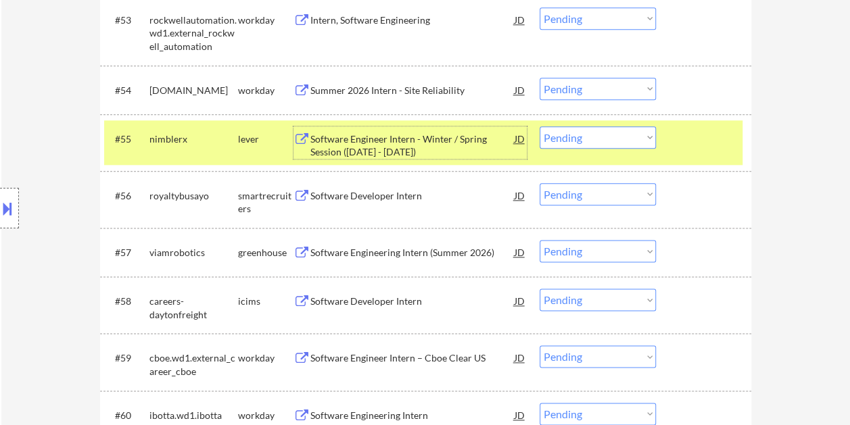
click at [398, 135] on div "Software Engineer Intern - Winter / Spring Session ([DATE] - [DATE])" at bounding box center [412, 146] width 204 height 26
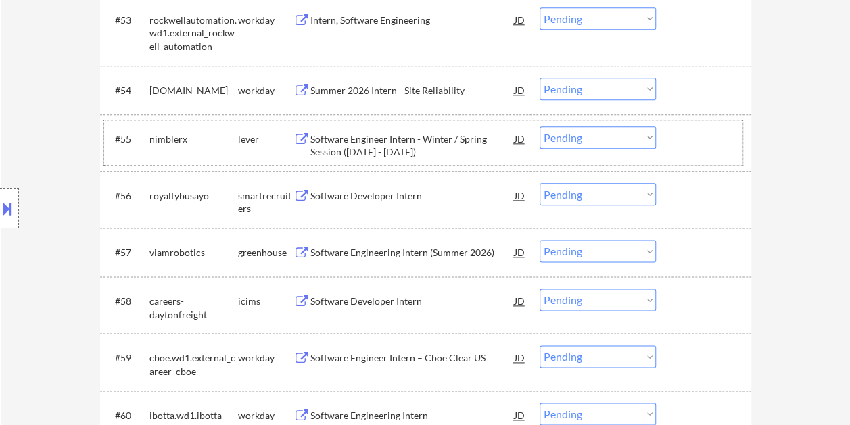
click at [688, 143] on div at bounding box center [706, 138] width 60 height 24
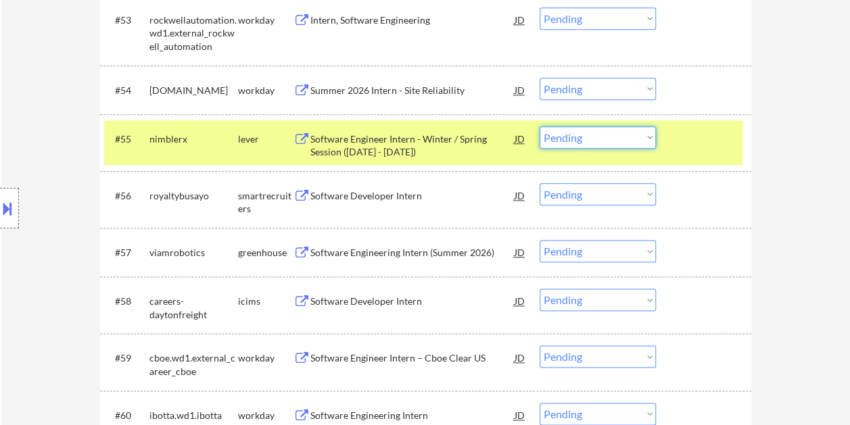
click at [637, 132] on select "Choose an option... Pending Applied Excluded (Questions) Excluded (Expired) Exc…" at bounding box center [598, 137] width 116 height 22
click at [540, 126] on select "Choose an option... Pending Applied Excluded (Questions) Excluded (Expired) Exc…" at bounding box center [598, 137] width 116 height 22
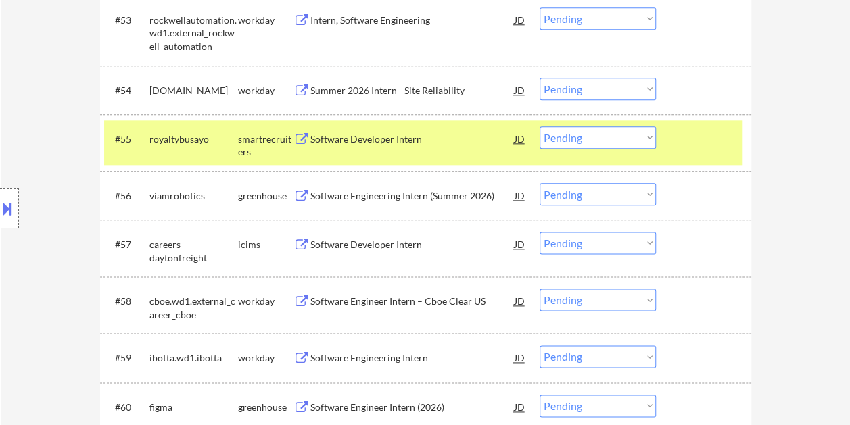
click at [696, 136] on div at bounding box center [706, 138] width 60 height 24
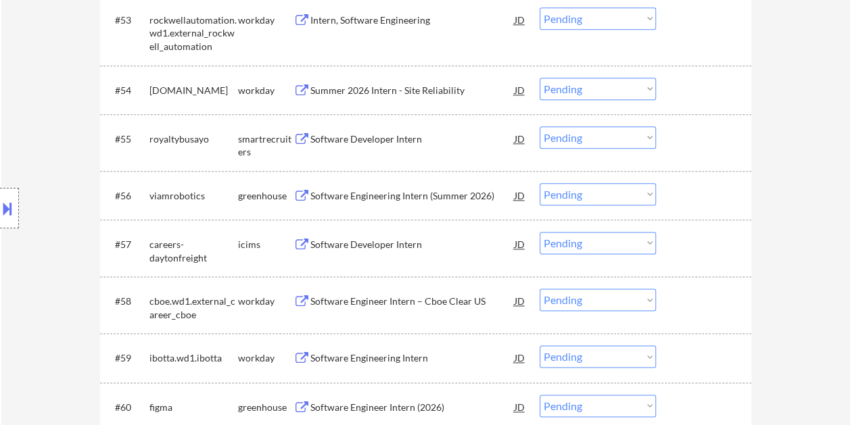
drag, startPoint x: 694, startPoint y: 131, endPoint x: 427, endPoint y: 146, distance: 267.5
click at [695, 131] on div at bounding box center [706, 138] width 60 height 24
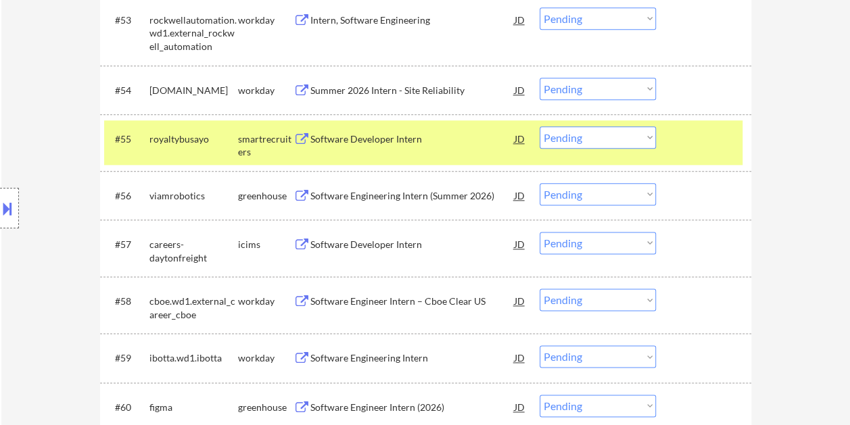
click at [345, 135] on div "Software Developer Intern" at bounding box center [412, 140] width 204 height 14
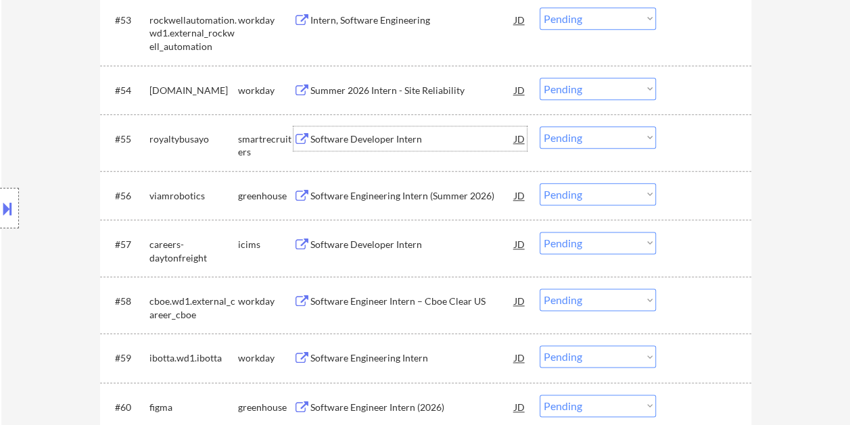
click at [676, 126] on div at bounding box center [706, 138] width 60 height 24
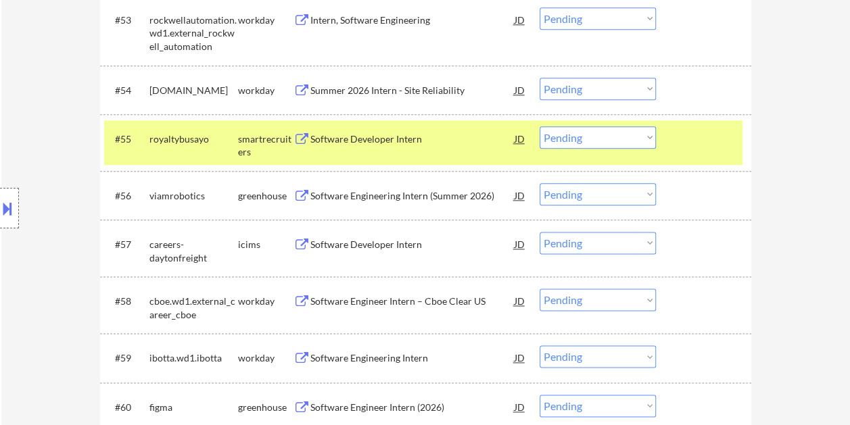
click at [646, 132] on select "Choose an option... Pending Applied Excluded (Questions) Excluded (Expired) Exc…" at bounding box center [598, 137] width 116 height 22
click at [540, 126] on select "Choose an option... Pending Applied Excluded (Questions) Excluded (Expired) Exc…" at bounding box center [598, 137] width 116 height 22
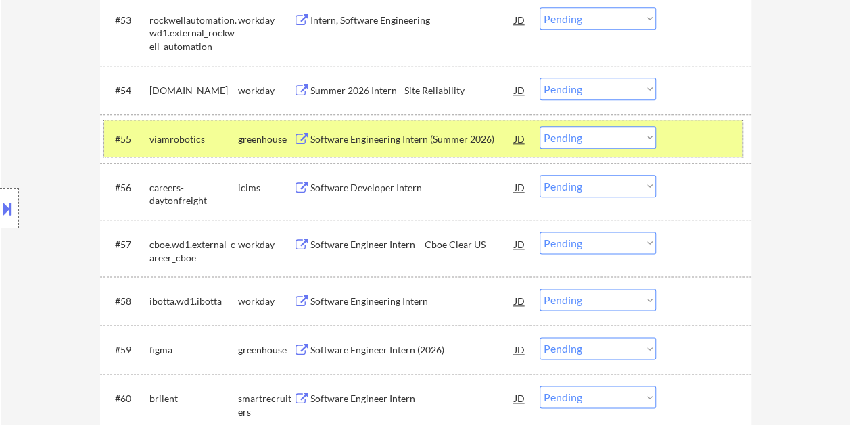
click at [682, 126] on div at bounding box center [706, 138] width 60 height 24
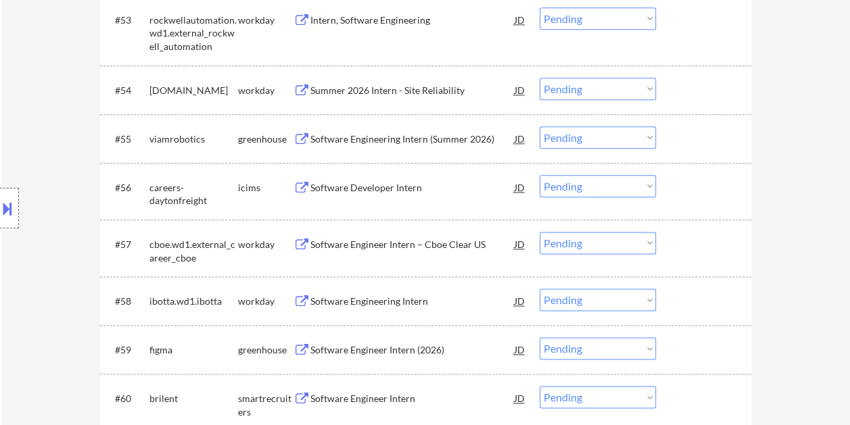
drag, startPoint x: 674, startPoint y: 133, endPoint x: 623, endPoint y: 134, distance: 50.7
click at [675, 133] on div "#55 viamrobotics greenhouse Software Engineering Intern (Summer 2026) JD warnin…" at bounding box center [423, 138] width 638 height 37
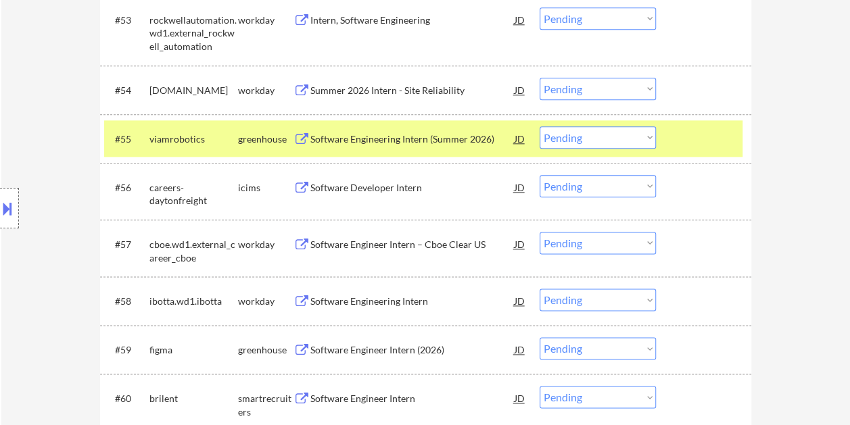
click at [314, 128] on div "Software Engineering Intern (Summer 2026)" at bounding box center [412, 138] width 204 height 24
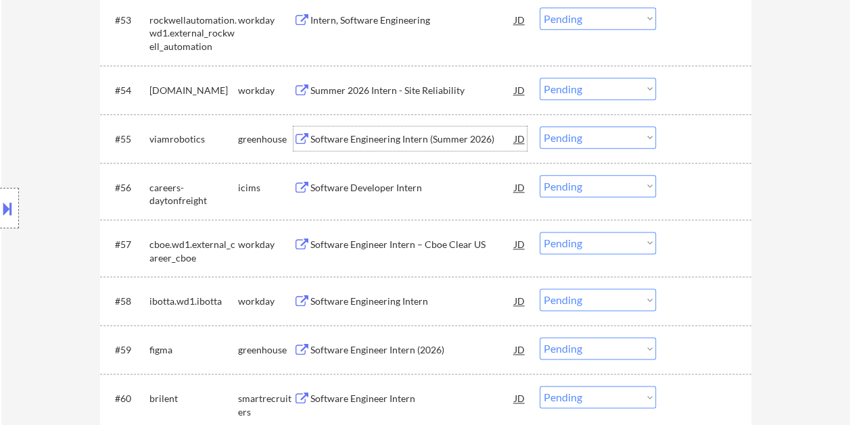
click at [707, 137] on div at bounding box center [706, 138] width 60 height 24
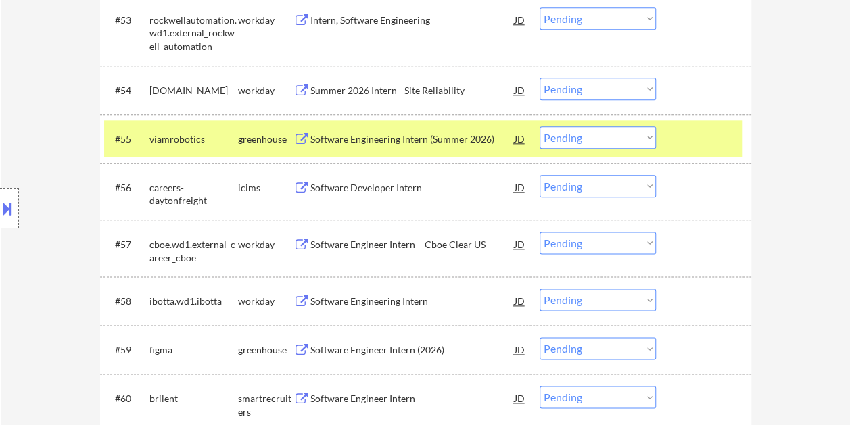
click at [650, 139] on select "Choose an option... Pending Applied Excluded (Questions) Excluded (Expired) Exc…" at bounding box center [598, 137] width 116 height 22
click at [540, 126] on select "Choose an option... Pending Applied Excluded (Questions) Excluded (Expired) Exc…" at bounding box center [598, 137] width 116 height 22
select select ""pending""
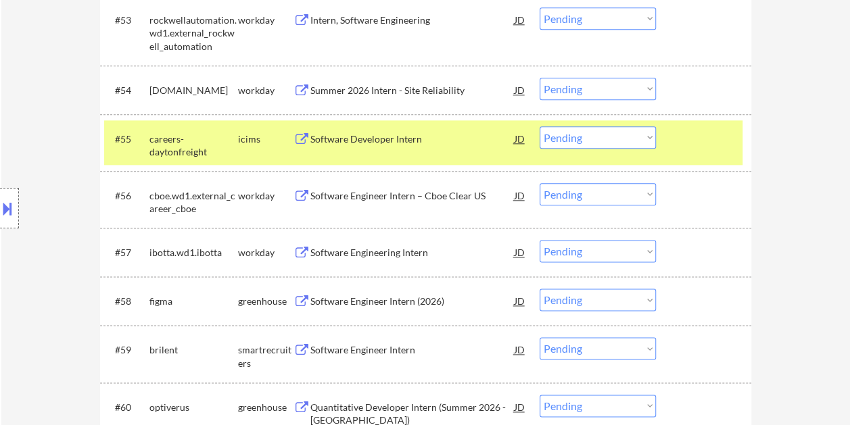
select select ""PLACEHOLDER_1427118222253""
select select ""pending""
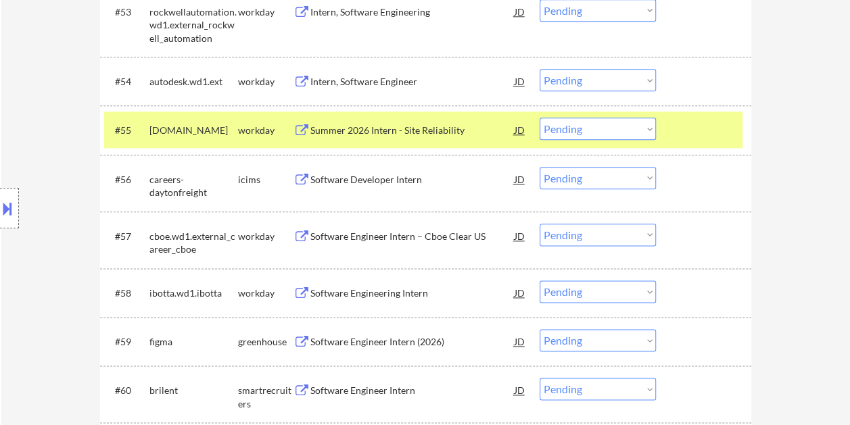
click at [705, 119] on div at bounding box center [706, 130] width 60 height 24
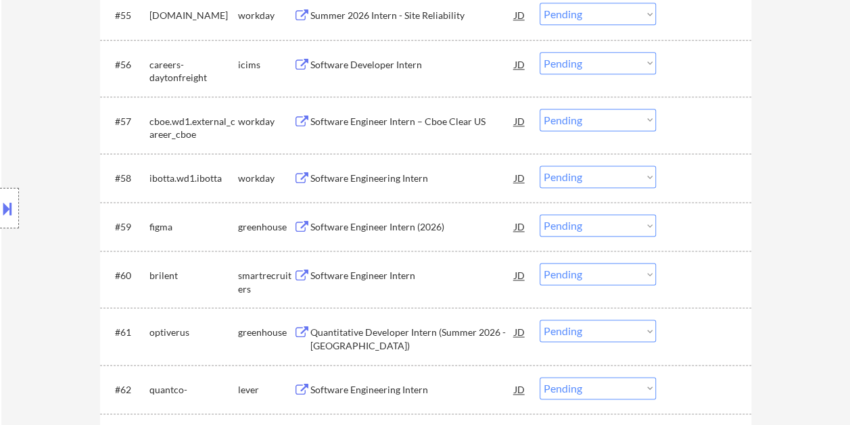
scroll to position [3413, 0]
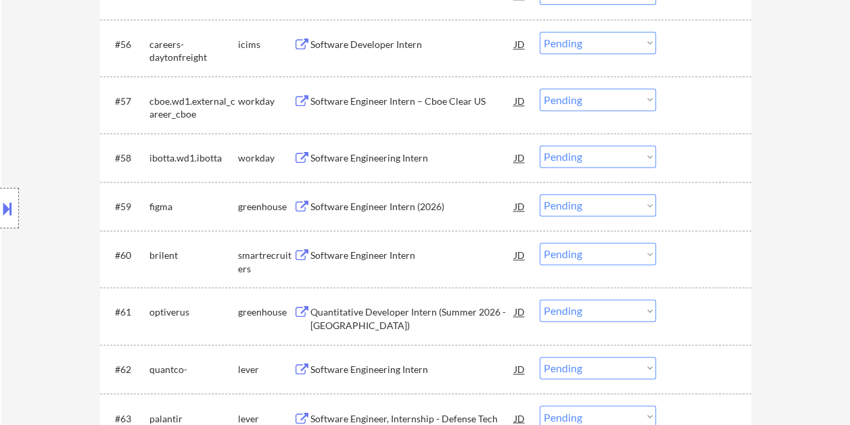
click at [711, 212] on div at bounding box center [706, 206] width 60 height 24
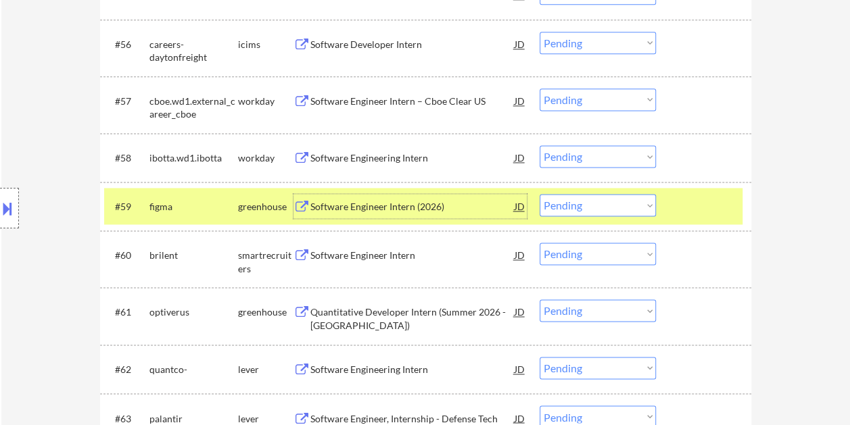
click at [349, 206] on div "Software Engineer Intern (2026)" at bounding box center [412, 207] width 204 height 14
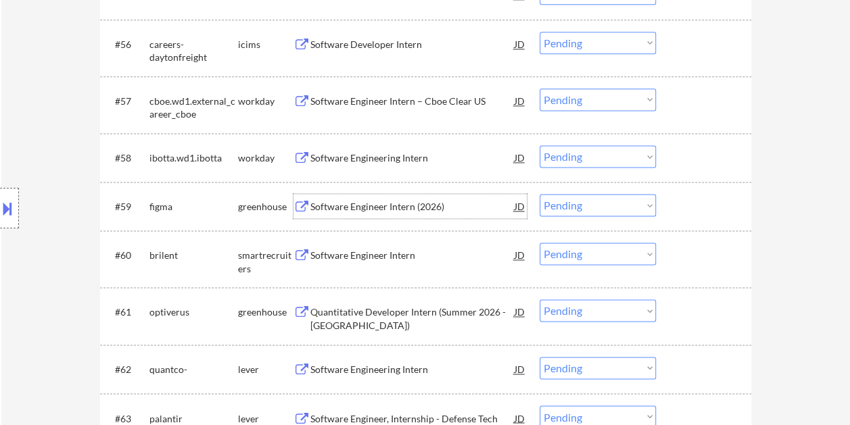
click at [694, 200] on div at bounding box center [706, 206] width 60 height 24
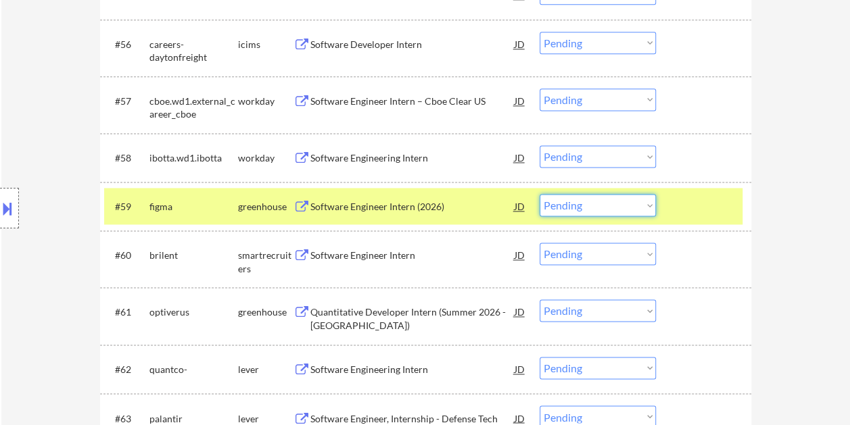
click at [645, 204] on select "Choose an option... Pending Applied Excluded (Questions) Excluded (Expired) Exc…" at bounding box center [598, 205] width 116 height 22
click at [540, 194] on select "Choose an option... Pending Applied Excluded (Questions) Excluded (Expired) Exc…" at bounding box center [598, 205] width 116 height 22
select select ""pending""
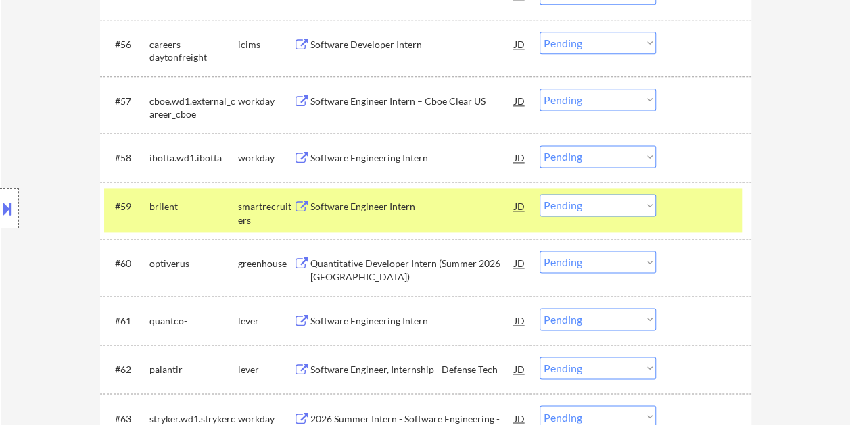
click at [717, 208] on div at bounding box center [706, 206] width 60 height 24
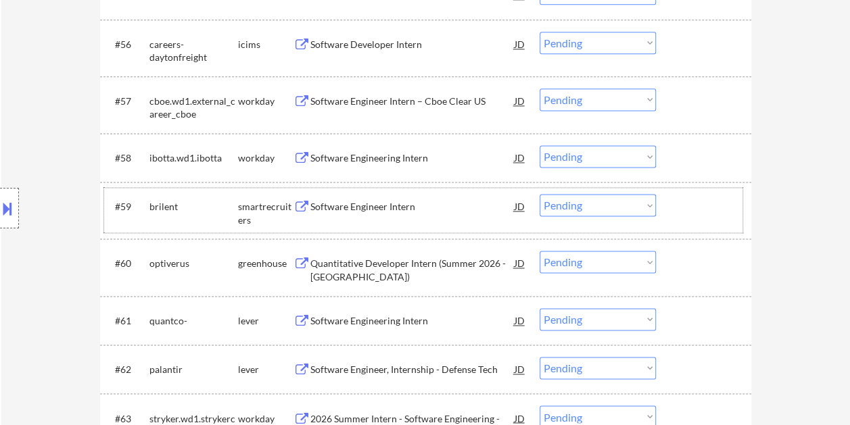
click at [719, 214] on div at bounding box center [706, 206] width 60 height 24
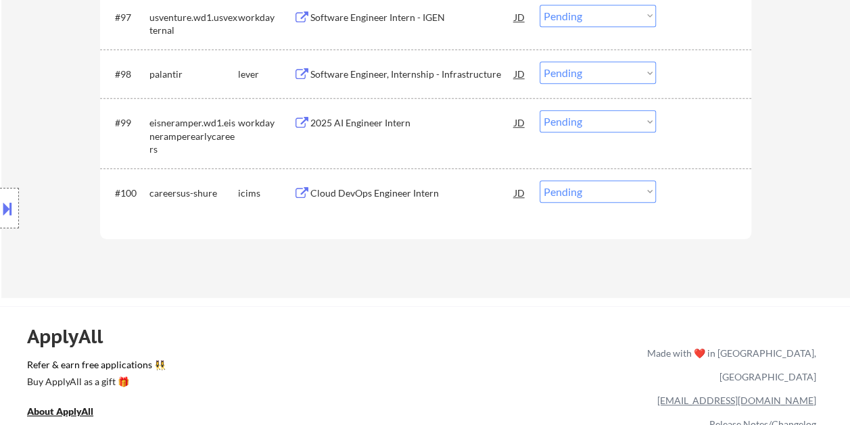
scroll to position [5512, 0]
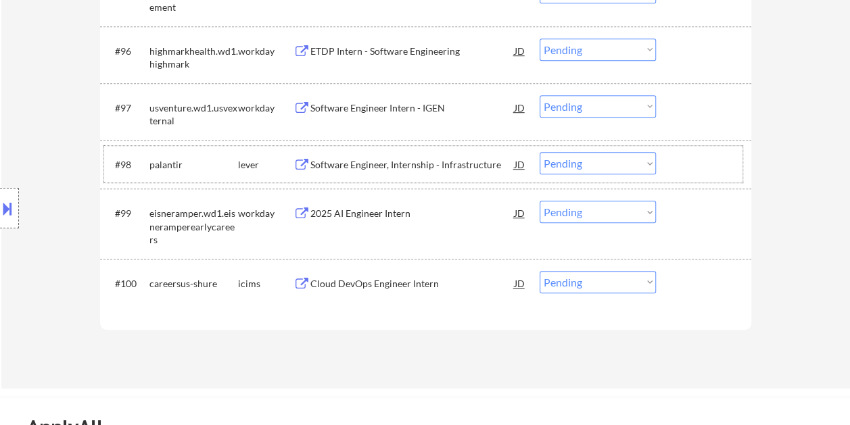
click at [671, 150] on div "#98 palantir lever Software Engineer, Internship - Infrastructure JD Choose an …" at bounding box center [423, 164] width 638 height 37
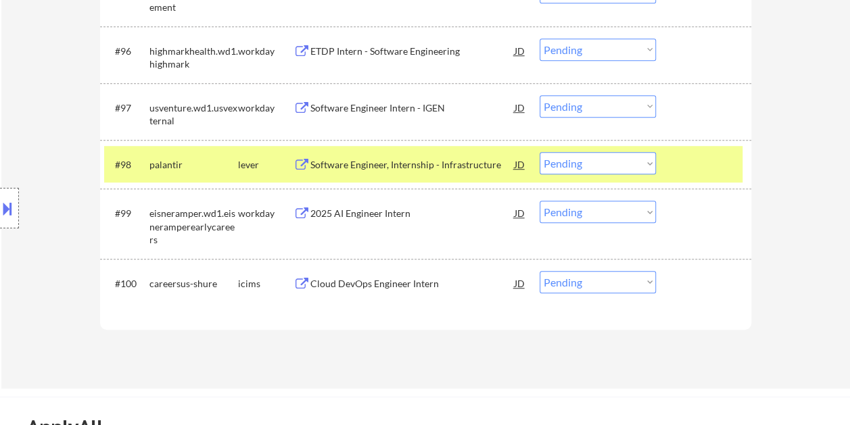
click at [453, 160] on div "Software Engineer, Internship - Infrastructure" at bounding box center [412, 165] width 204 height 14
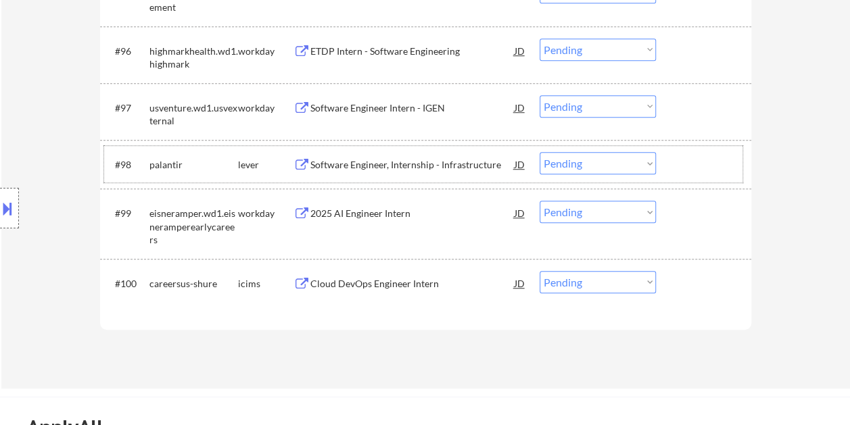
click at [705, 172] on div at bounding box center [706, 164] width 60 height 24
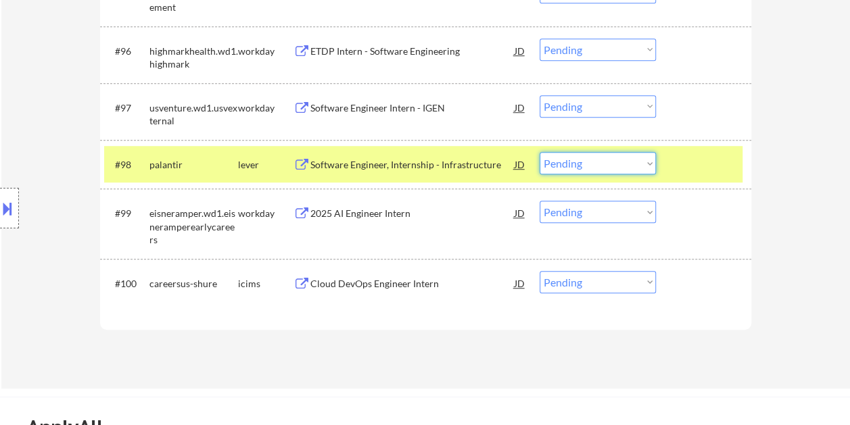
click at [642, 162] on select "Choose an option... Pending Applied Excluded (Questions) Excluded (Expired) Exc…" at bounding box center [598, 163] width 116 height 22
click at [540, 152] on select "Choose an option... Pending Applied Excluded (Questions) Excluded (Expired) Exc…" at bounding box center [598, 163] width 116 height 22
select select ""pending""
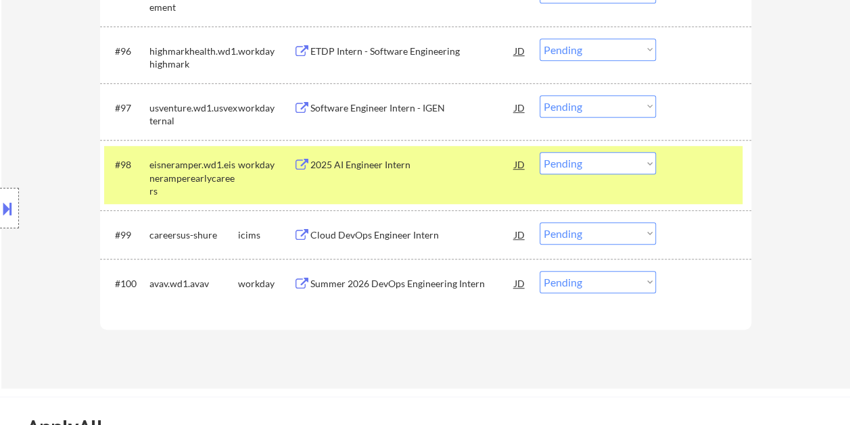
click at [693, 172] on div at bounding box center [706, 164] width 60 height 24
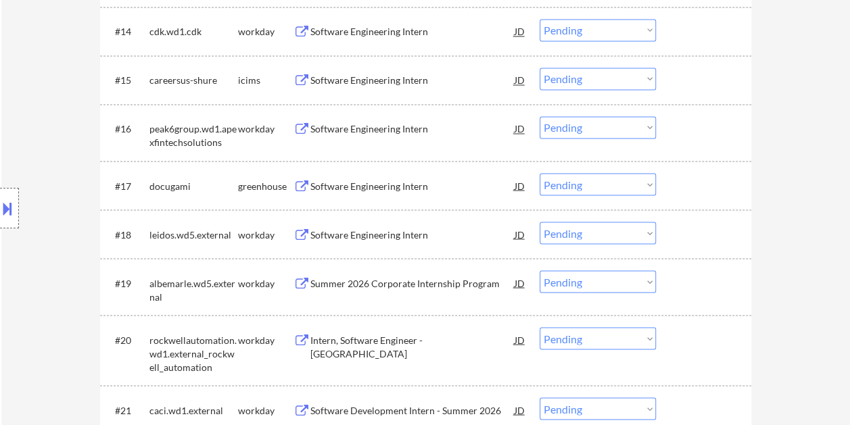
scroll to position [1206, 0]
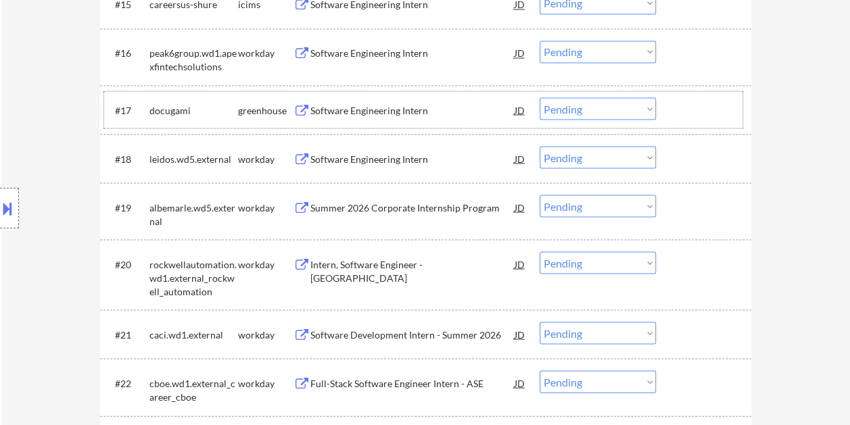
click at [674, 112] on div "#17 docugami greenhouse Software Engineering Intern JD Choose an option... Pend…" at bounding box center [423, 109] width 638 height 37
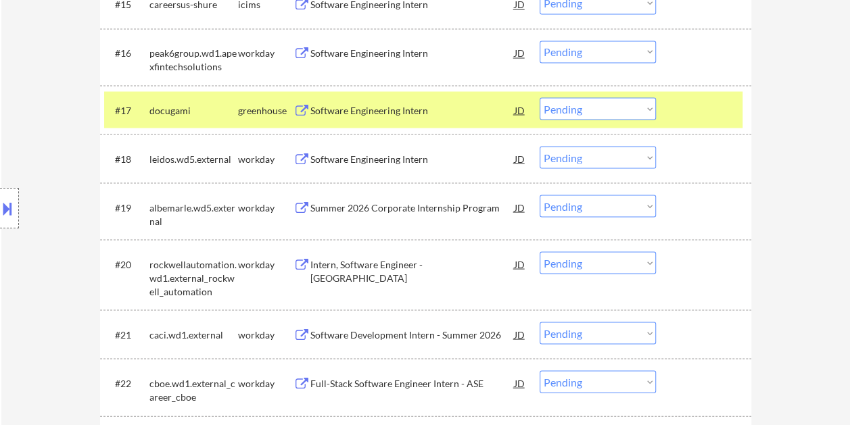
click at [350, 115] on div "Software Engineering Intern" at bounding box center [412, 110] width 204 height 14
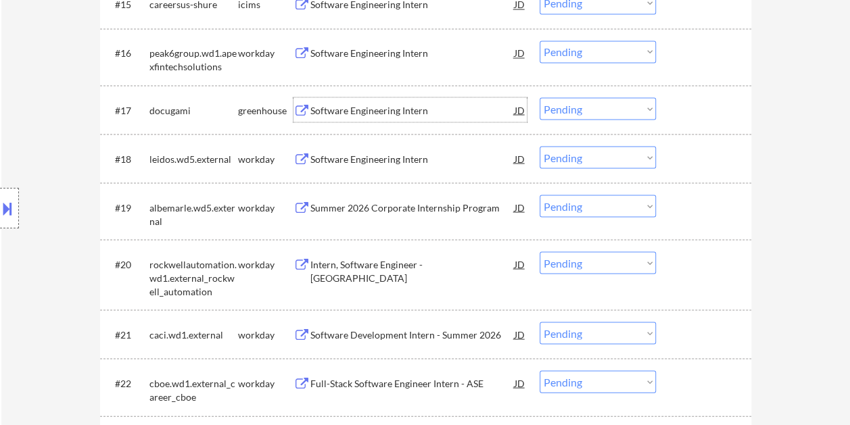
click at [684, 98] on div at bounding box center [706, 109] width 60 height 24
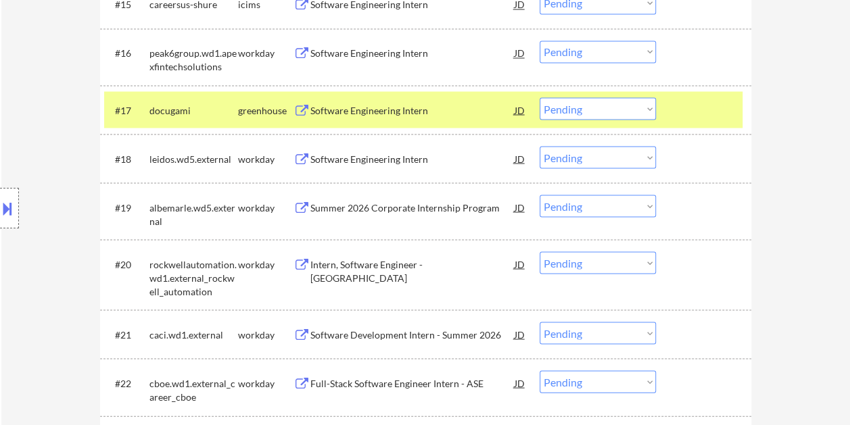
click at [638, 107] on select "Choose an option... Pending Applied Excluded (Questions) Excluded (Expired) Exc…" at bounding box center [598, 108] width 116 height 22
click at [540, 97] on select "Choose an option... Pending Applied Excluded (Questions) Excluded (Expired) Exc…" at bounding box center [598, 108] width 116 height 22
select select ""pending""
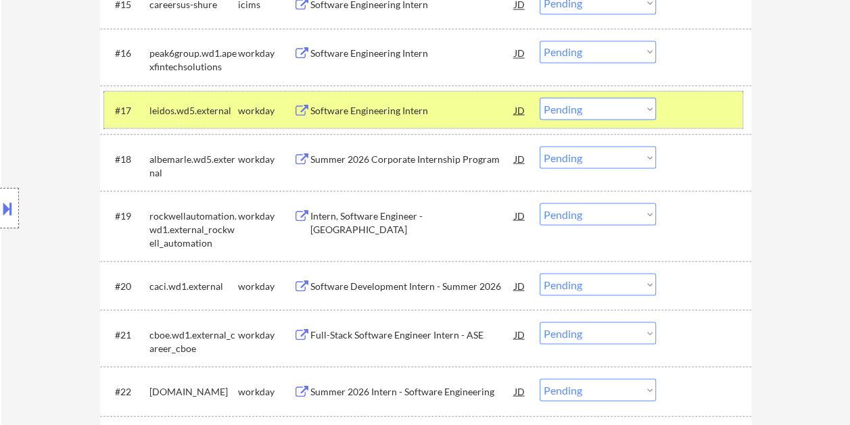
drag, startPoint x: 717, startPoint y: 105, endPoint x: 689, endPoint y: 113, distance: 28.7
click at [717, 105] on div at bounding box center [706, 109] width 60 height 24
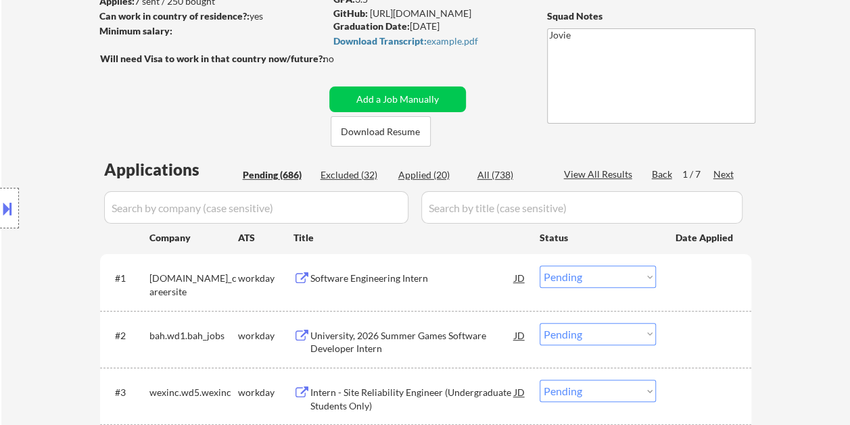
scroll to position [203, 0]
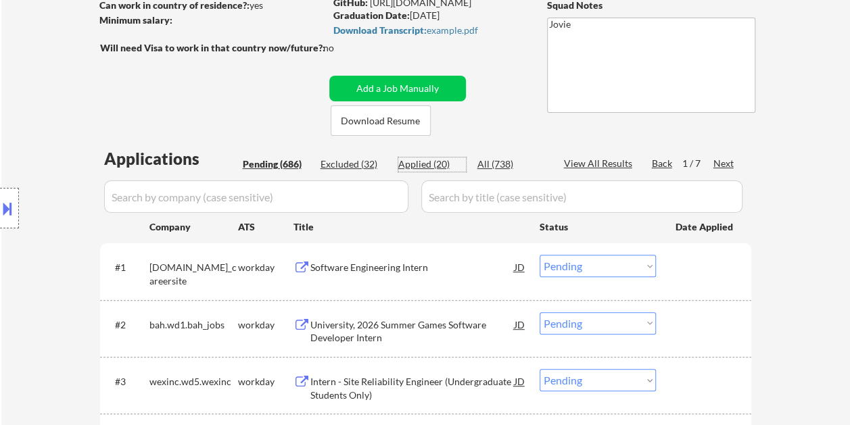
click at [426, 162] on div "Applied (20)" at bounding box center [432, 165] width 68 height 14
select select ""applied""
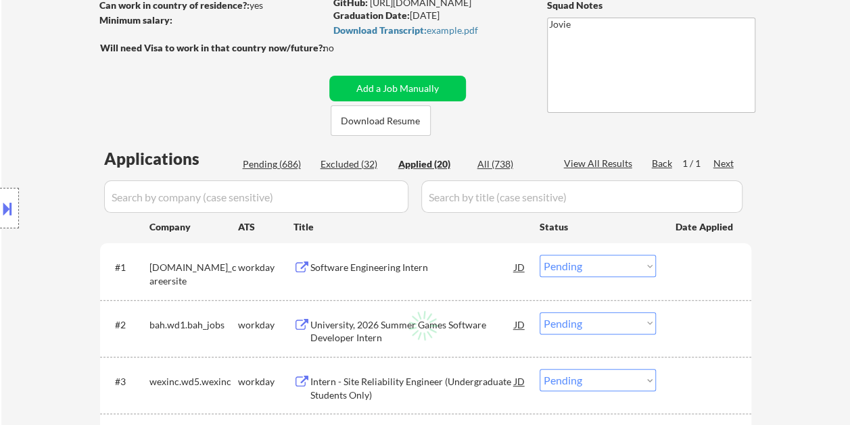
select select ""applied""
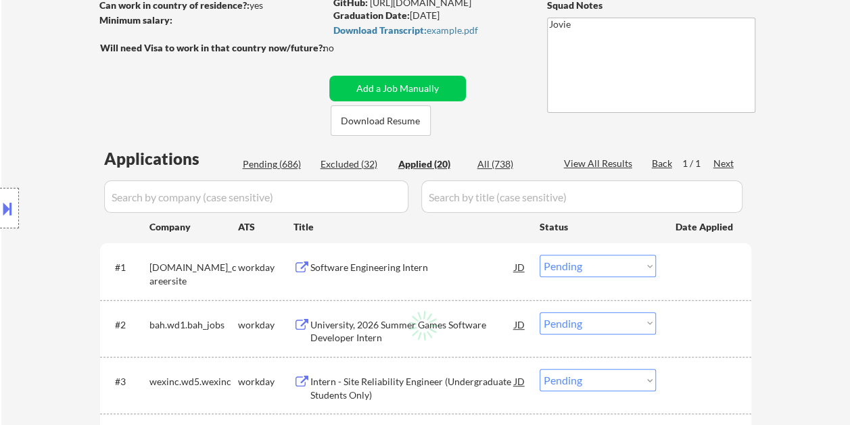
select select ""applied""
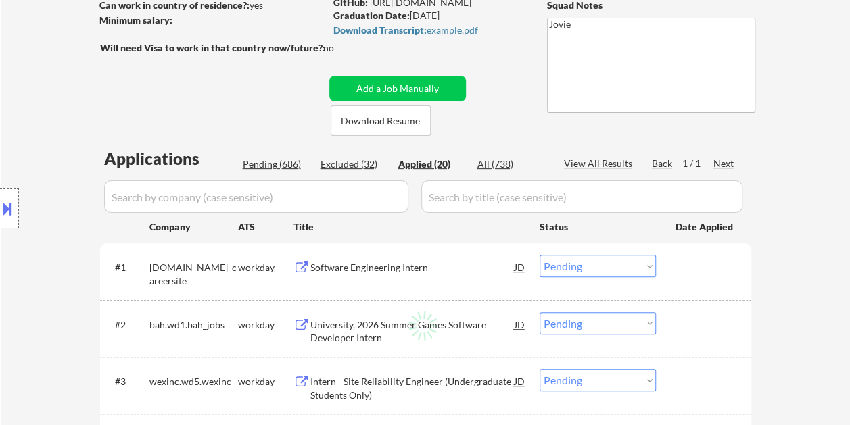
select select ""applied""
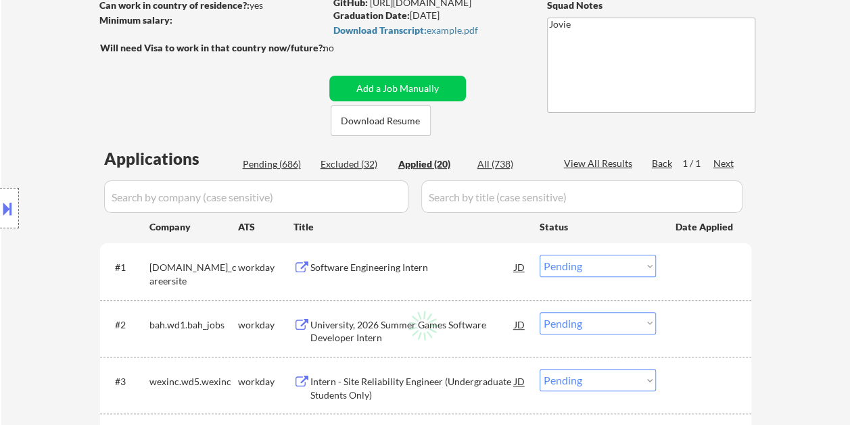
select select ""applied""
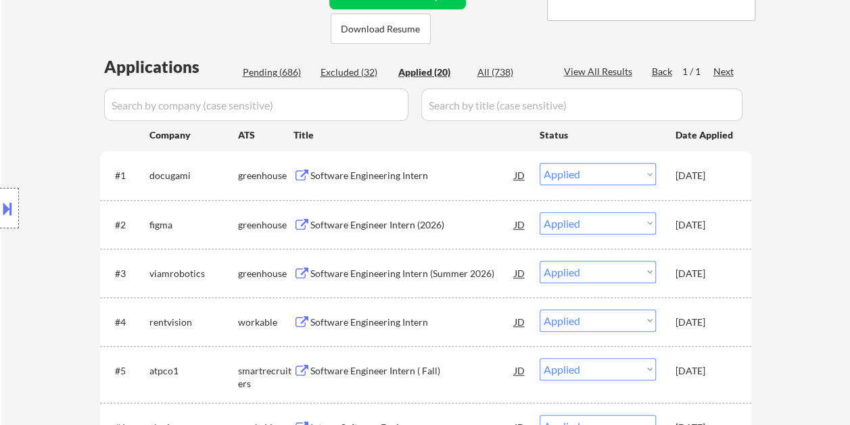
scroll to position [0, 0]
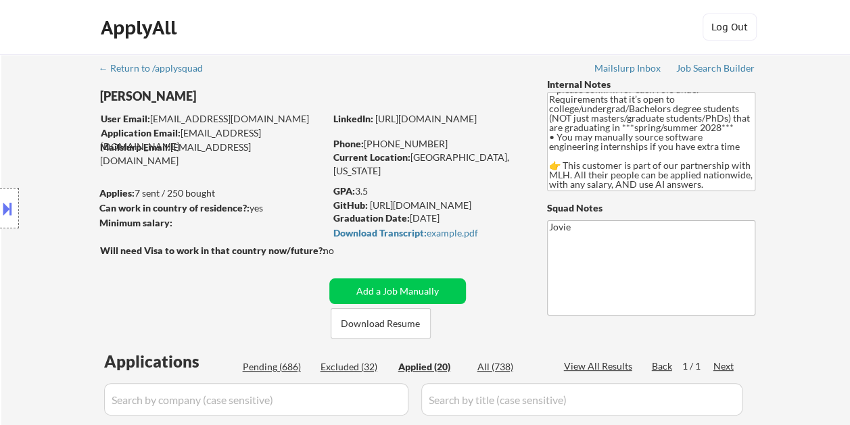
click at [261, 369] on div "Pending (686)" at bounding box center [277, 367] width 68 height 14
select select ""pending""
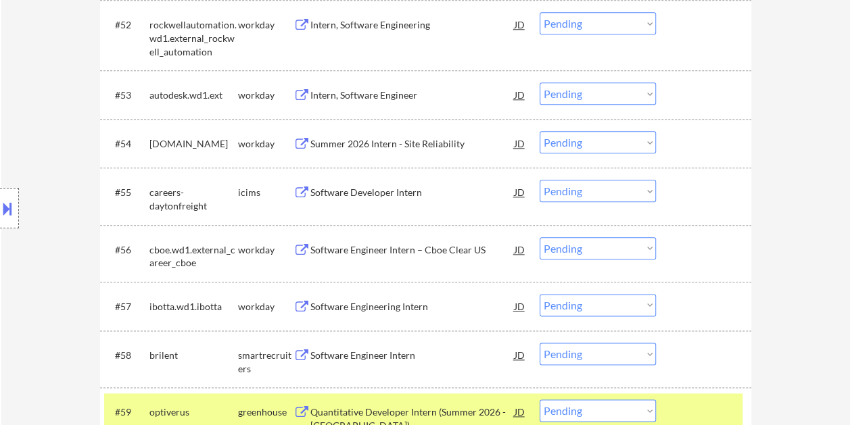
scroll to position [3344, 0]
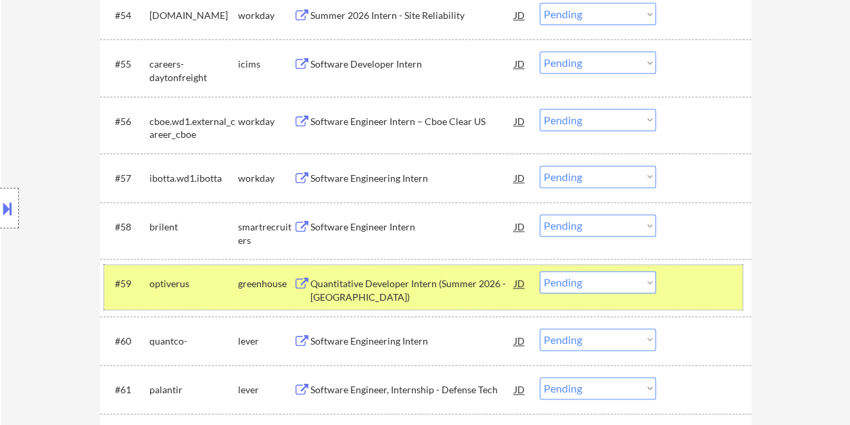
click at [676, 299] on div "#59 optiverus greenhouse Quantitative Developer Intern (Summer 2026 - [GEOGRAPH…" at bounding box center [423, 287] width 638 height 45
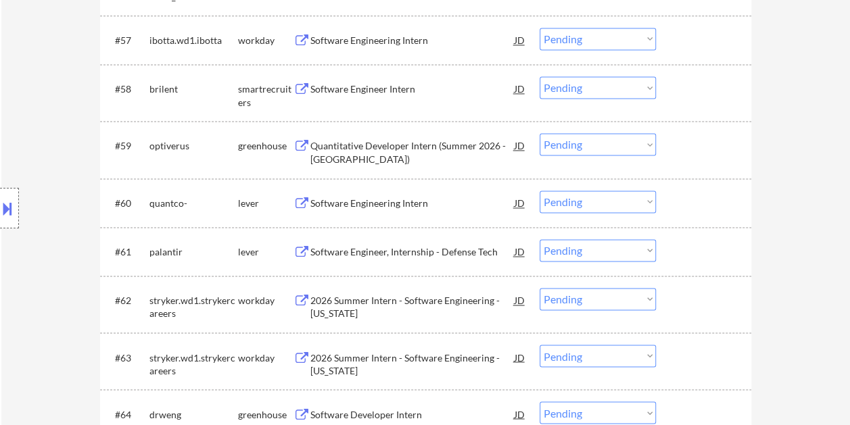
scroll to position [3493, 0]
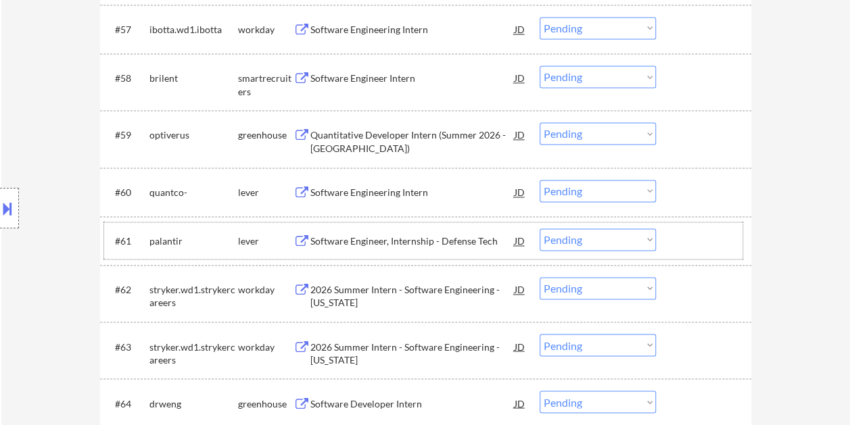
click at [695, 246] on div at bounding box center [706, 241] width 60 height 24
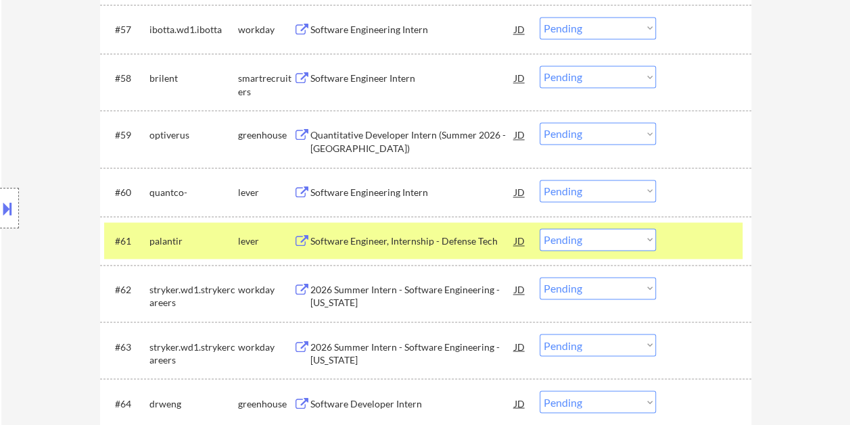
click at [354, 235] on div "Software Engineer, Internship - Defense Tech" at bounding box center [412, 242] width 204 height 14
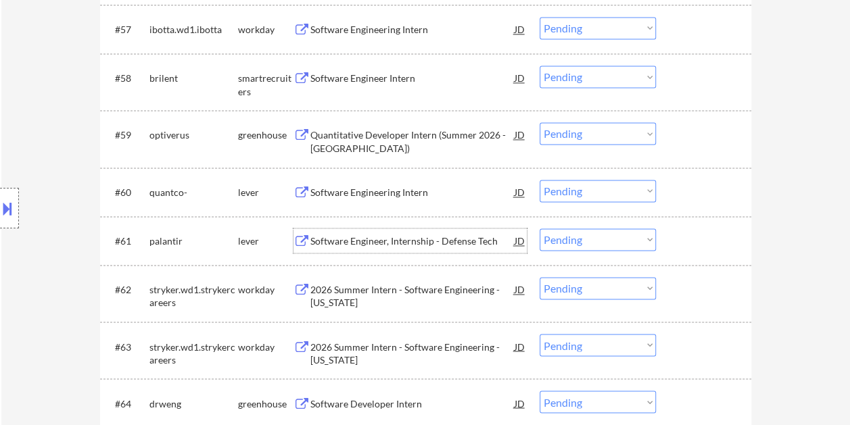
click at [725, 247] on div at bounding box center [706, 241] width 60 height 24
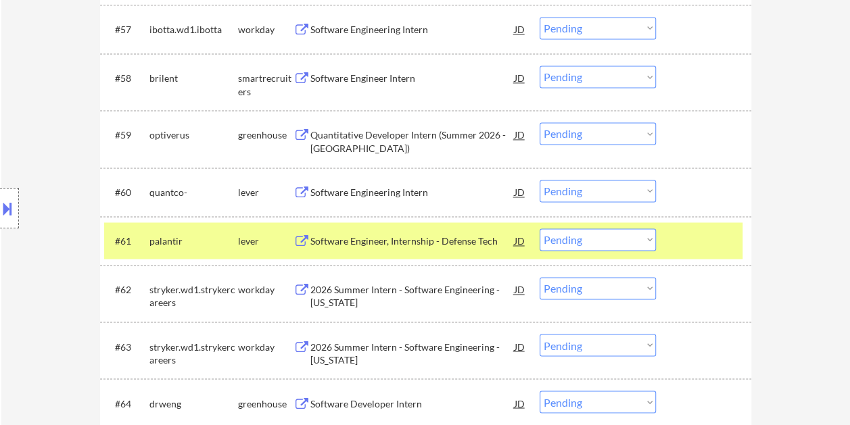
click at [650, 238] on select "Choose an option... Pending Applied Excluded (Questions) Excluded (Expired) Exc…" at bounding box center [598, 240] width 116 height 22
click at [540, 229] on select "Choose an option... Pending Applied Excluded (Questions) Excluded (Expired) Exc…" at bounding box center [598, 240] width 116 height 22
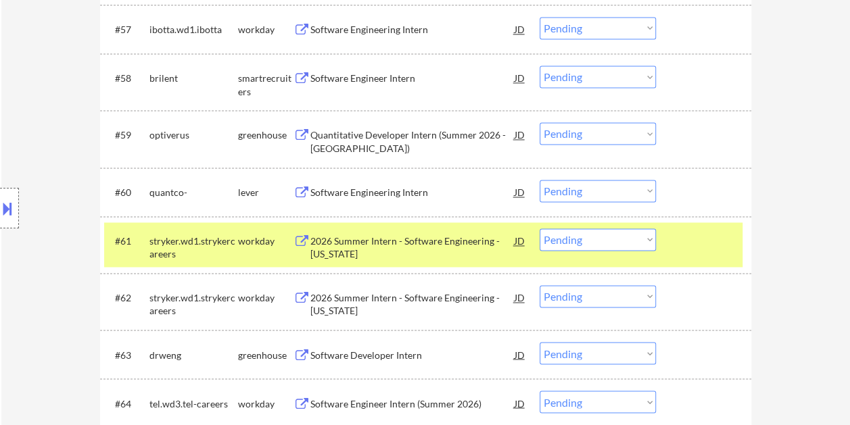
click at [693, 237] on div at bounding box center [706, 241] width 60 height 24
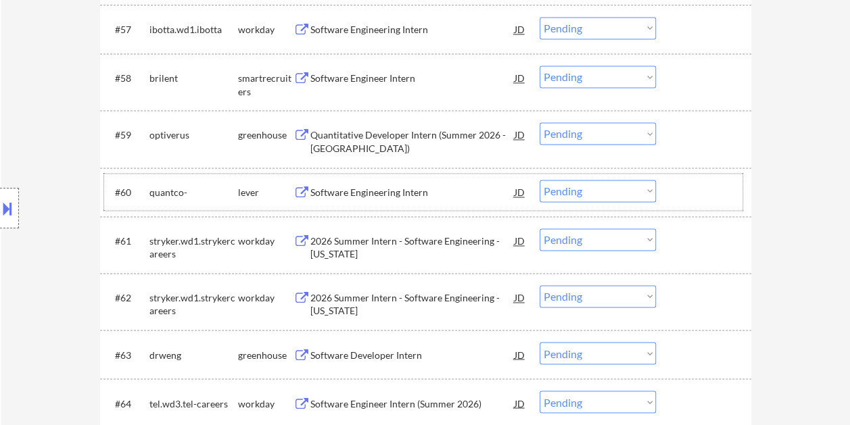
click at [696, 190] on div at bounding box center [706, 192] width 60 height 24
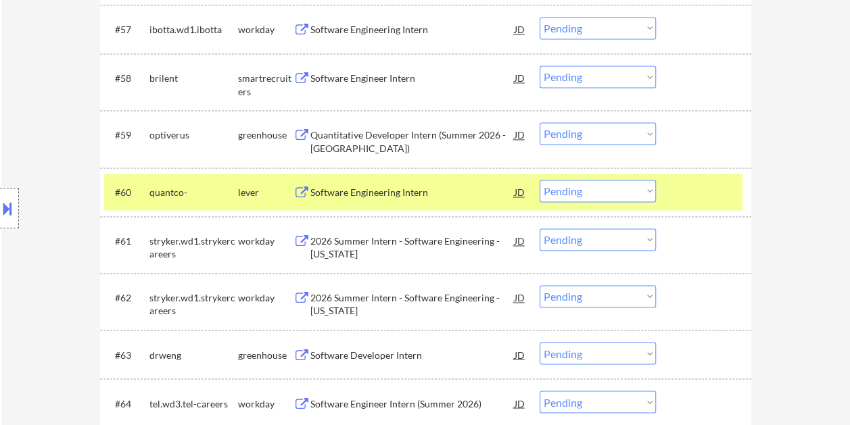
click at [341, 188] on div "Software Engineering Intern" at bounding box center [412, 193] width 204 height 14
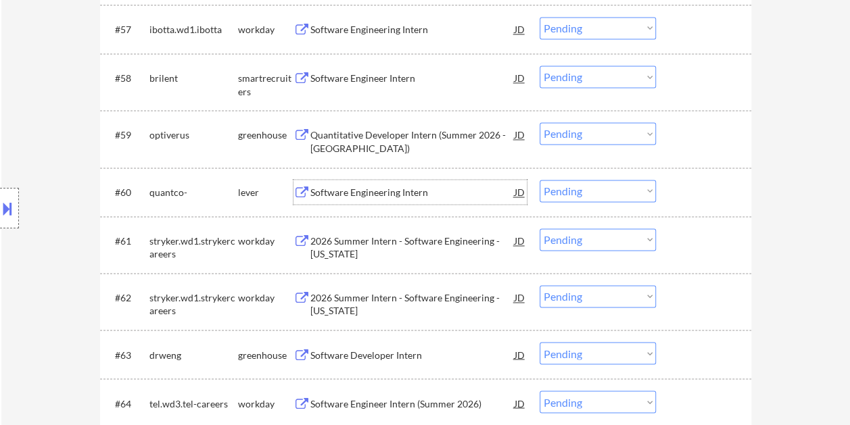
click at [724, 193] on div at bounding box center [706, 192] width 60 height 24
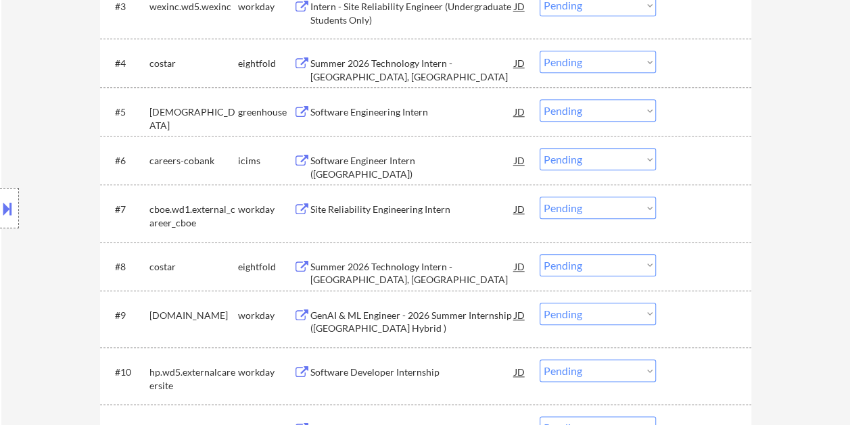
scroll to position [0, 0]
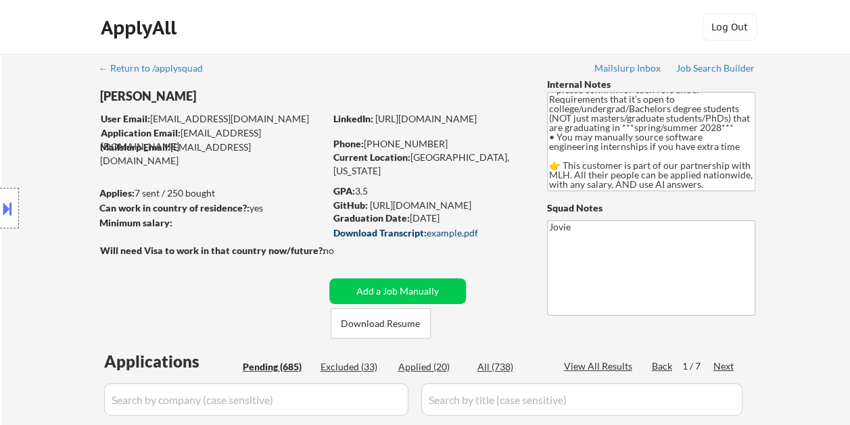
click at [436, 231] on div "Download Transcript: example.pdf" at bounding box center [427, 233] width 188 height 9
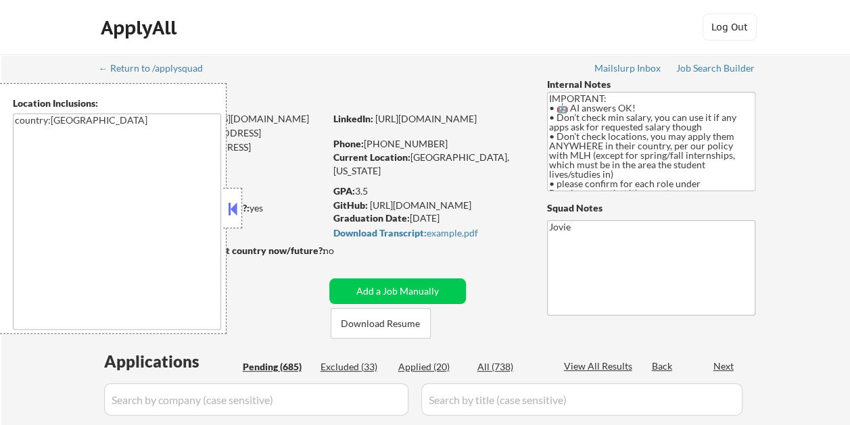
click at [231, 206] on button at bounding box center [232, 209] width 15 height 20
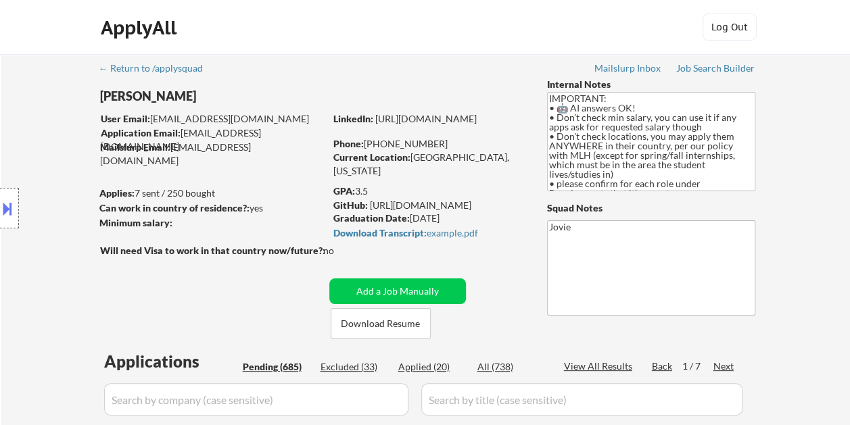
select select ""pending""
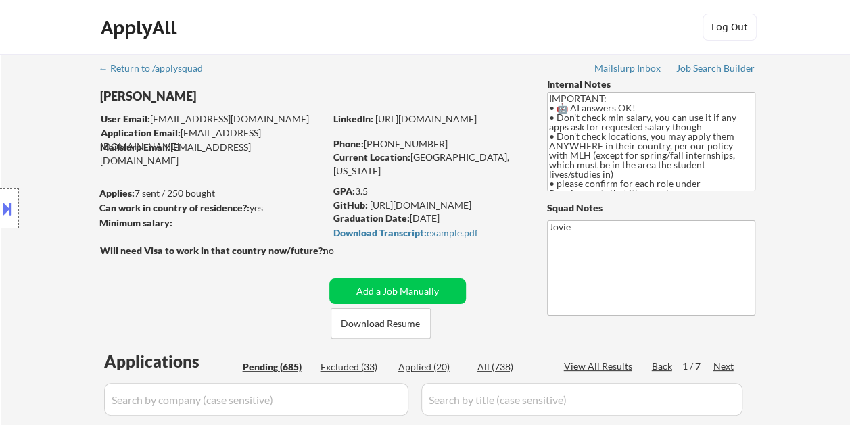
select select ""pending""
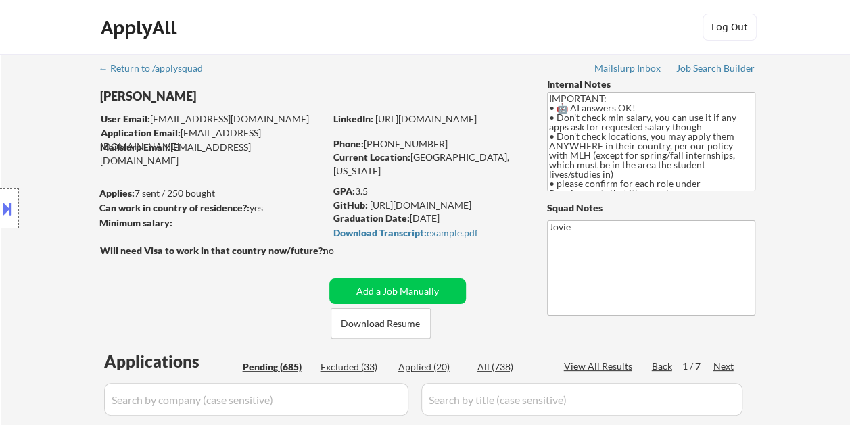
select select ""pending""
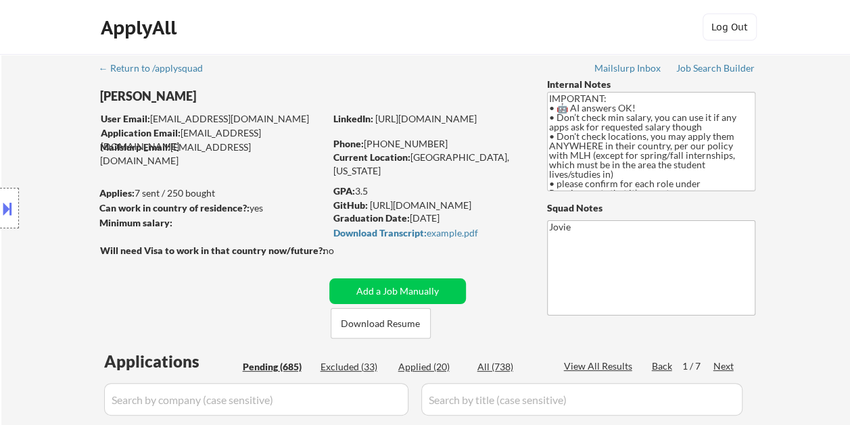
select select ""pending""
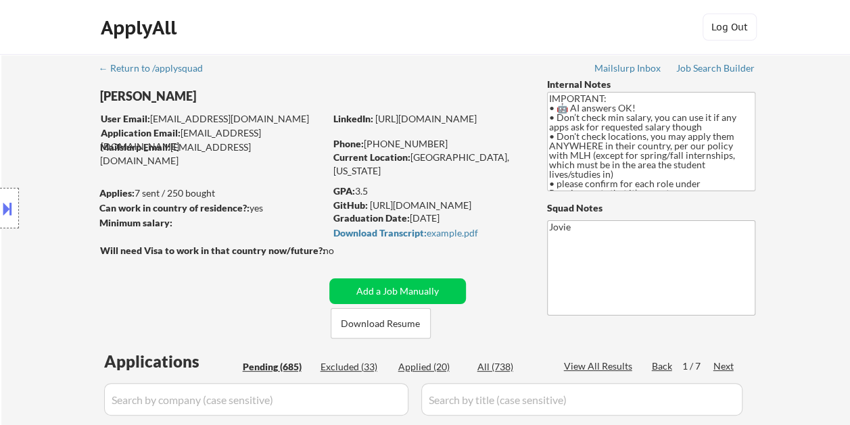
select select ""pending""
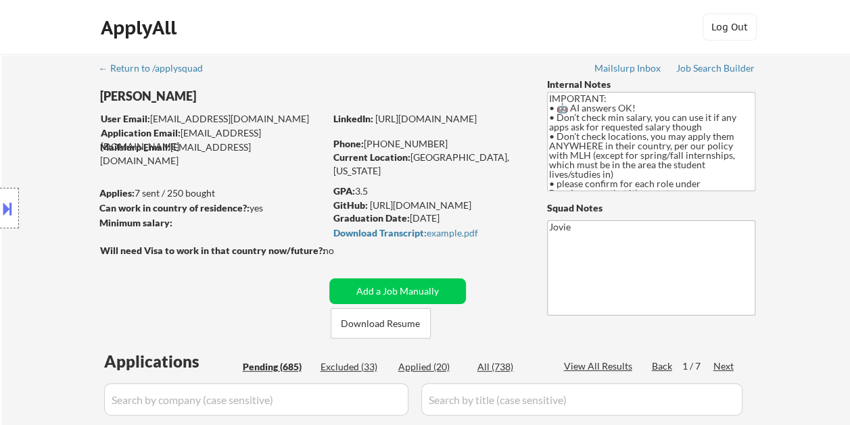
select select ""pending""
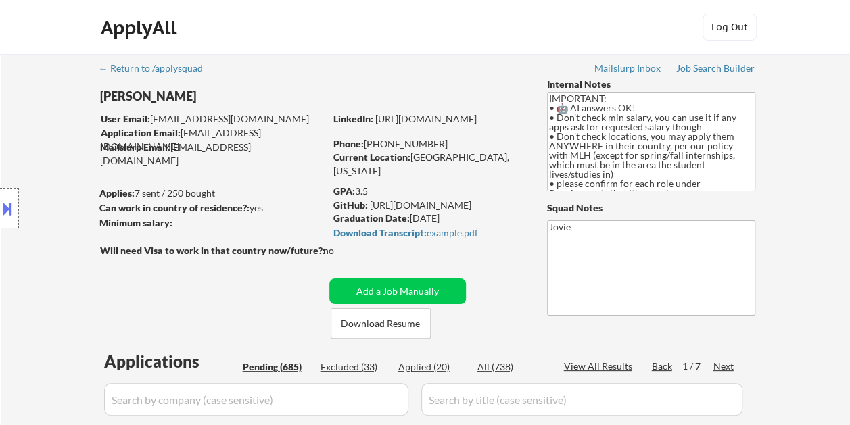
select select ""pending""
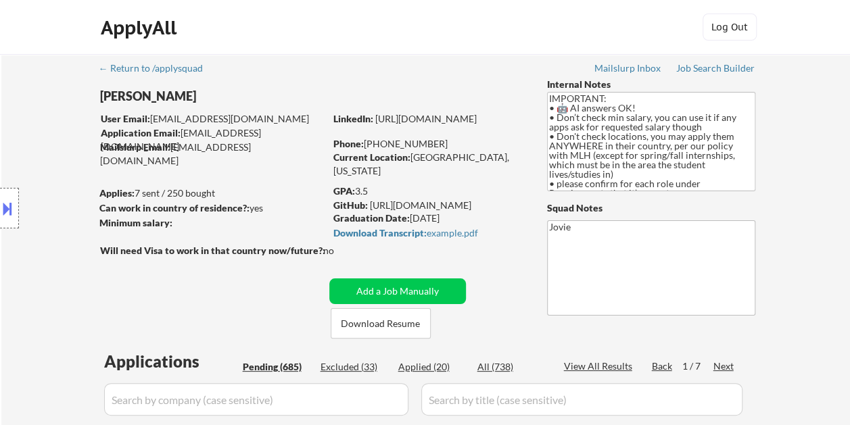
select select ""pending""
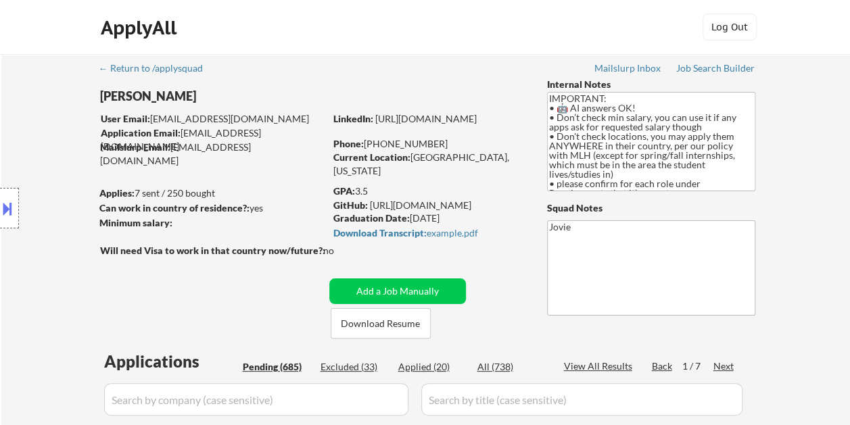
select select ""pending""
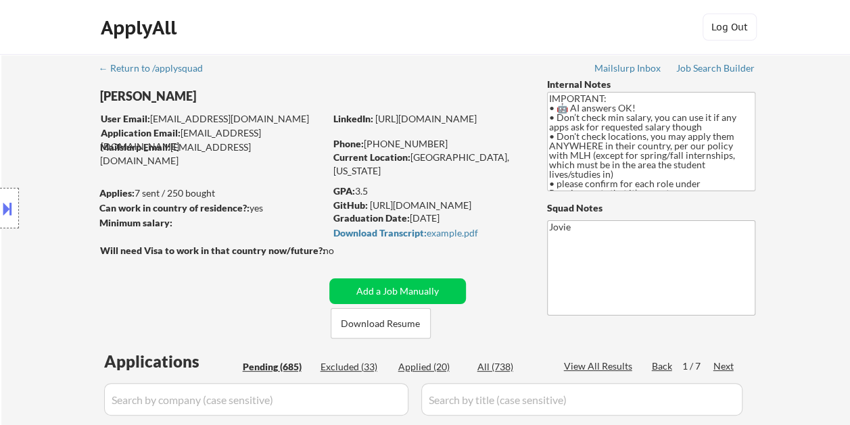
select select ""pending""
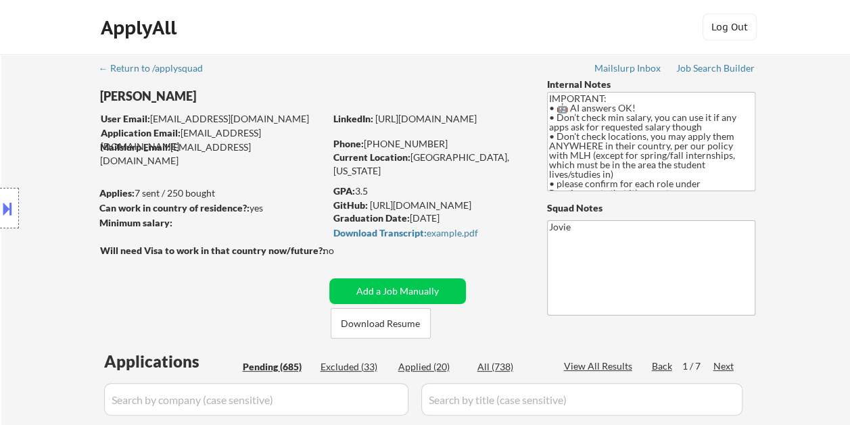
select select ""pending""
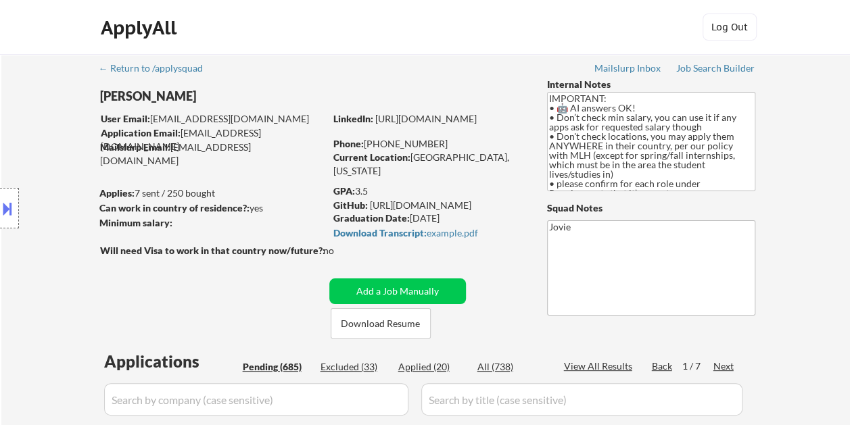
select select ""pending""
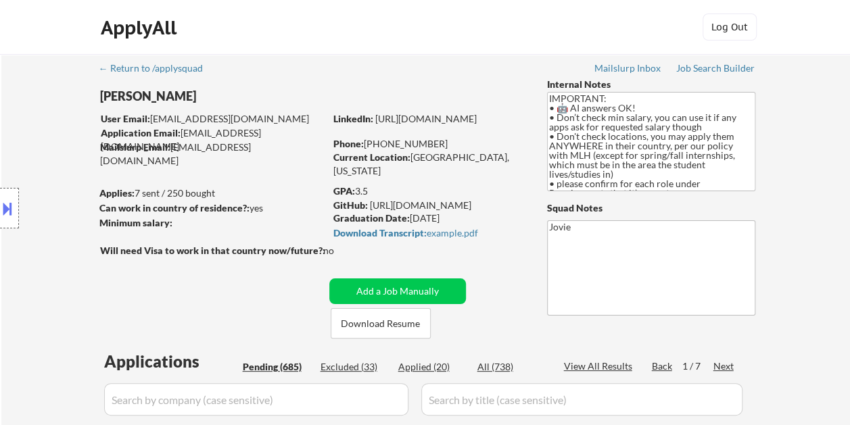
select select ""pending""
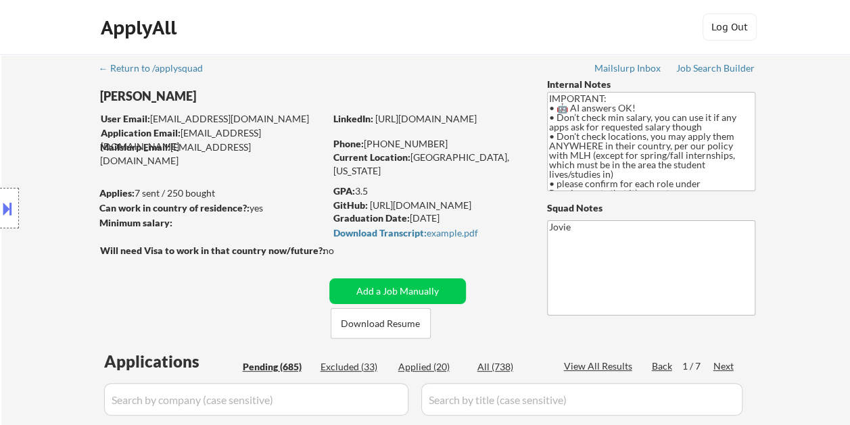
select select ""pending""
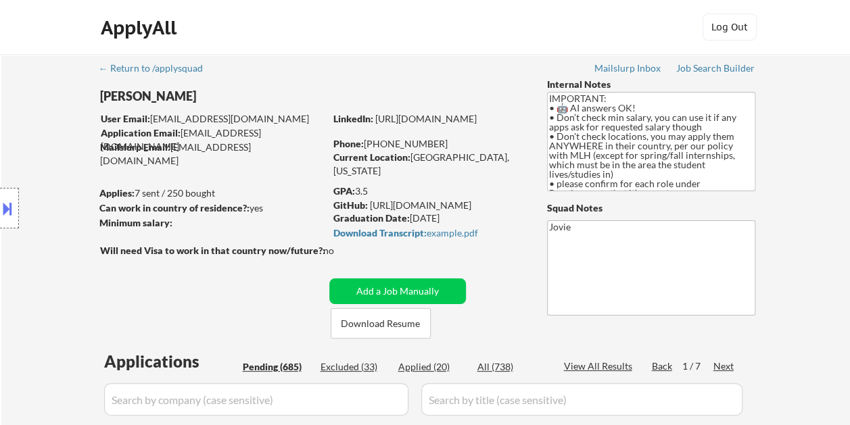
select select ""pending""
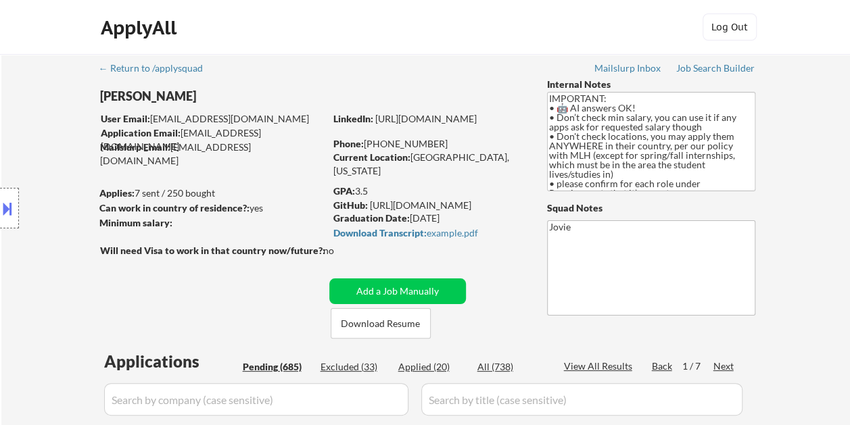
select select ""pending""
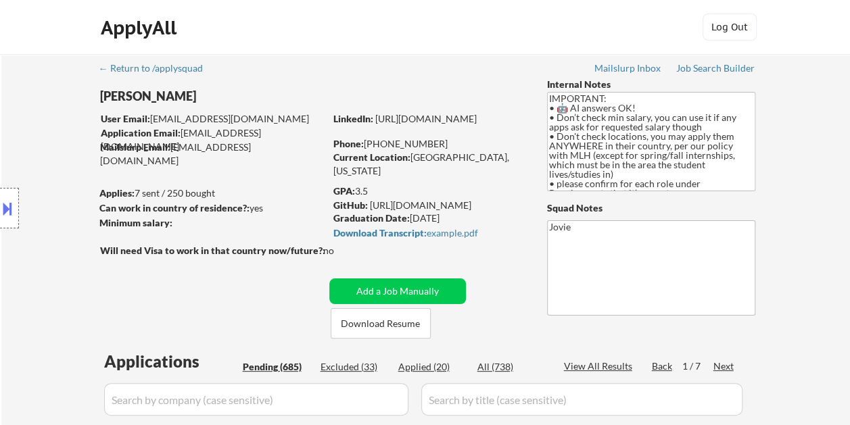
select select ""pending""
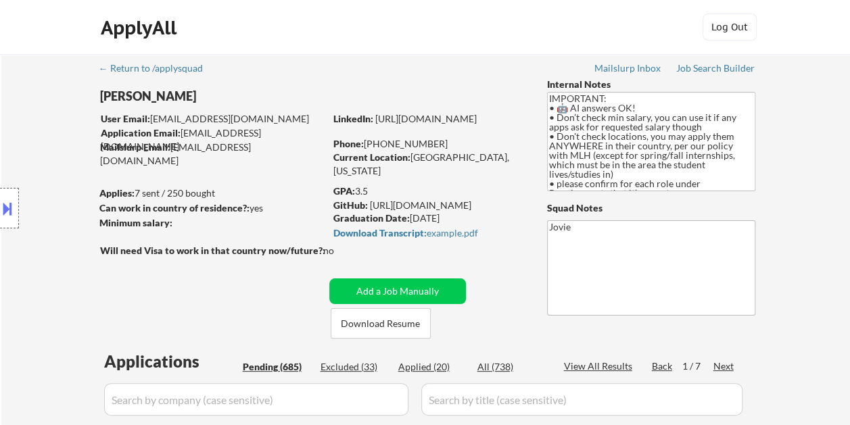
select select ""pending""
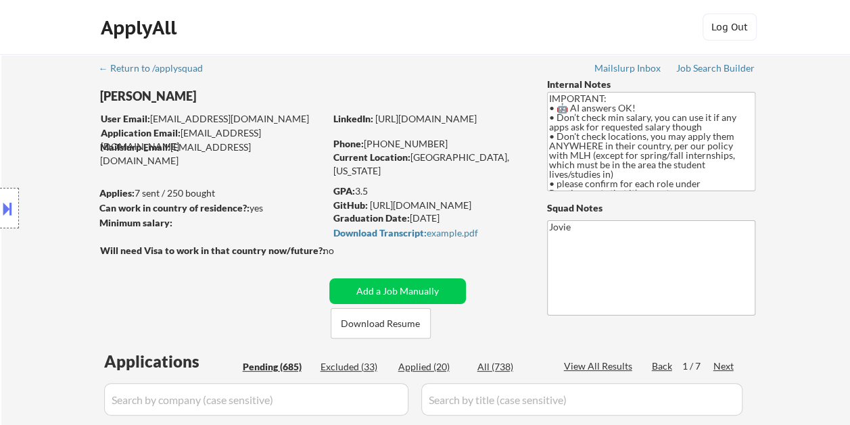
select select ""pending""
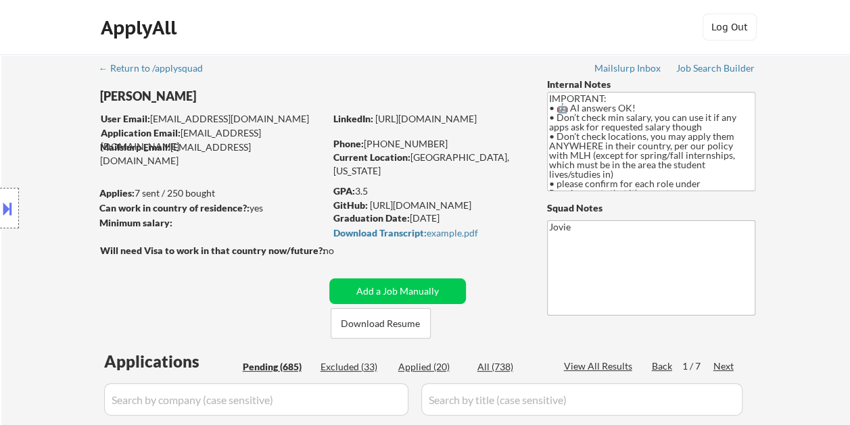
select select ""pending""
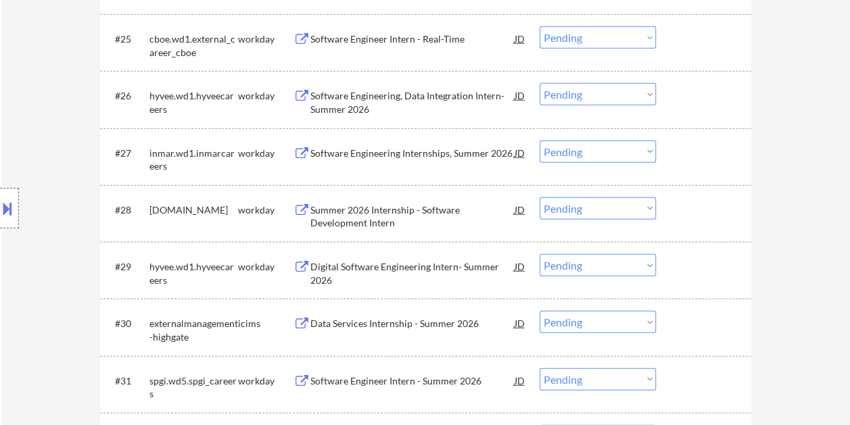
scroll to position [3473, 0]
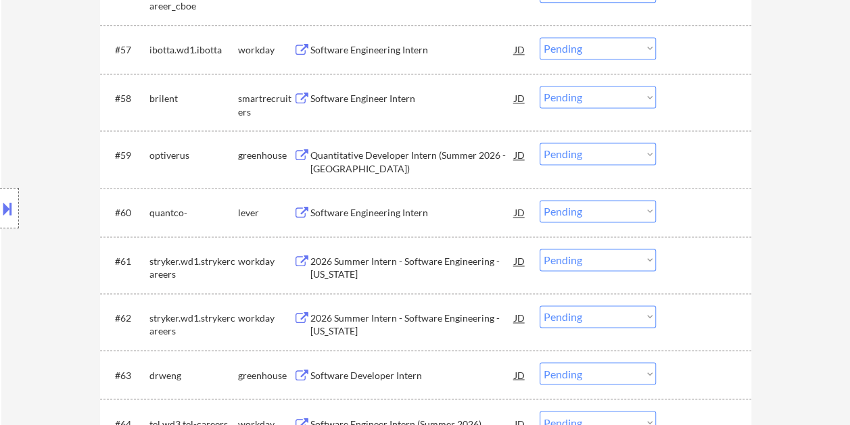
click at [646, 212] on select "Choose an option... Pending Applied Excluded (Questions) Excluded (Expired) Exc…" at bounding box center [598, 211] width 116 height 22
click at [540, 200] on select "Choose an option... Pending Applied Excluded (Questions) Excluded (Expired) Exc…" at bounding box center [598, 211] width 116 height 22
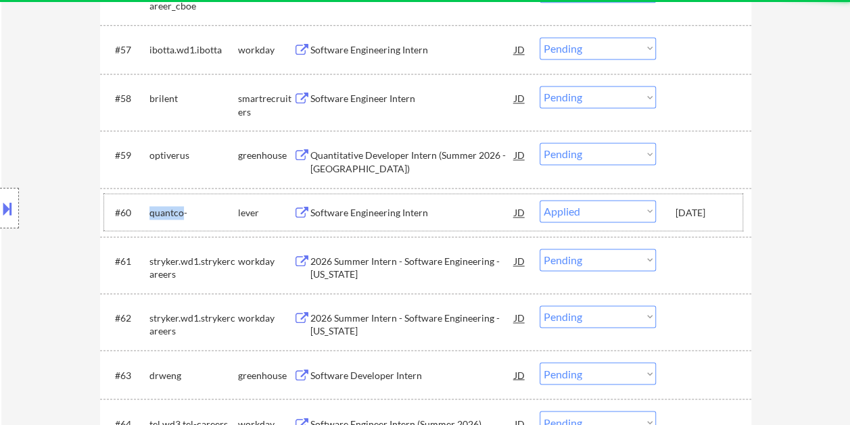
select select ""pending""
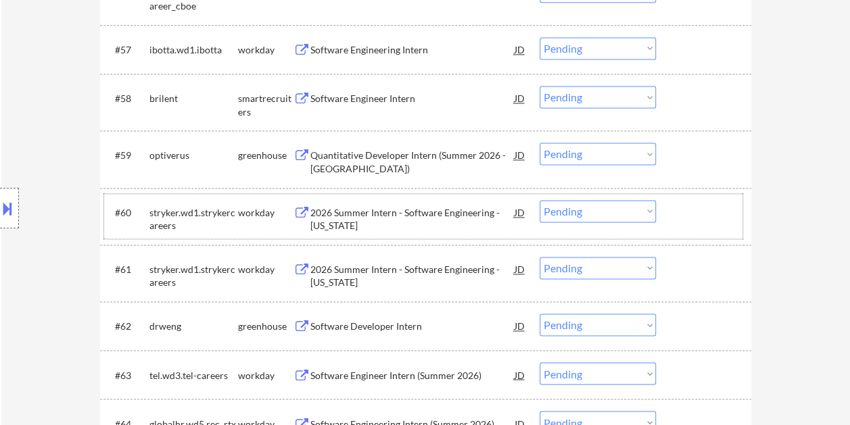
click at [707, 218] on div at bounding box center [706, 212] width 60 height 24
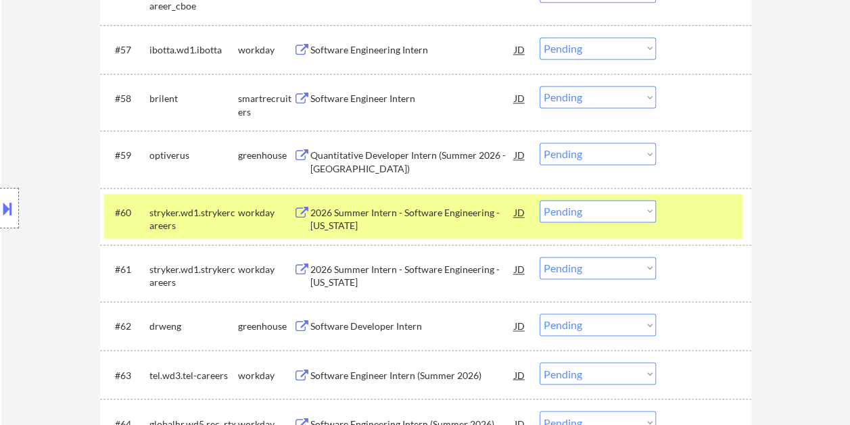
click at [704, 210] on div at bounding box center [706, 212] width 60 height 24
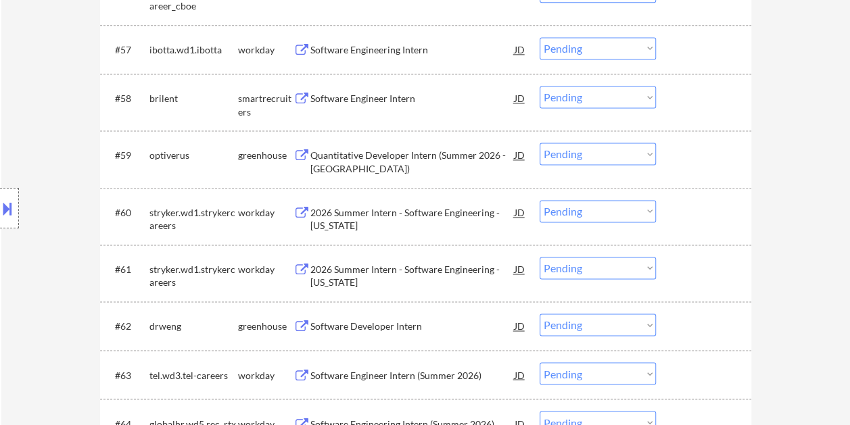
drag, startPoint x: 707, startPoint y: 99, endPoint x: 506, endPoint y: 116, distance: 201.5
click at [706, 99] on div at bounding box center [706, 98] width 60 height 24
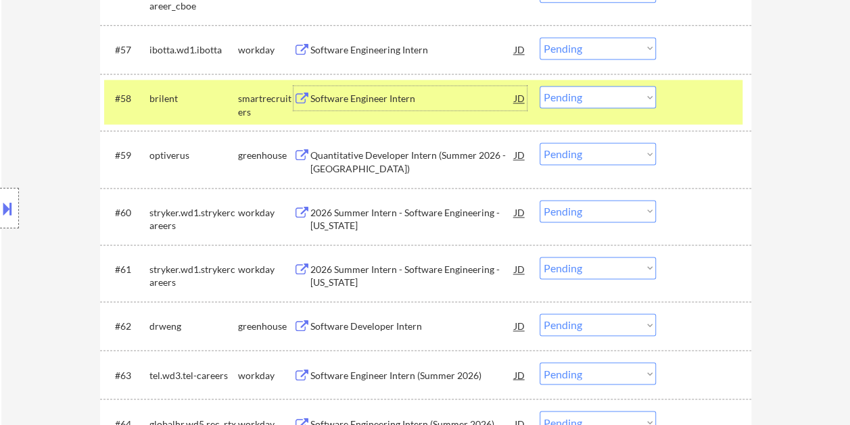
click at [386, 100] on div "Software Engineer Intern" at bounding box center [412, 99] width 204 height 14
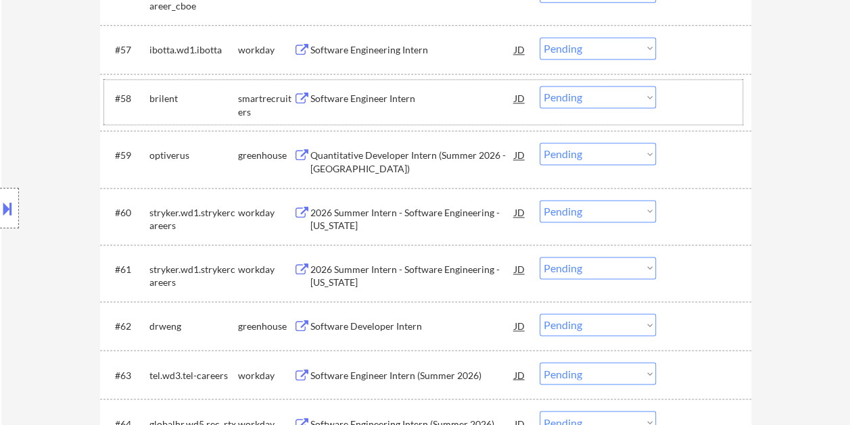
click at [711, 110] on div "#58 brilent smartrecruiters Software Engineer Intern JD Choose an option... Pen…" at bounding box center [423, 102] width 638 height 45
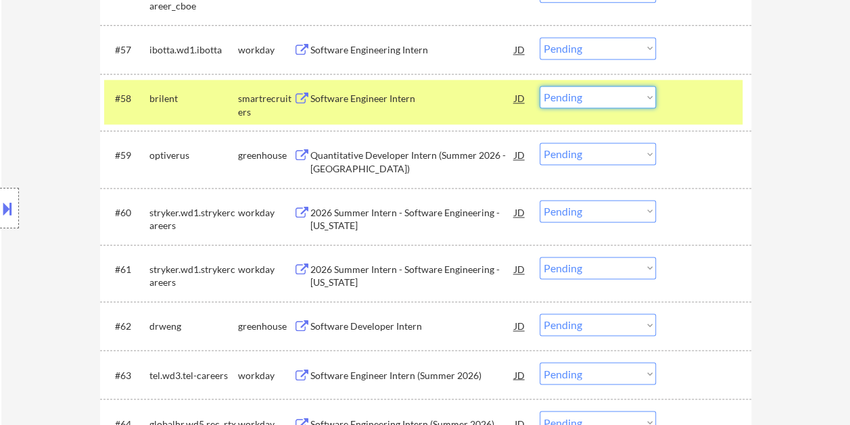
click at [650, 93] on select "Choose an option... Pending Applied Excluded (Questions) Excluded (Expired) Exc…" at bounding box center [598, 97] width 116 height 22
click at [540, 86] on select "Choose an option... Pending Applied Excluded (Questions) Excluded (Expired) Exc…" at bounding box center [598, 97] width 116 height 22
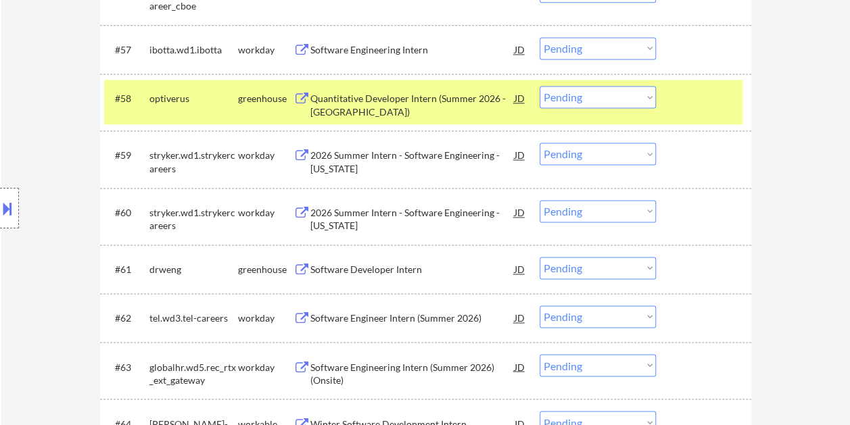
click at [683, 108] on div at bounding box center [706, 98] width 60 height 24
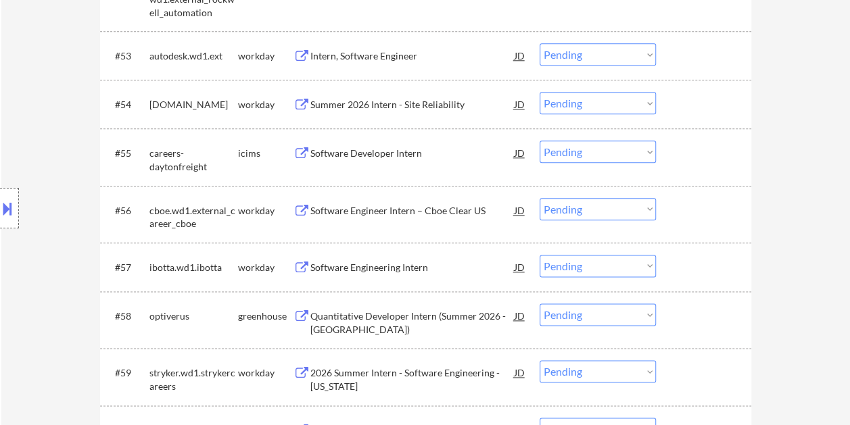
scroll to position [3292, 0]
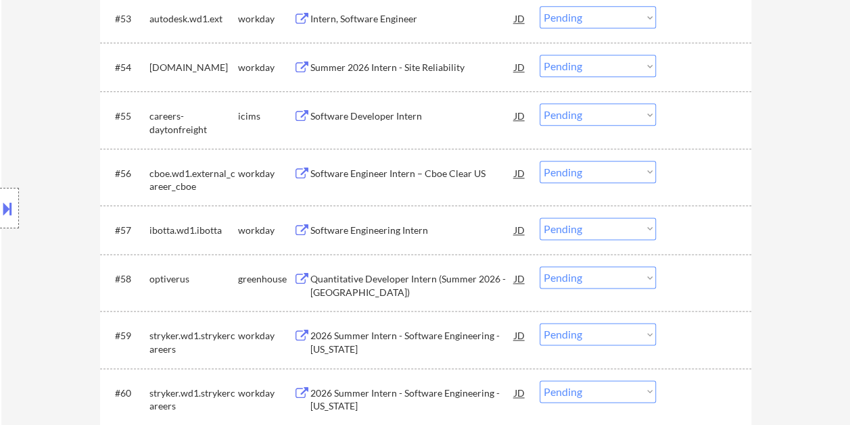
click at [667, 277] on div "#58 optiverus greenhouse Quantitative Developer Intern (Summer 2026 - Austin) J…" at bounding box center [423, 282] width 638 height 45
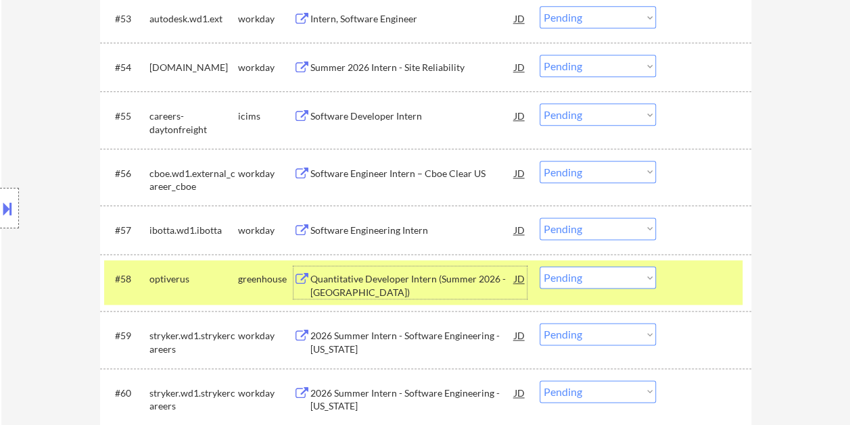
click at [358, 284] on div "Quantitative Developer Intern (Summer 2026 - [GEOGRAPHIC_DATA])" at bounding box center [412, 286] width 204 height 26
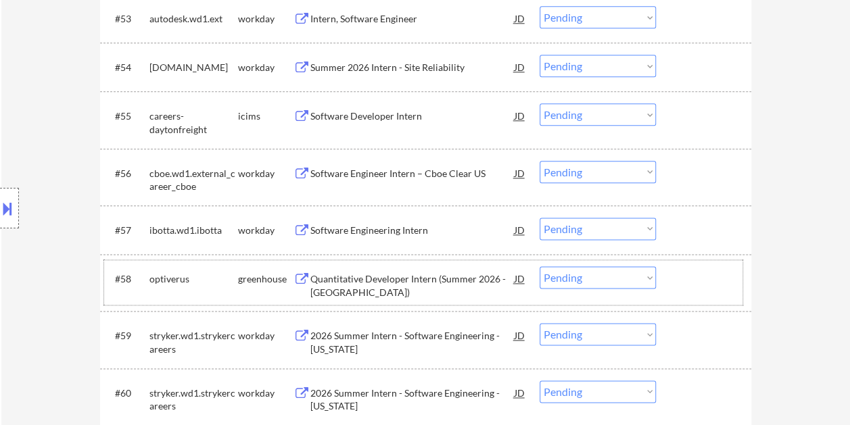
click at [688, 275] on div at bounding box center [706, 278] width 60 height 24
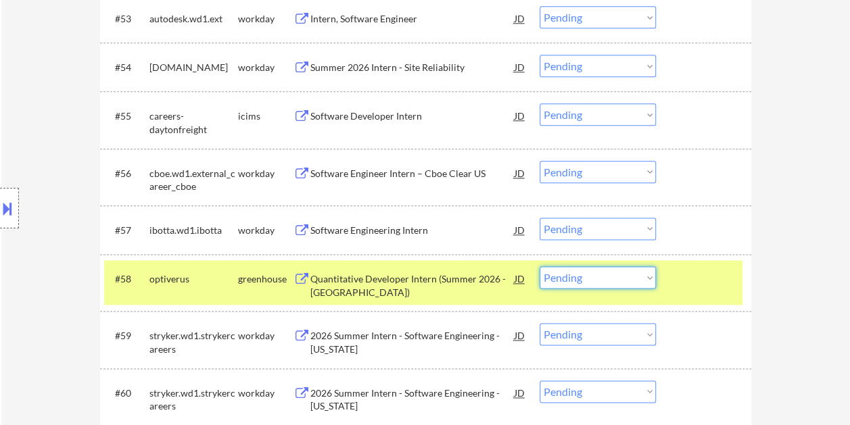
click at [644, 283] on select "Choose an option... Pending Applied Excluded (Questions) Excluded (Expired) Exc…" at bounding box center [598, 277] width 116 height 22
click at [540, 266] on select "Choose an option... Pending Applied Excluded (Questions) Excluded (Expired) Exc…" at bounding box center [598, 277] width 116 height 22
select select ""pending""
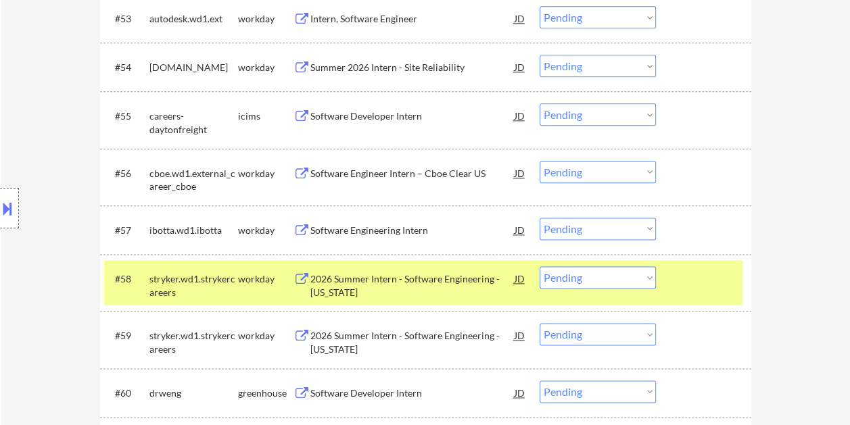
click at [668, 285] on div "#58 stryker.wd1.strykercareers workday 2026 Summer Intern - Software Engineerin…" at bounding box center [423, 282] width 638 height 45
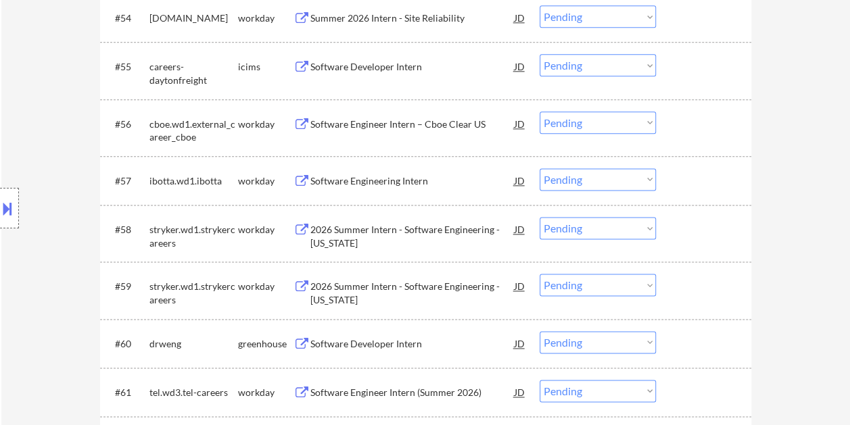
scroll to position [3360, 0]
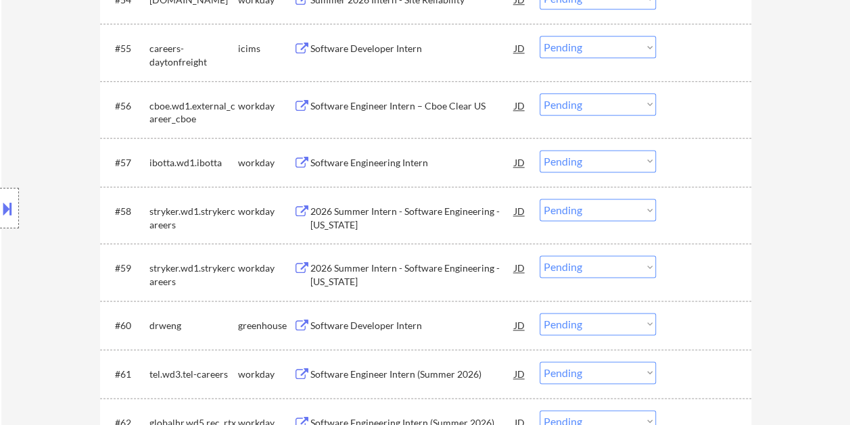
click at [697, 327] on div at bounding box center [706, 325] width 60 height 24
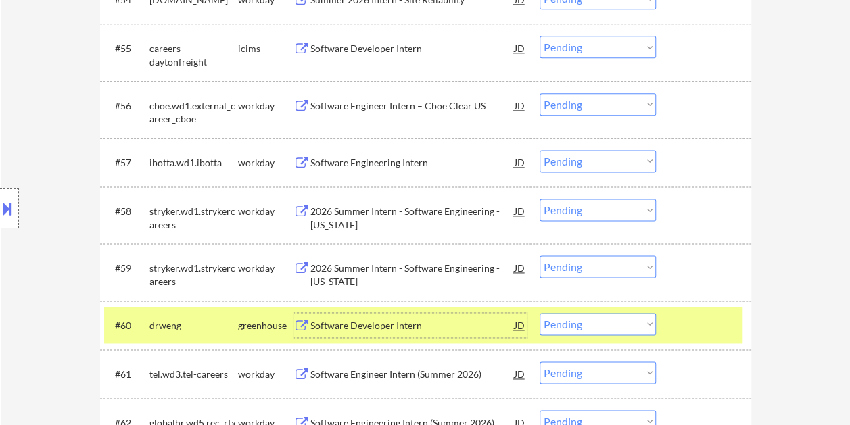
click at [389, 321] on div "Software Developer Intern" at bounding box center [412, 326] width 204 height 14
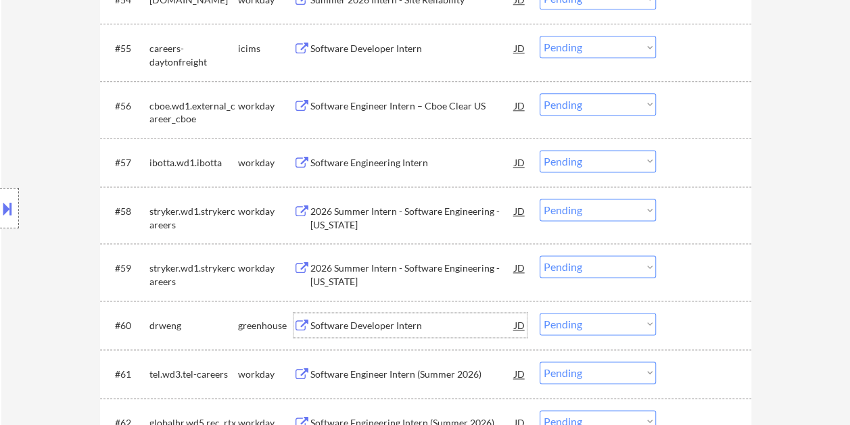
click at [676, 325] on div at bounding box center [706, 325] width 60 height 24
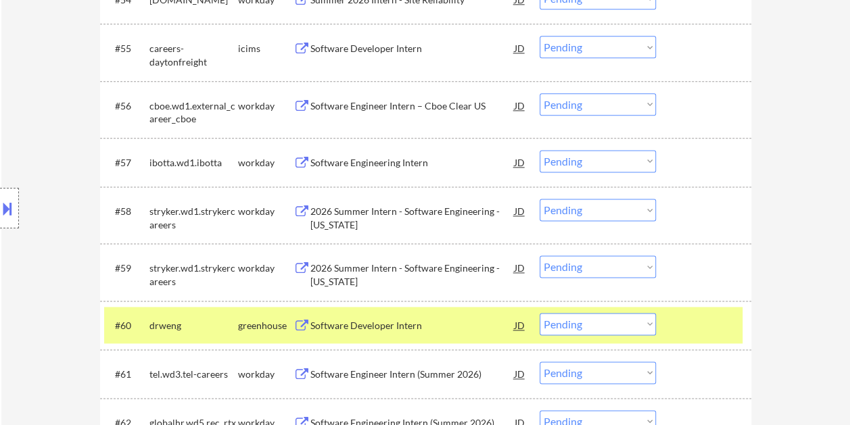
click at [650, 322] on select "Choose an option... Pending Applied Excluded (Questions) Excluded (Expired) Exc…" at bounding box center [598, 324] width 116 height 22
click at [540, 313] on select "Choose an option... Pending Applied Excluded (Questions) Excluded (Expired) Exc…" at bounding box center [598, 324] width 116 height 22
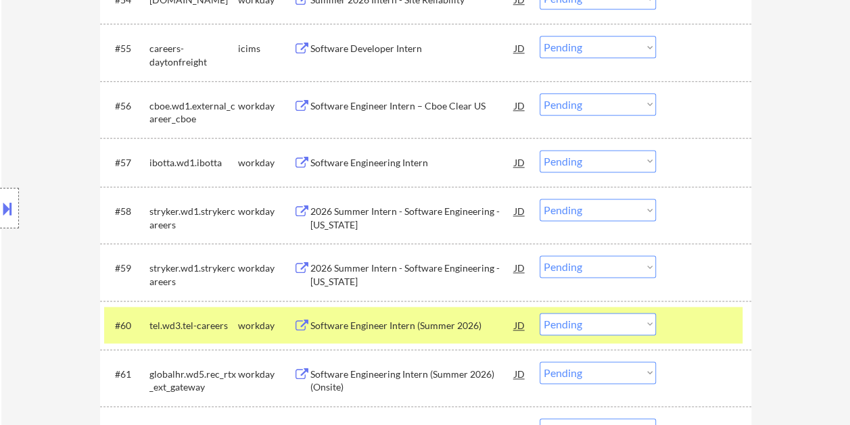
click at [646, 323] on select "Choose an option... Pending Applied Excluded (Questions) Excluded (Expired) Exc…" at bounding box center [598, 324] width 116 height 22
click at [540, 313] on select "Choose an option... Pending Applied Excluded (Questions) Excluded (Expired) Exc…" at bounding box center [598, 324] width 116 height 22
select select ""pending""
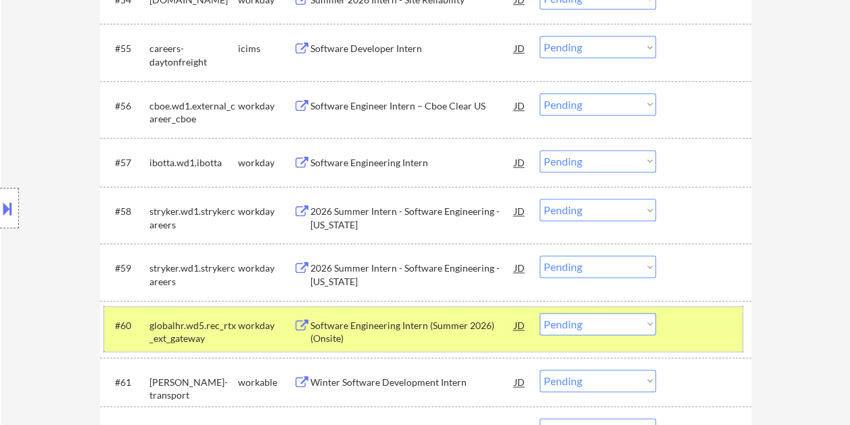
click at [686, 333] on div at bounding box center [706, 325] width 60 height 24
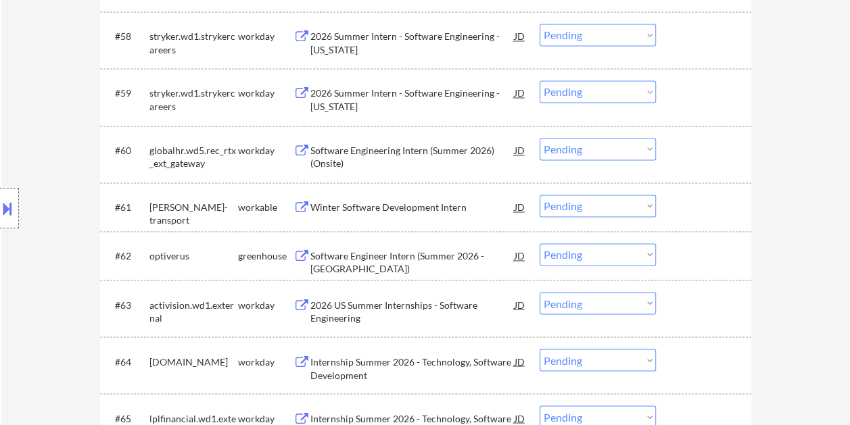
scroll to position [3563, 0]
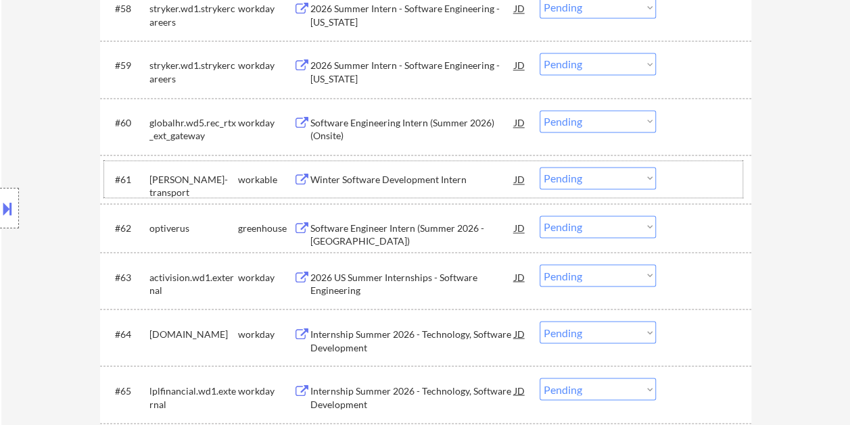
click at [692, 181] on div at bounding box center [706, 179] width 60 height 24
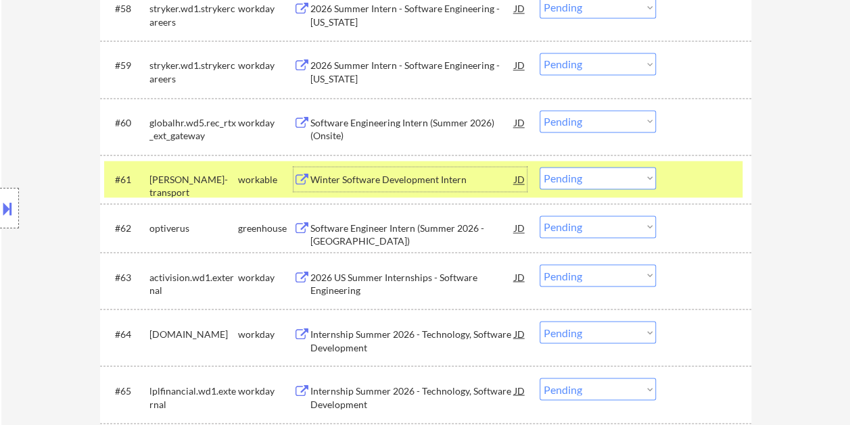
click at [356, 177] on div "Winter Software Development Intern" at bounding box center [412, 180] width 204 height 14
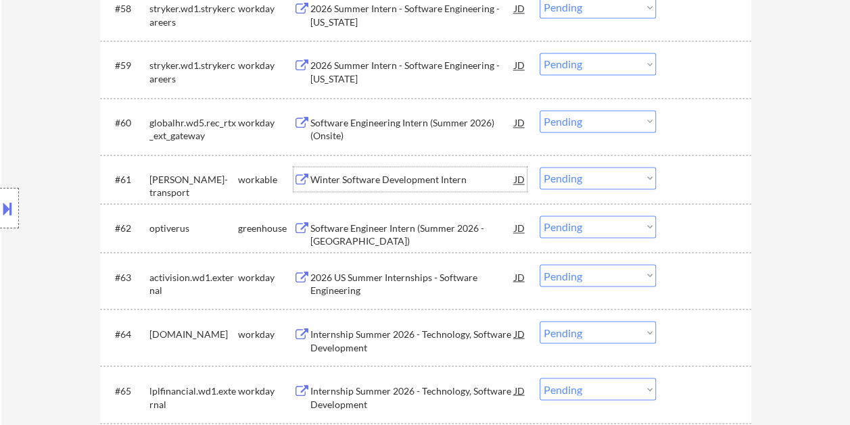
drag, startPoint x: 689, startPoint y: 181, endPoint x: 651, endPoint y: 177, distance: 38.0
click at [689, 180] on div at bounding box center [706, 179] width 60 height 24
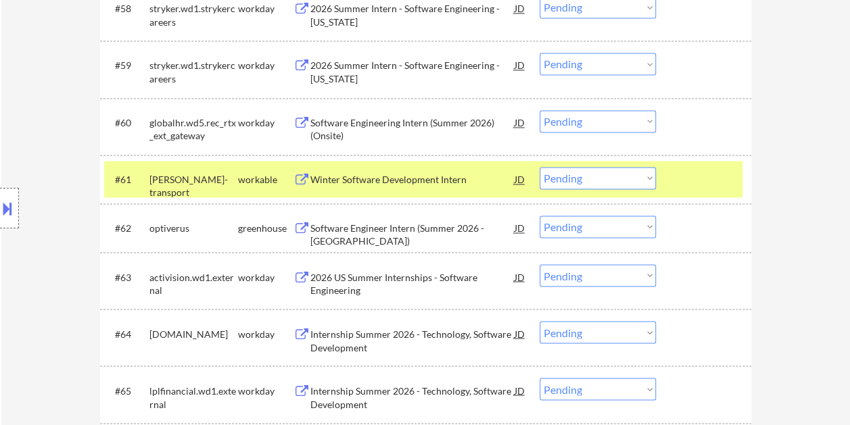
click at [648, 176] on select "Choose an option... Pending Applied Excluded (Questions) Excluded (Expired) Exc…" at bounding box center [598, 178] width 116 height 22
click at [540, 167] on select "Choose an option... Pending Applied Excluded (Questions) Excluded (Expired) Exc…" at bounding box center [598, 178] width 116 height 22
select select ""pending""
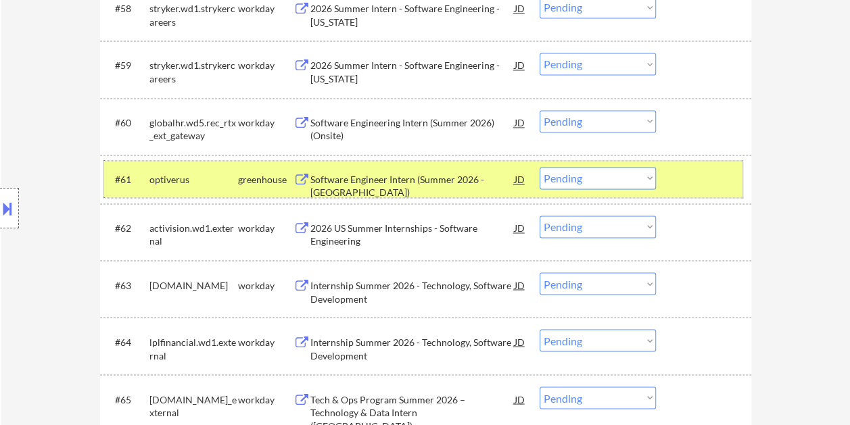
click at [676, 178] on div at bounding box center [706, 179] width 60 height 24
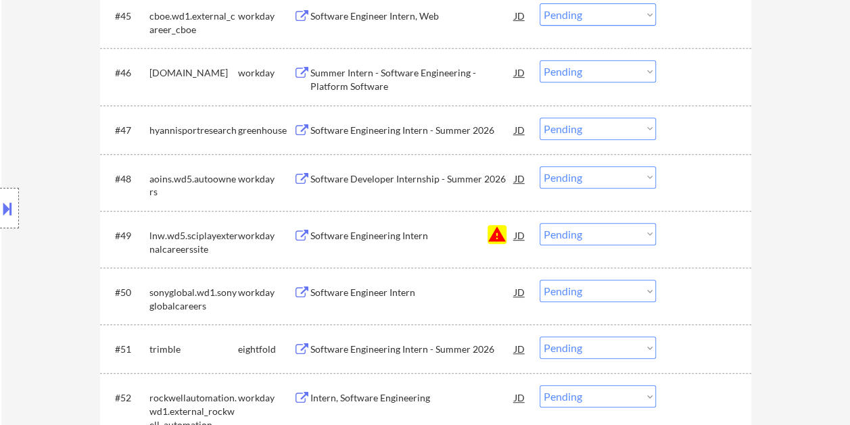
scroll to position [2858, 0]
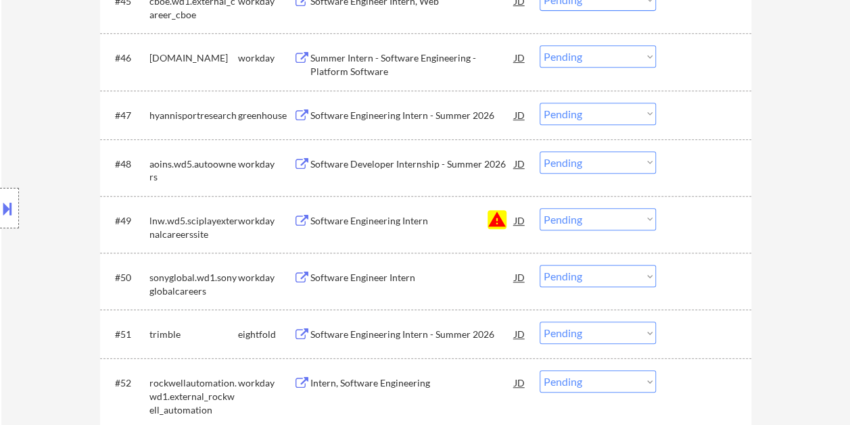
drag, startPoint x: 701, startPoint y: 113, endPoint x: 663, endPoint y: 126, distance: 40.2
click at [699, 114] on div at bounding box center [706, 115] width 60 height 24
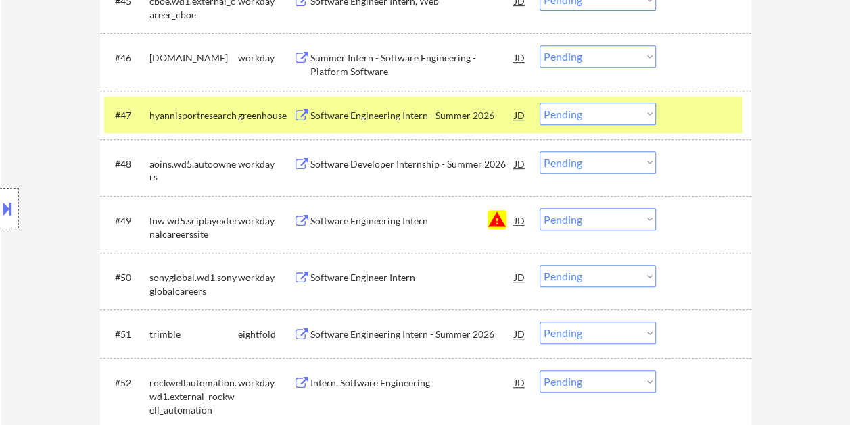
click at [340, 110] on div "Software Engineering Intern - Summer 2026" at bounding box center [412, 116] width 204 height 14
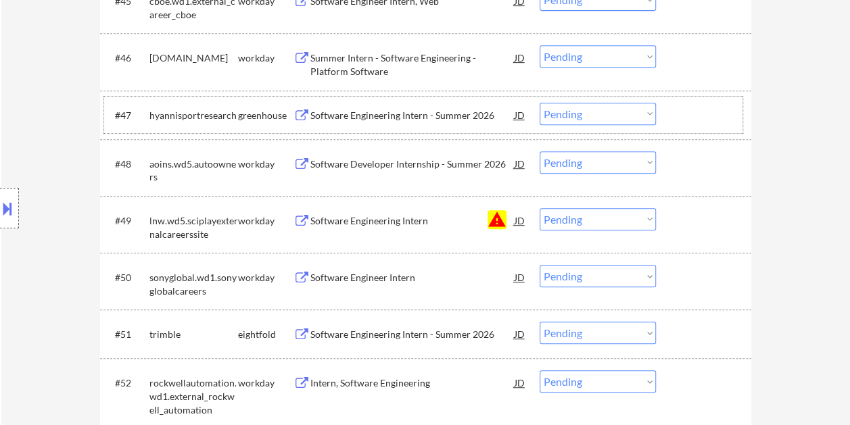
click at [689, 114] on div at bounding box center [706, 115] width 60 height 24
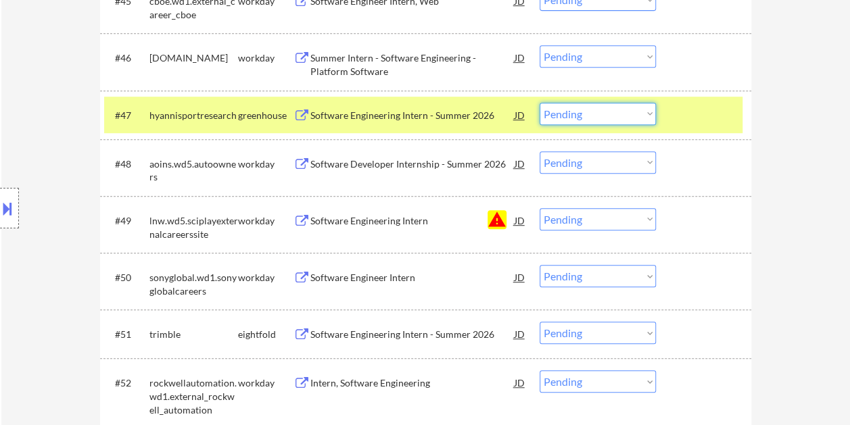
click at [655, 113] on select "Choose an option... Pending Applied Excluded (Questions) Excluded (Expired) Exc…" at bounding box center [598, 114] width 116 height 22
select select ""excluded__bad_match_""
click at [540, 103] on select "Choose an option... Pending Applied Excluded (Questions) Excluded (Expired) Exc…" at bounding box center [598, 114] width 116 height 22
click at [696, 105] on div at bounding box center [706, 115] width 60 height 24
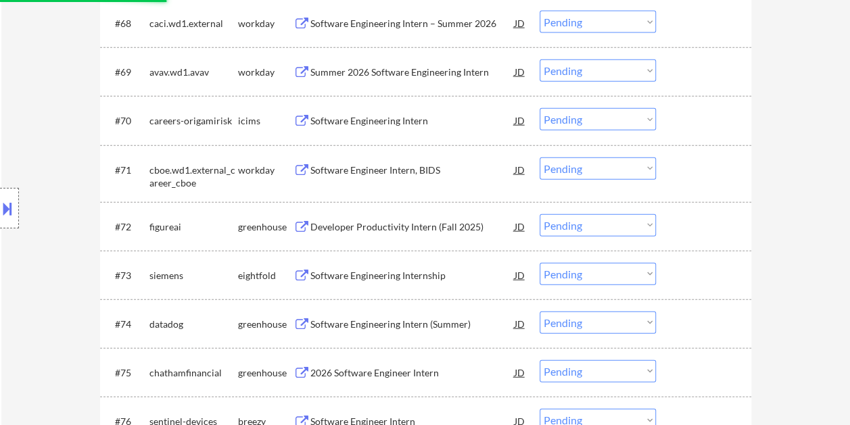
scroll to position [4200, 0]
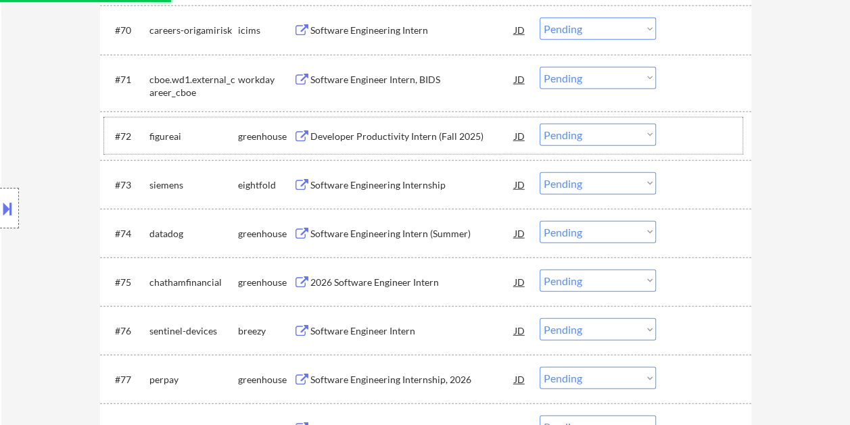
drag, startPoint x: 687, startPoint y: 134, endPoint x: 506, endPoint y: 146, distance: 181.6
click at [687, 134] on div at bounding box center [706, 136] width 60 height 24
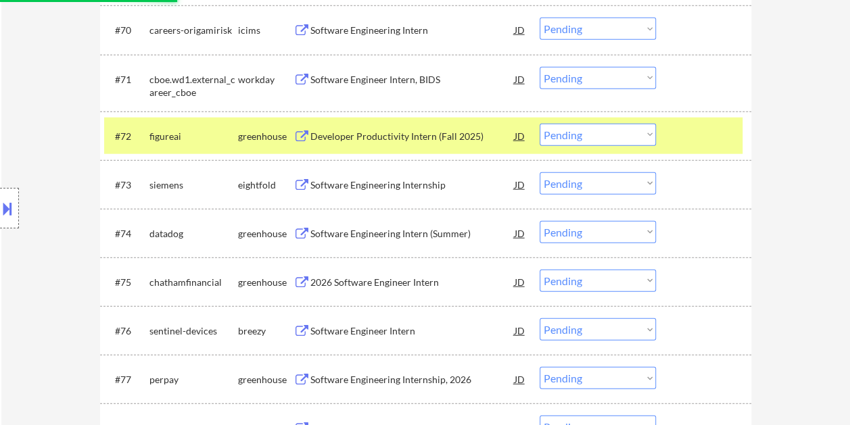
click at [392, 145] on div "Developer Productivity Intern (Fall 2025)" at bounding box center [412, 136] width 204 height 24
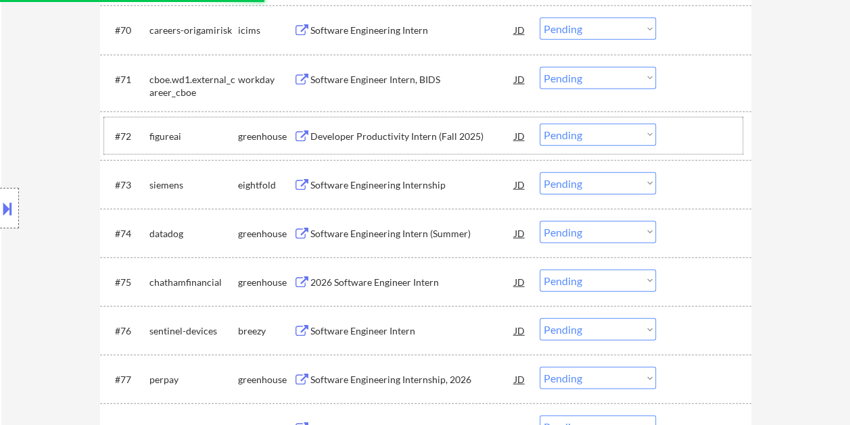
drag, startPoint x: 724, startPoint y: 137, endPoint x: 688, endPoint y: 134, distance: 35.3
click at [723, 136] on div at bounding box center [706, 136] width 60 height 24
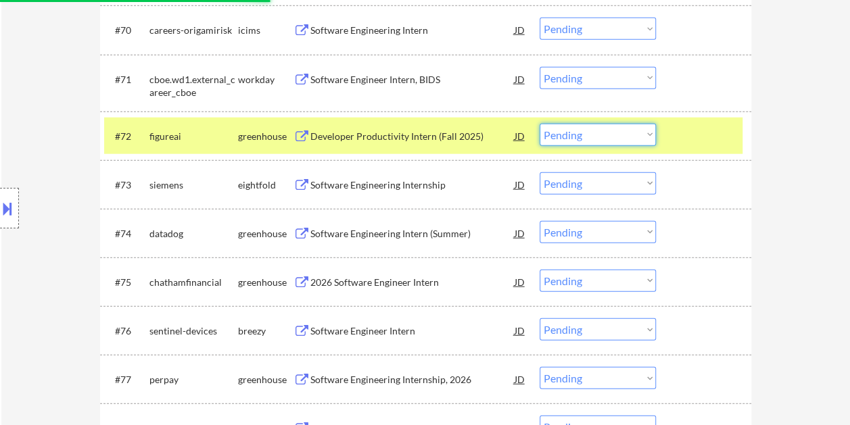
click at [642, 128] on select "Choose an option... Pending Applied Excluded (Questions) Excluded (Expired) Exc…" at bounding box center [598, 135] width 116 height 22
select select ""excluded__expired_""
click at [540, 124] on select "Choose an option... Pending Applied Excluded (Questions) Excluded (Expired) Exc…" at bounding box center [598, 135] width 116 height 22
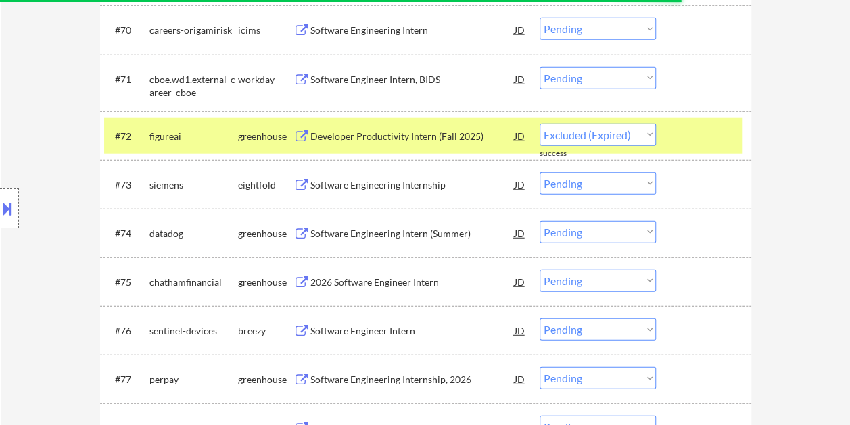
select select ""pending""
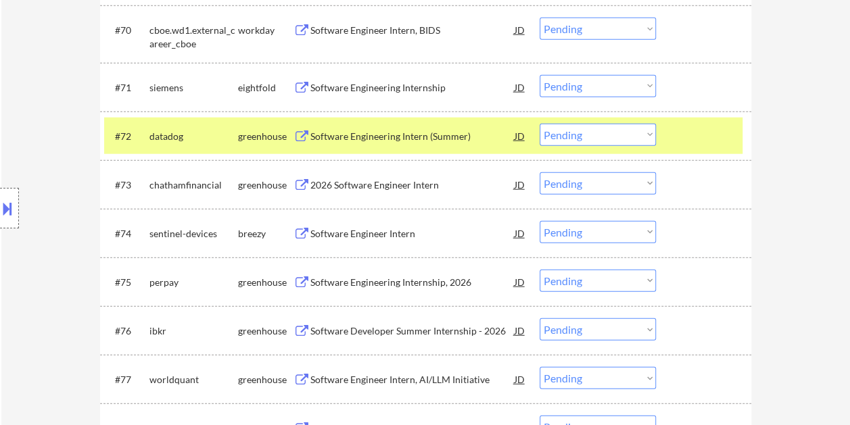
click at [703, 134] on div at bounding box center [706, 136] width 60 height 24
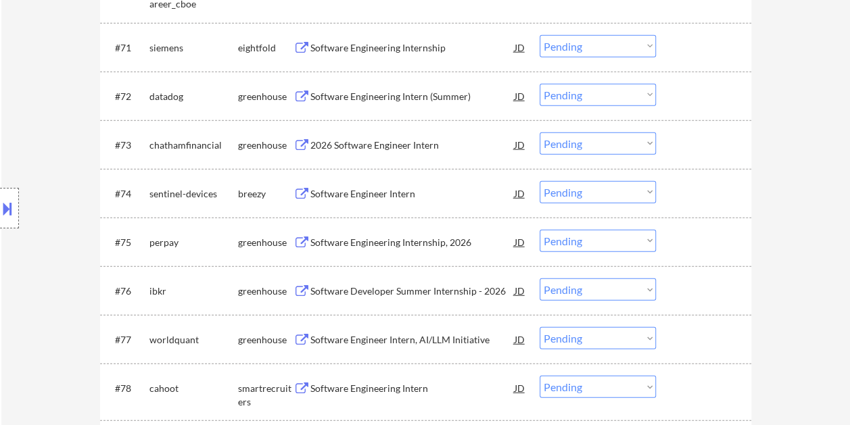
scroll to position [4267, 0]
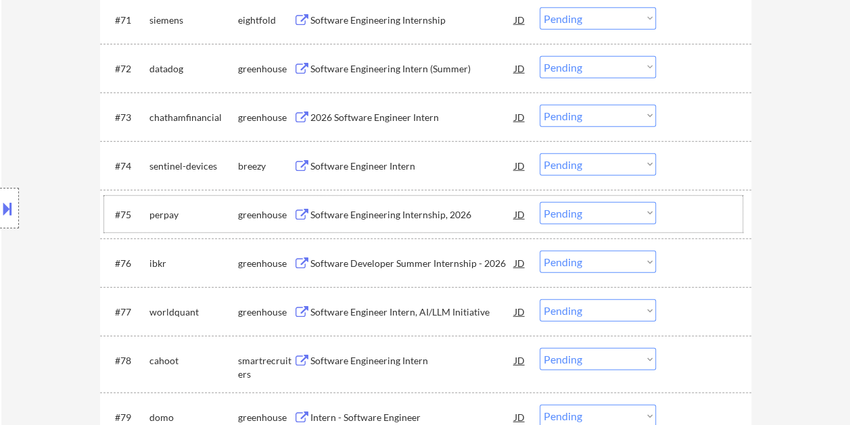
click at [685, 213] on div at bounding box center [706, 214] width 60 height 24
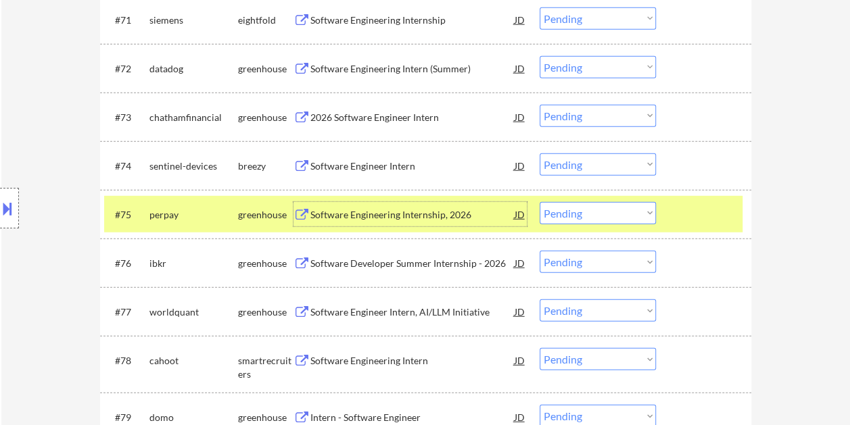
click at [334, 214] on div "Software Engineering Internship, 2026" at bounding box center [412, 215] width 204 height 14
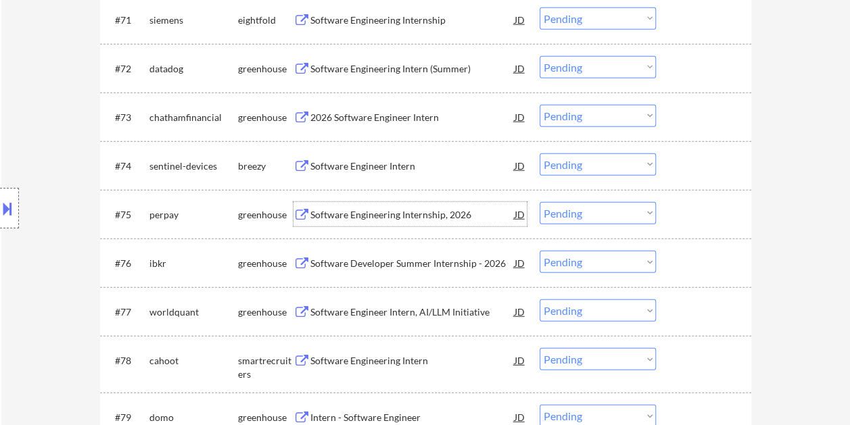
click at [676, 204] on div at bounding box center [706, 214] width 60 height 24
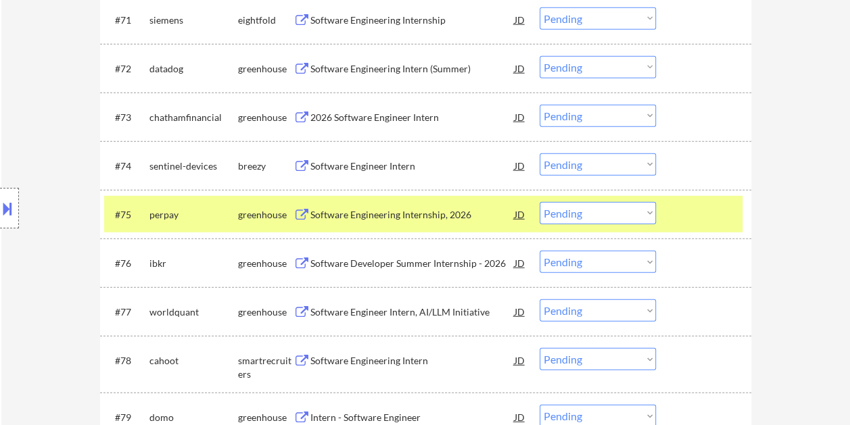
click at [644, 214] on select "Choose an option... Pending Applied Excluded (Questions) Excluded (Expired) Exc…" at bounding box center [598, 213] width 116 height 22
click at [540, 202] on select "Choose an option... Pending Applied Excluded (Questions) Excluded (Expired) Exc…" at bounding box center [598, 213] width 116 height 22
select select ""pending""
